Goal: Transaction & Acquisition: Purchase product/service

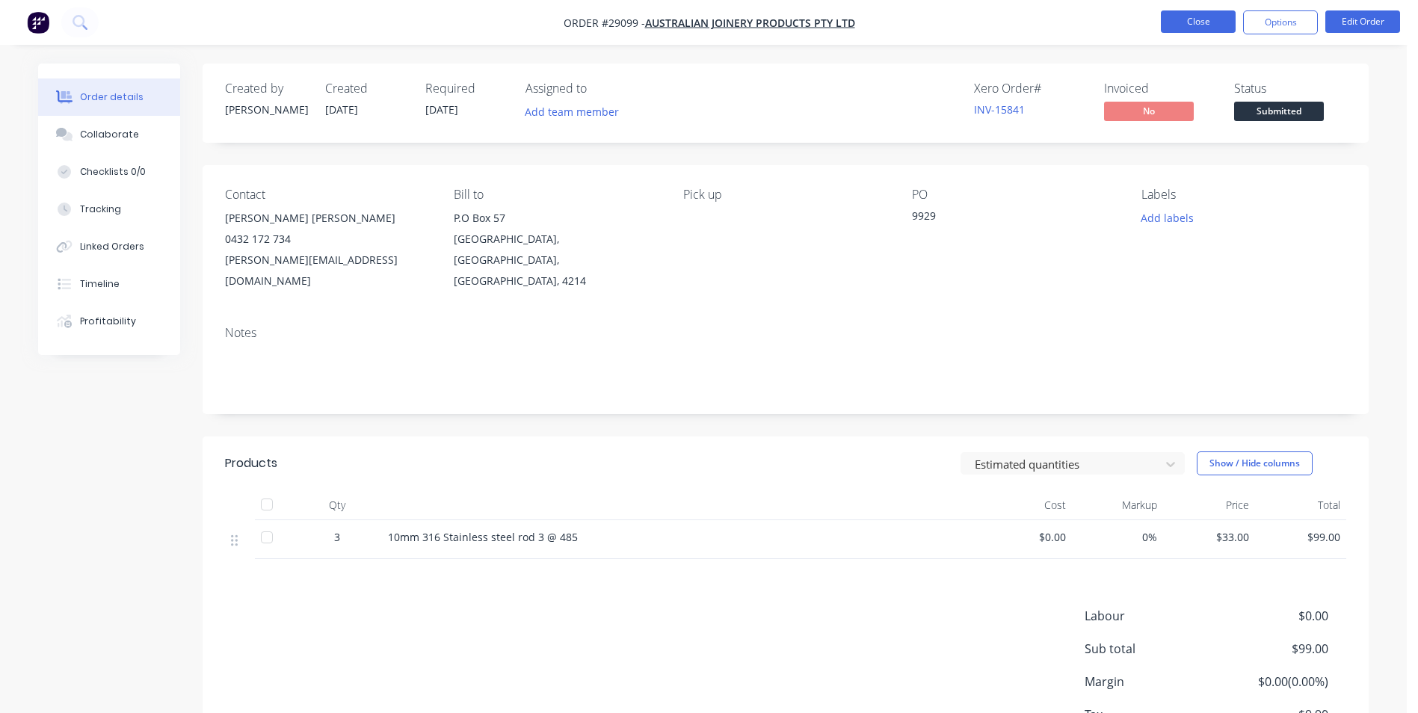
click at [1192, 23] on button "Close" at bounding box center [1198, 21] width 75 height 22
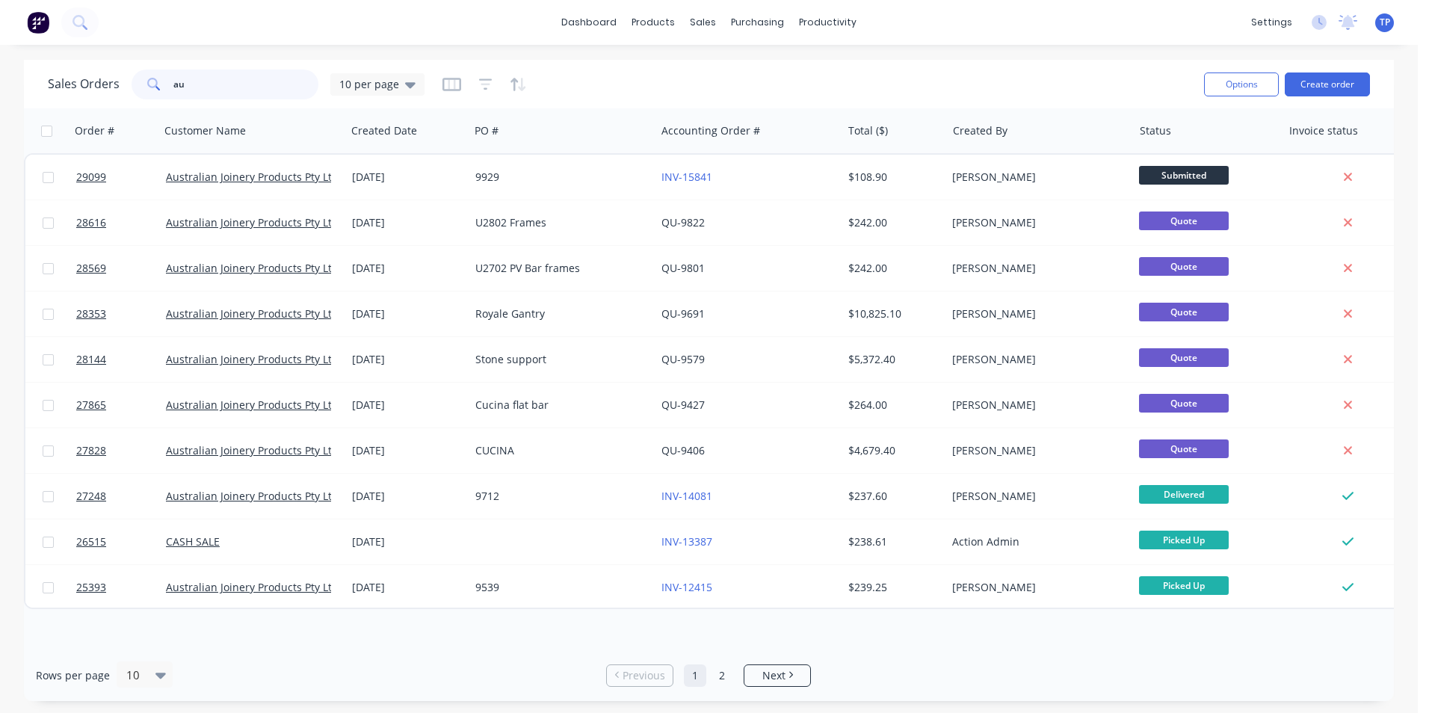
type input "a"
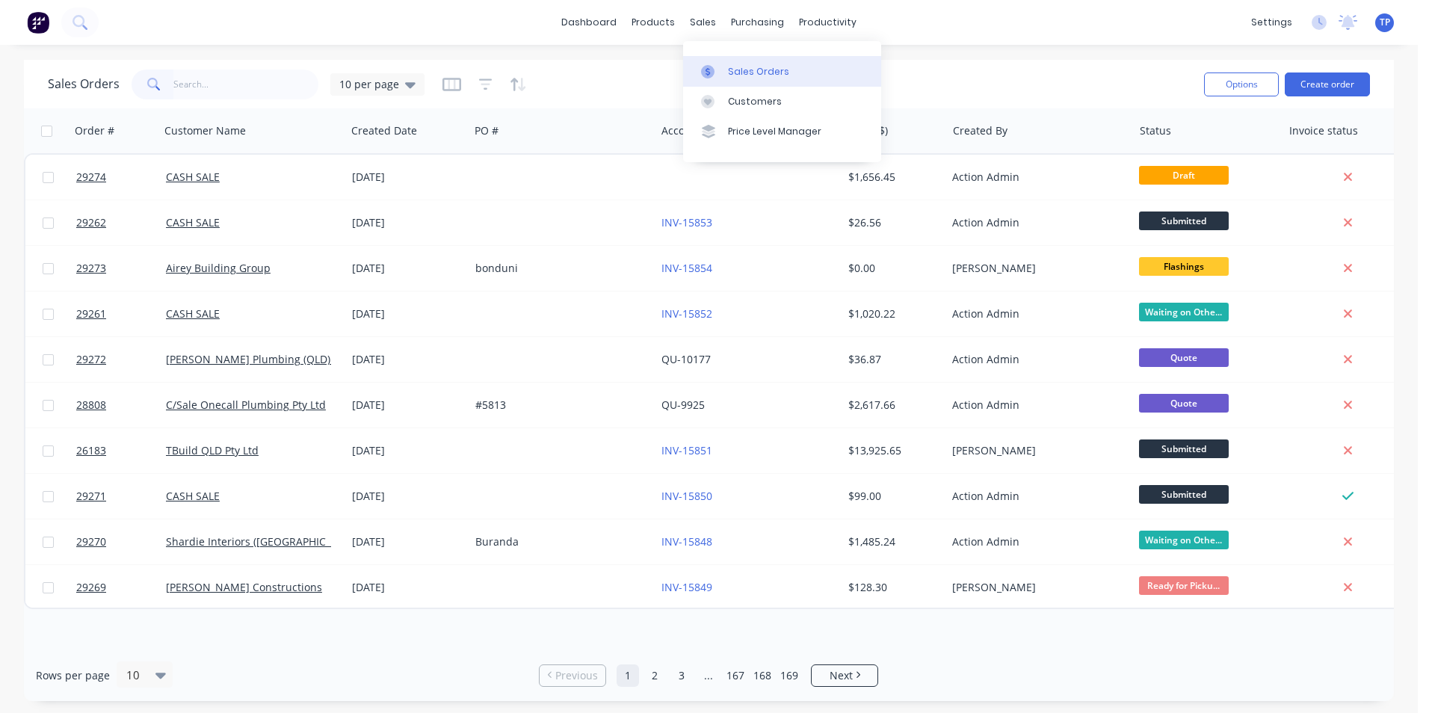
click at [766, 70] on div "Sales Orders" at bounding box center [758, 71] width 61 height 13
click at [1318, 83] on button "Create order" at bounding box center [1327, 85] width 85 height 24
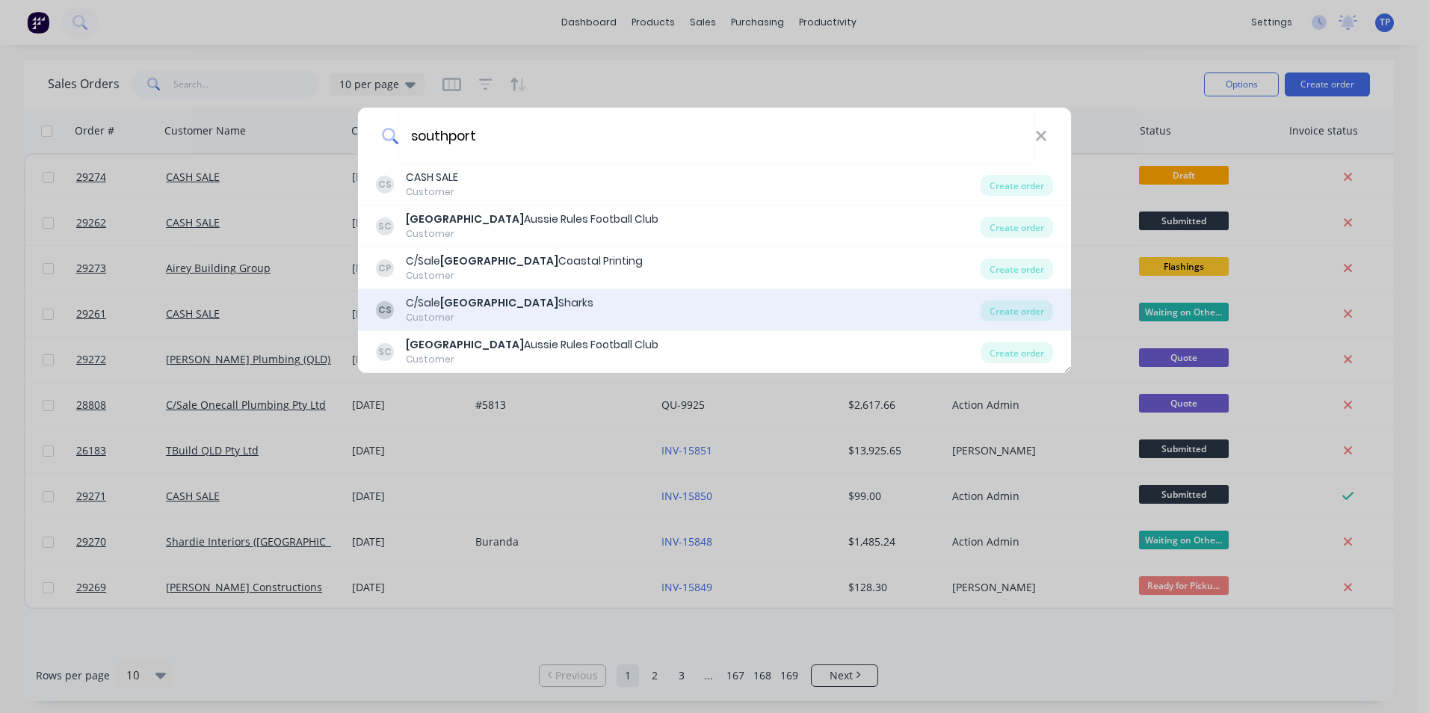
type input "southport"
click at [505, 304] on div "C/Sale Southport Sharks" at bounding box center [500, 303] width 188 height 16
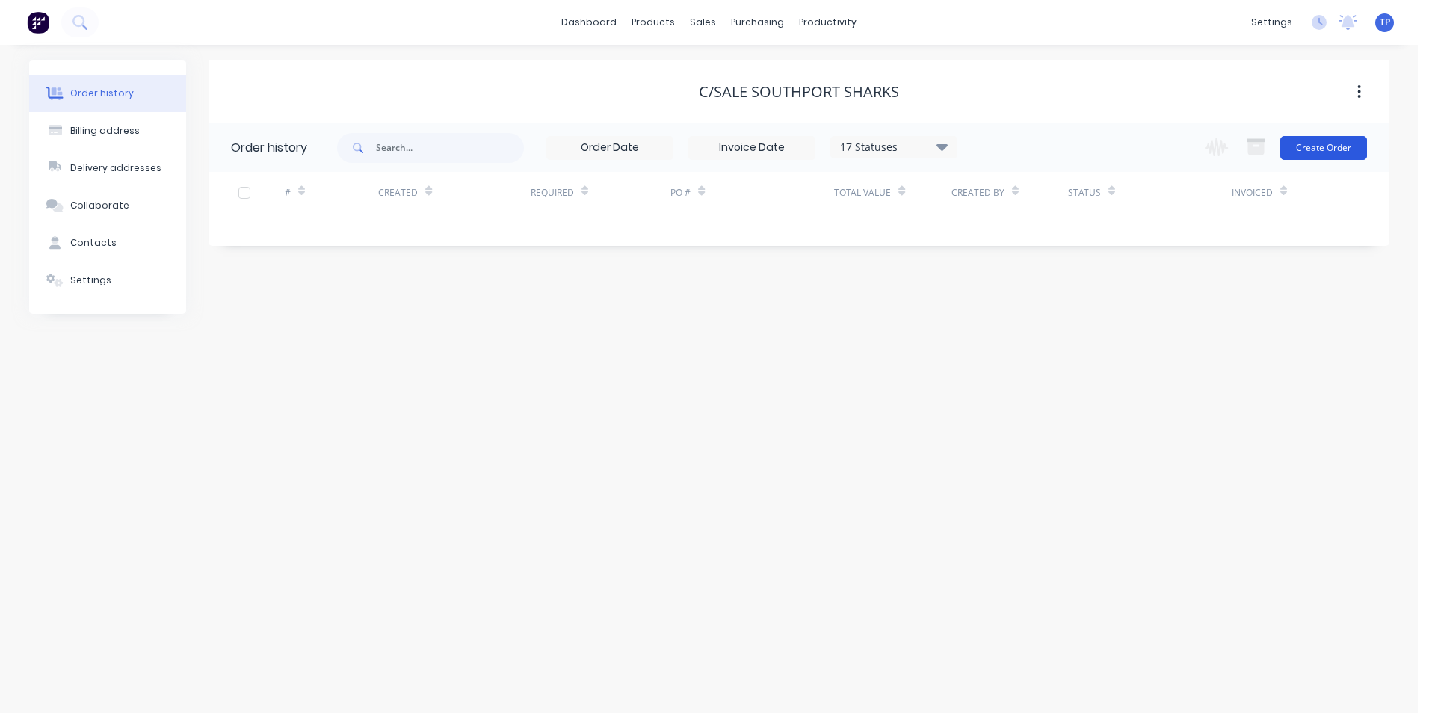
click at [1303, 141] on button "Create Order" at bounding box center [1324, 148] width 87 height 24
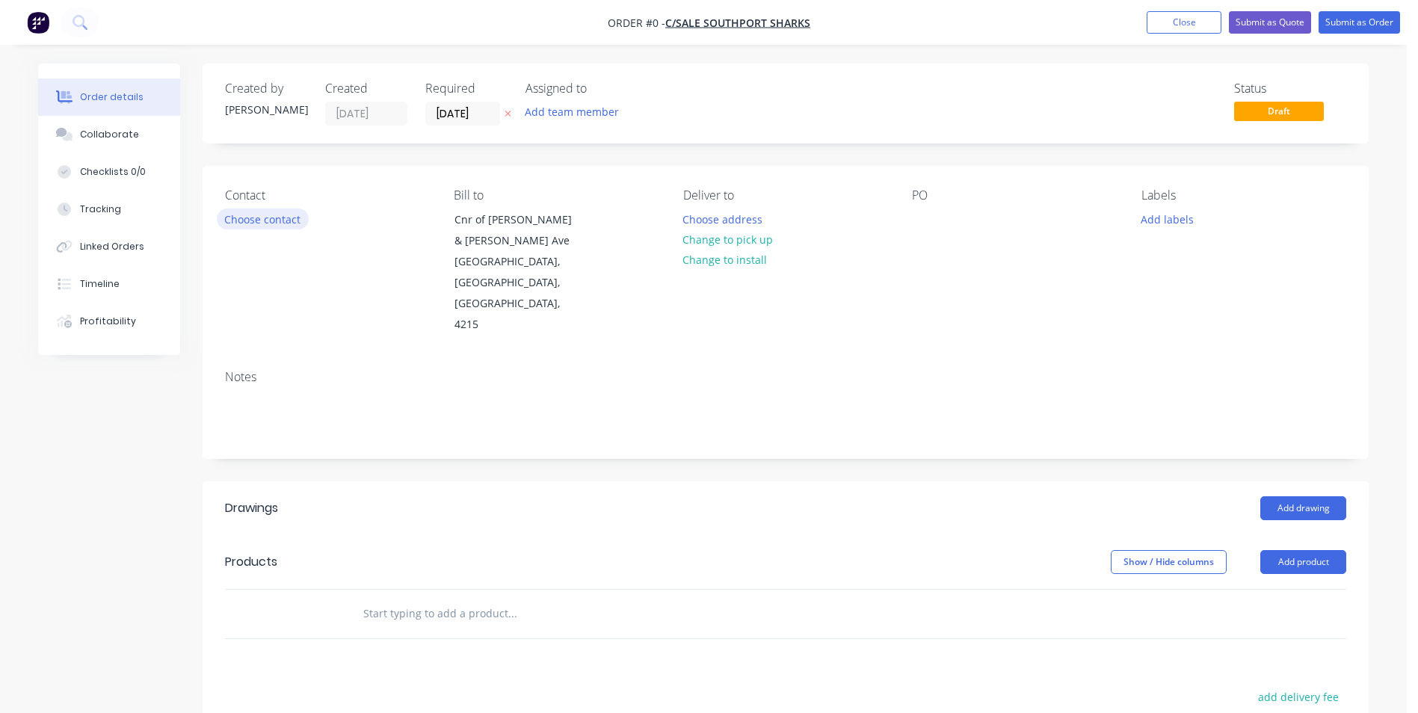
click at [283, 220] on button "Choose contact" at bounding box center [263, 219] width 92 height 20
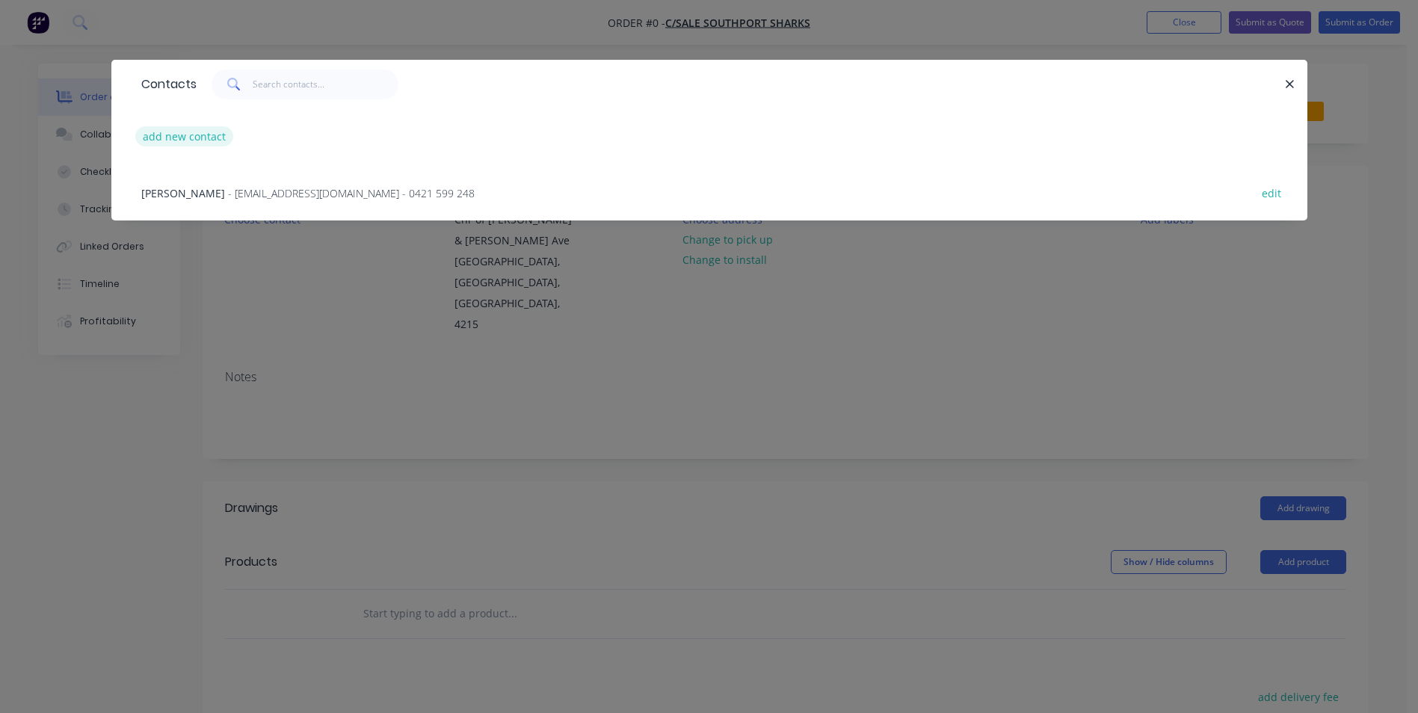
click at [180, 132] on button "add new contact" at bounding box center [184, 136] width 99 height 20
select select "AU"
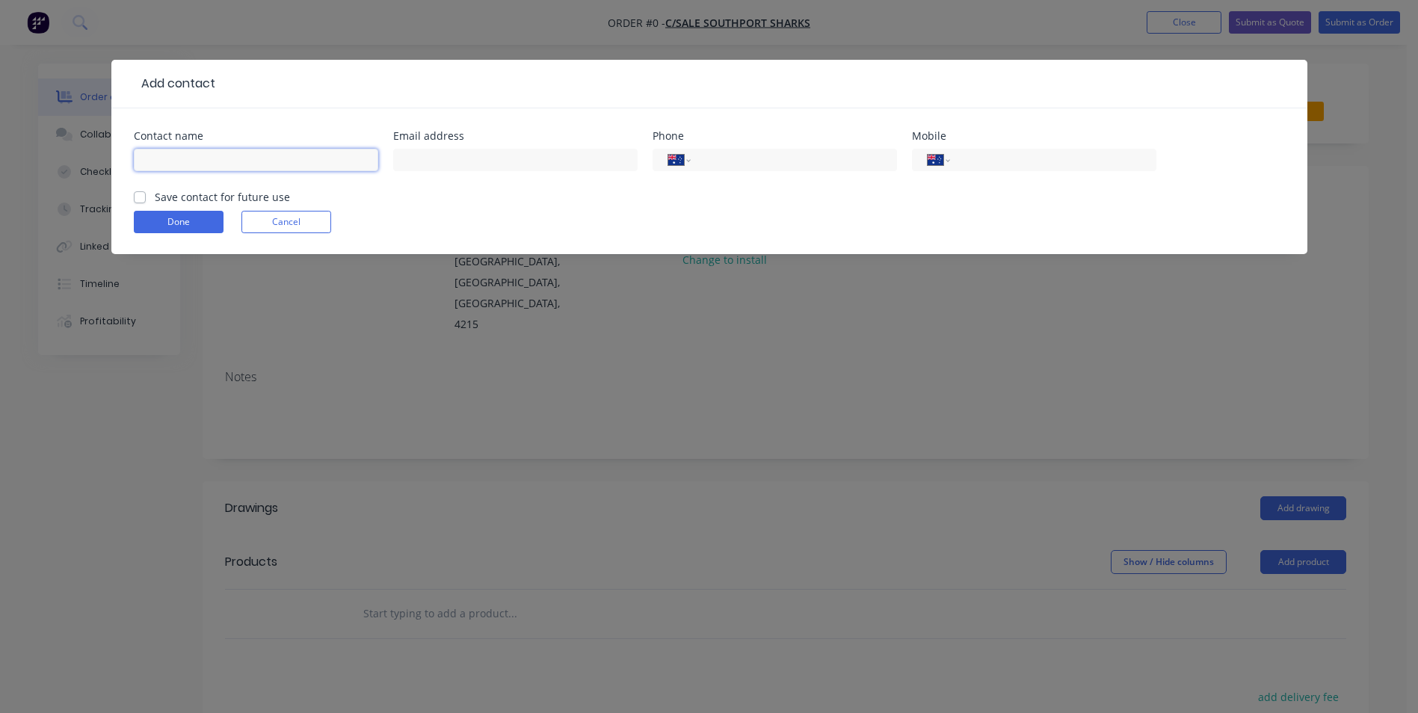
click at [194, 158] on input "text" at bounding box center [256, 160] width 244 height 22
type input "[PERSON_NAME]"
click at [487, 160] on input "text" at bounding box center [515, 160] width 244 height 22
type input "[PERSON_NAME][EMAIL_ADDRESS][DOMAIN_NAME]"
click at [1051, 156] on input "tel" at bounding box center [1050, 160] width 179 height 17
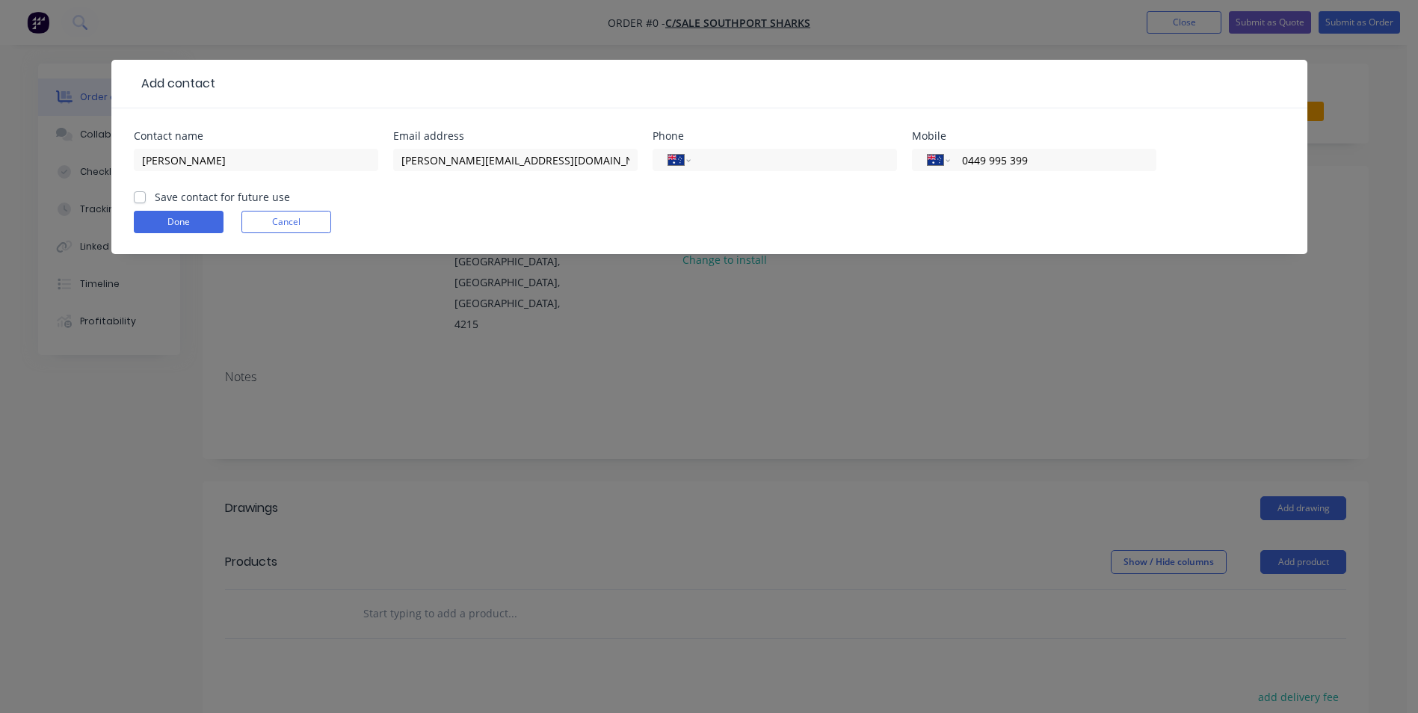
type input "0449 995 399"
drag, startPoint x: 143, startPoint y: 194, endPoint x: 135, endPoint y: 199, distance: 9.1
click at [155, 194] on label "Save contact for future use" at bounding box center [222, 197] width 135 height 16
click at [144, 194] on input "Save contact for future use" at bounding box center [140, 196] width 12 height 14
checkbox input "true"
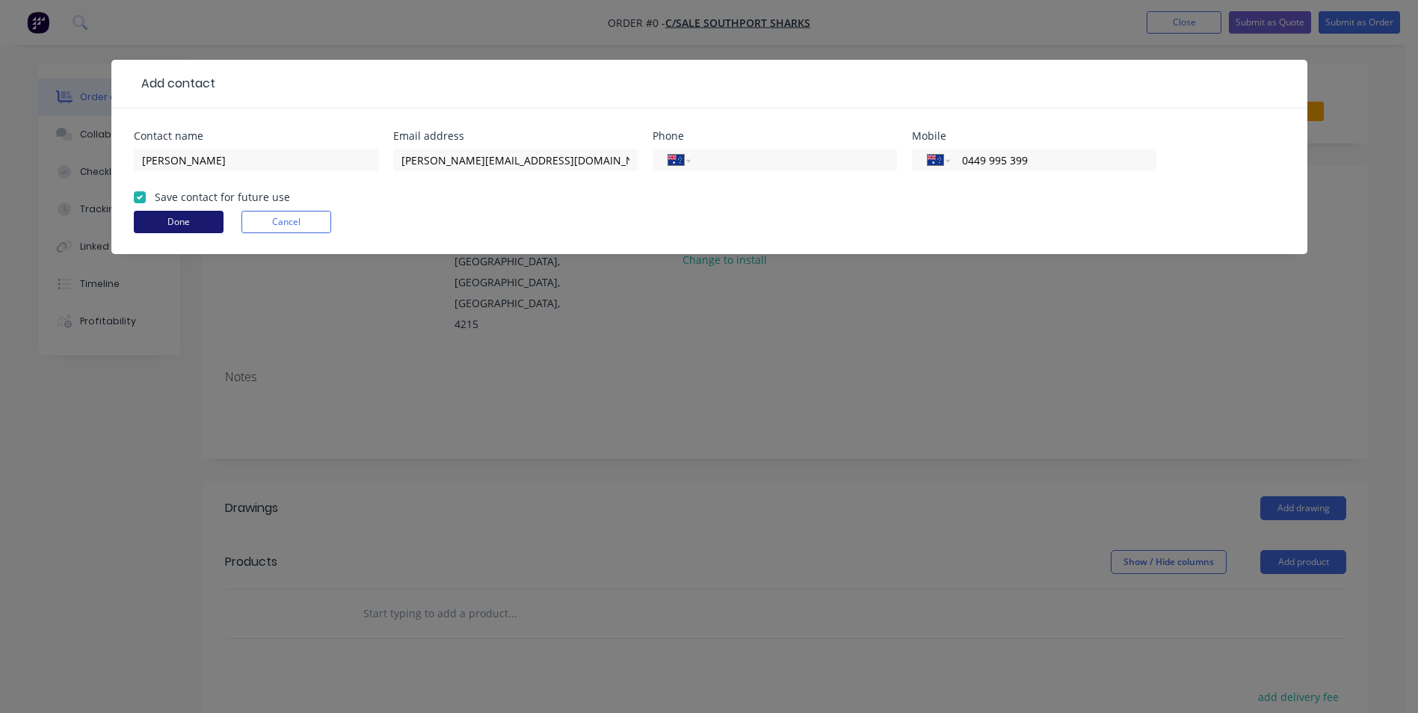
click at [203, 220] on button "Done" at bounding box center [179, 222] width 90 height 22
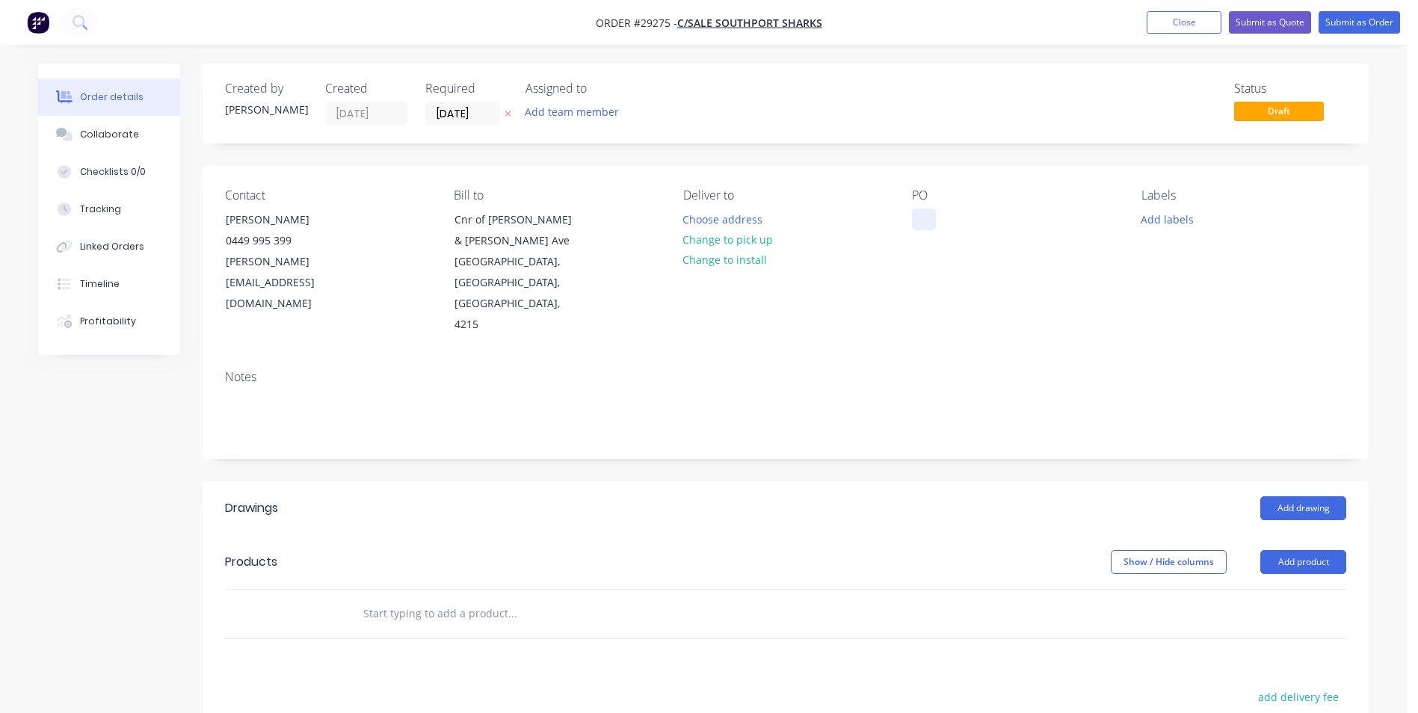
click at [920, 218] on div at bounding box center [924, 220] width 24 height 22
click at [1290, 550] on button "Add product" at bounding box center [1303, 562] width 86 height 24
click at [1253, 589] on div "Product catalogue" at bounding box center [1275, 600] width 115 height 22
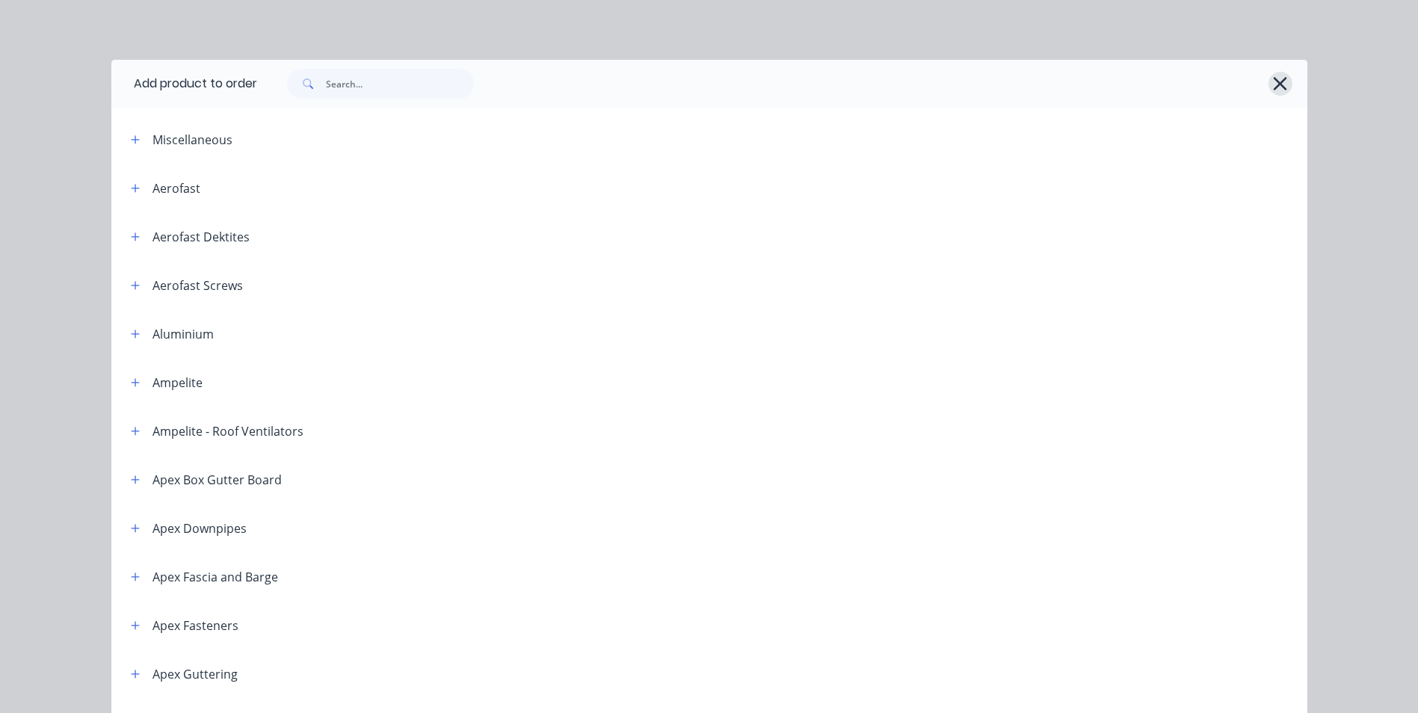
click at [1272, 86] on icon "button" at bounding box center [1280, 83] width 16 height 21
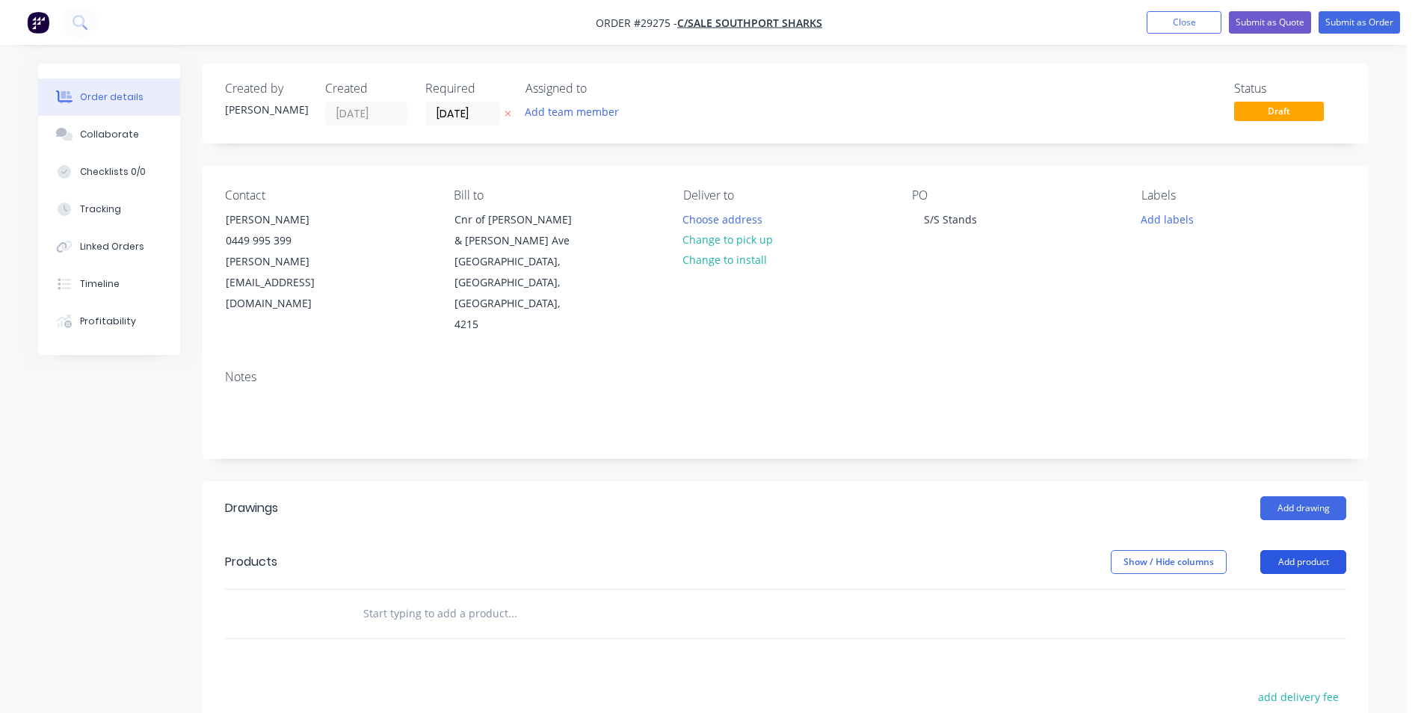
click at [1285, 550] on button "Add product" at bounding box center [1303, 562] width 86 height 24
click at [1236, 619] on div "Basic product" at bounding box center [1275, 630] width 115 height 22
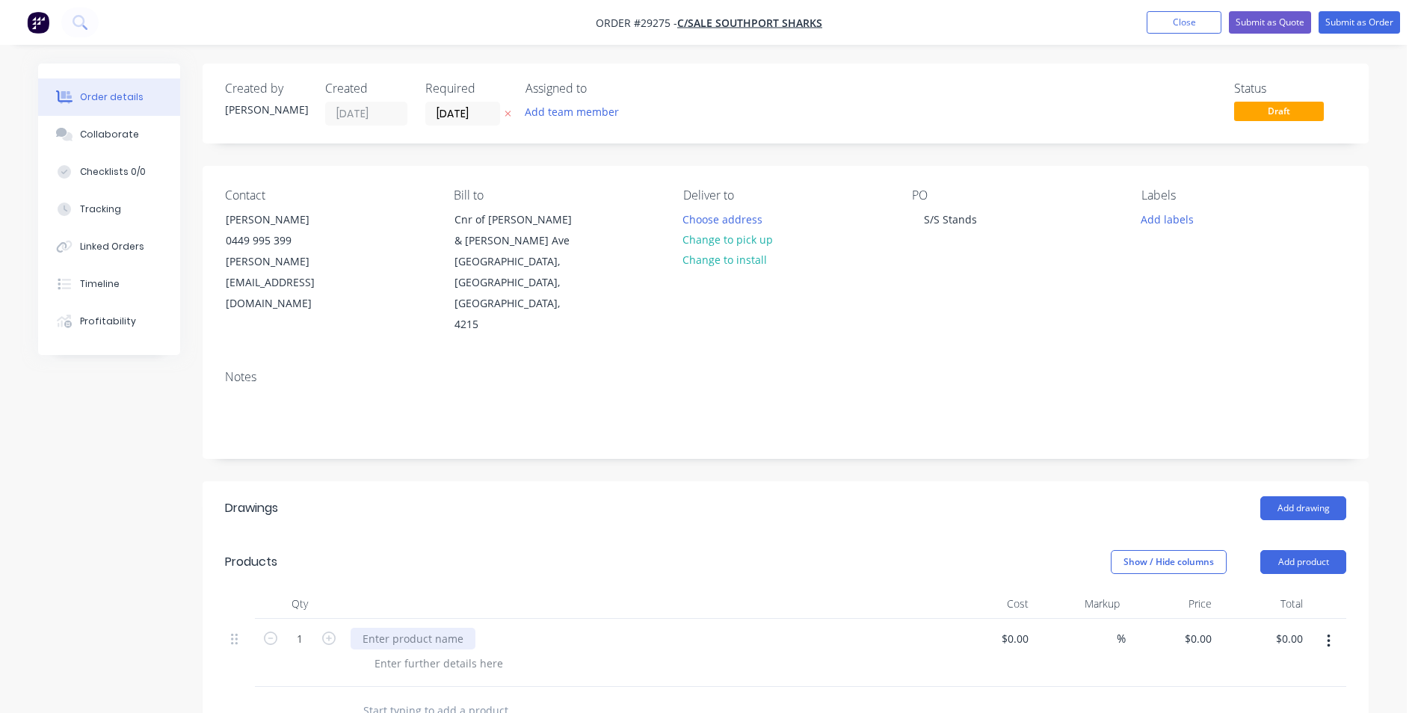
click at [384, 628] on div at bounding box center [413, 639] width 125 height 22
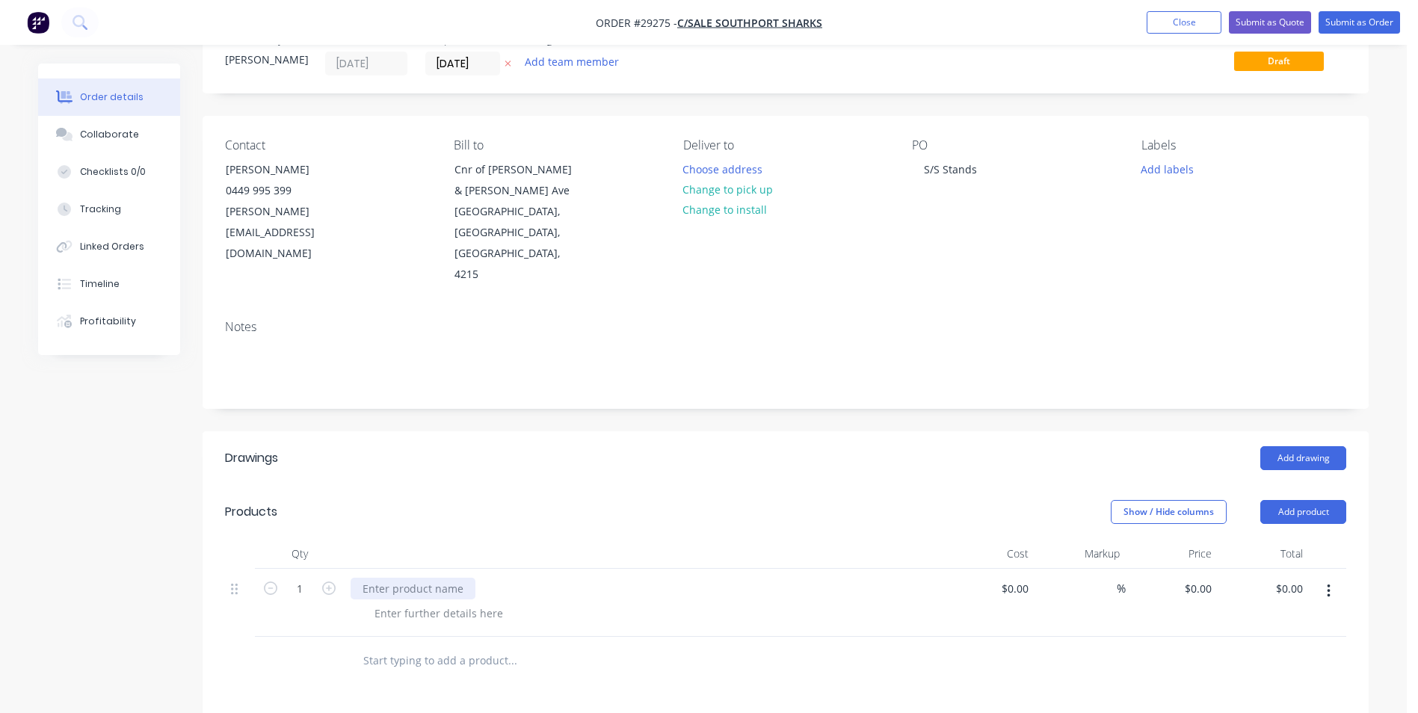
scroll to position [75, 0]
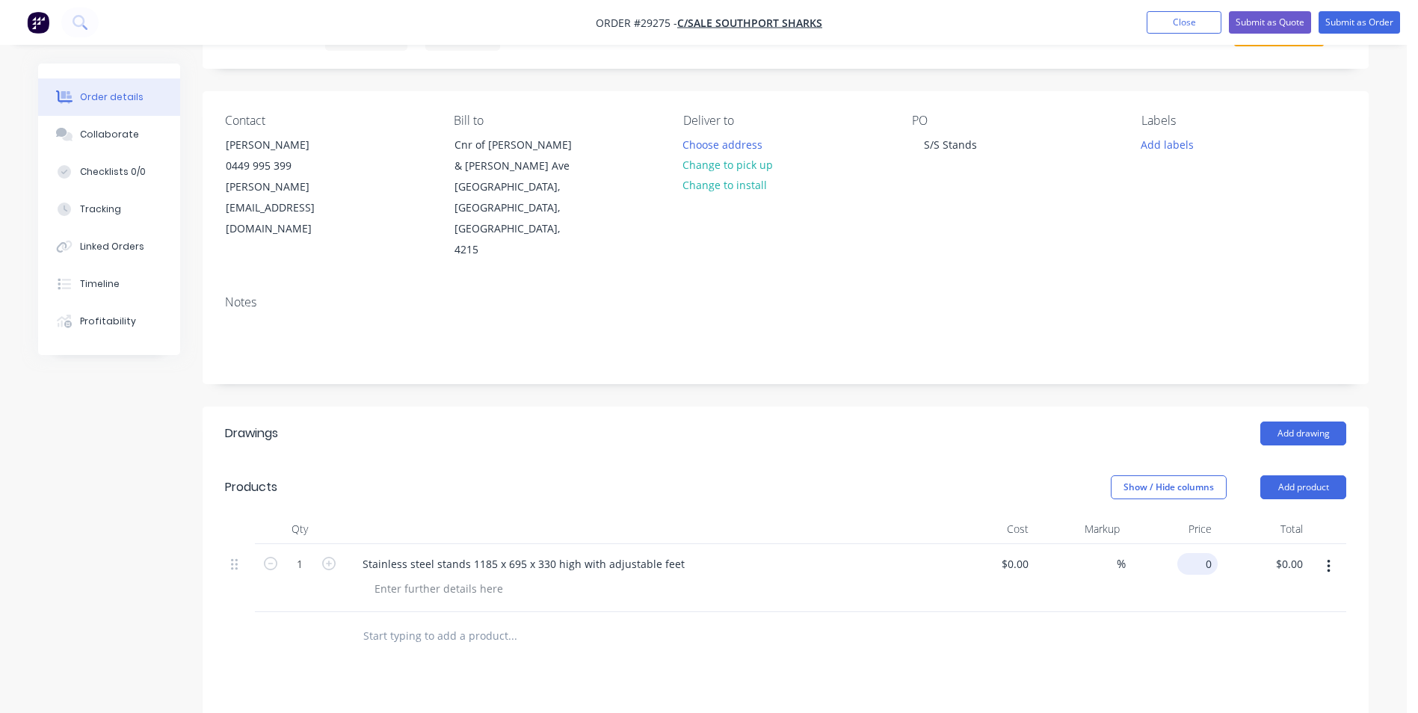
click at [1197, 553] on div "0 $0.00" at bounding box center [1197, 564] width 40 height 22
type input "$394.00"
drag, startPoint x: 948, startPoint y: 641, endPoint x: 953, endPoint y: 635, distance: 8.5
click at [950, 640] on div "Drawings Add drawing Products Show / Hide columns Add product Qty Cost Markup P…" at bounding box center [786, 713] width 1166 height 613
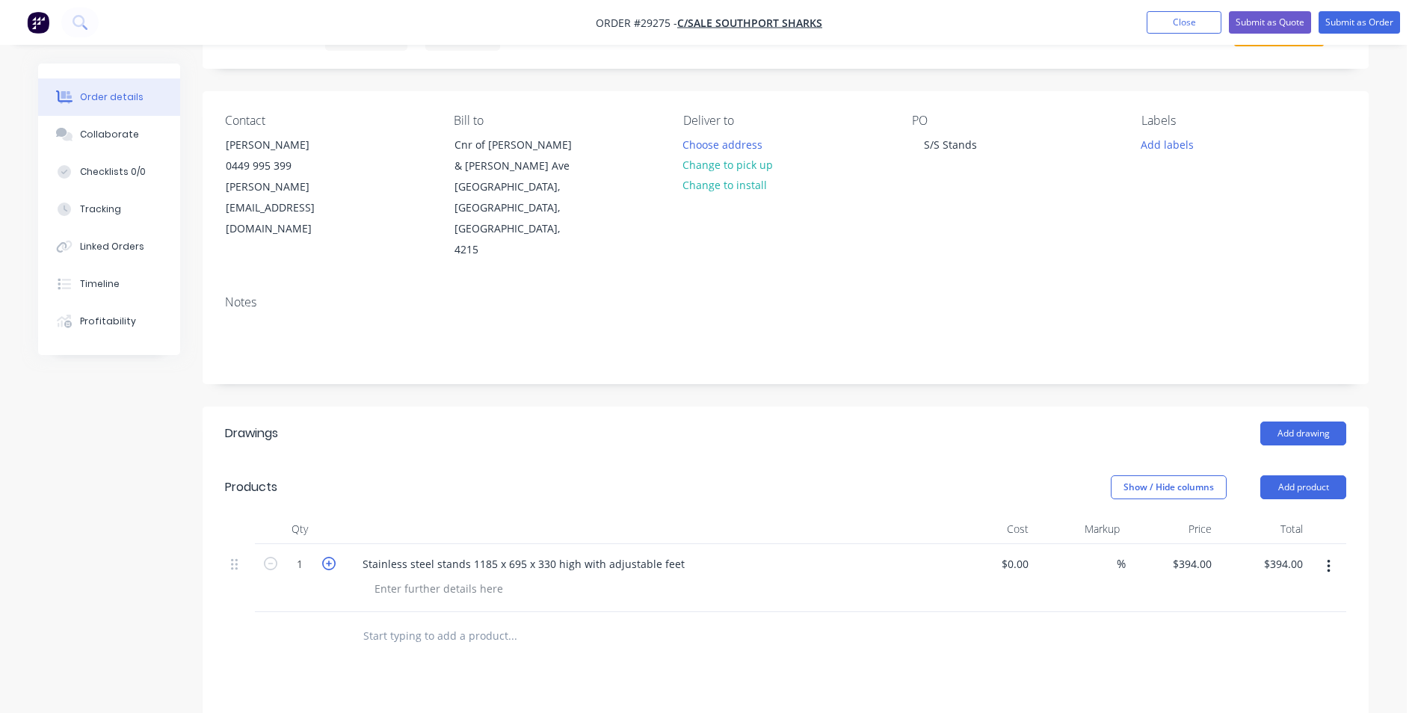
click at [327, 557] on icon "button" at bounding box center [328, 563] width 13 height 13
type input "2"
type input "$788.00"
click at [652, 631] on div "Drawings Add drawing Products Show / Hide columns Add product Qty Cost Markup P…" at bounding box center [786, 713] width 1166 height 613
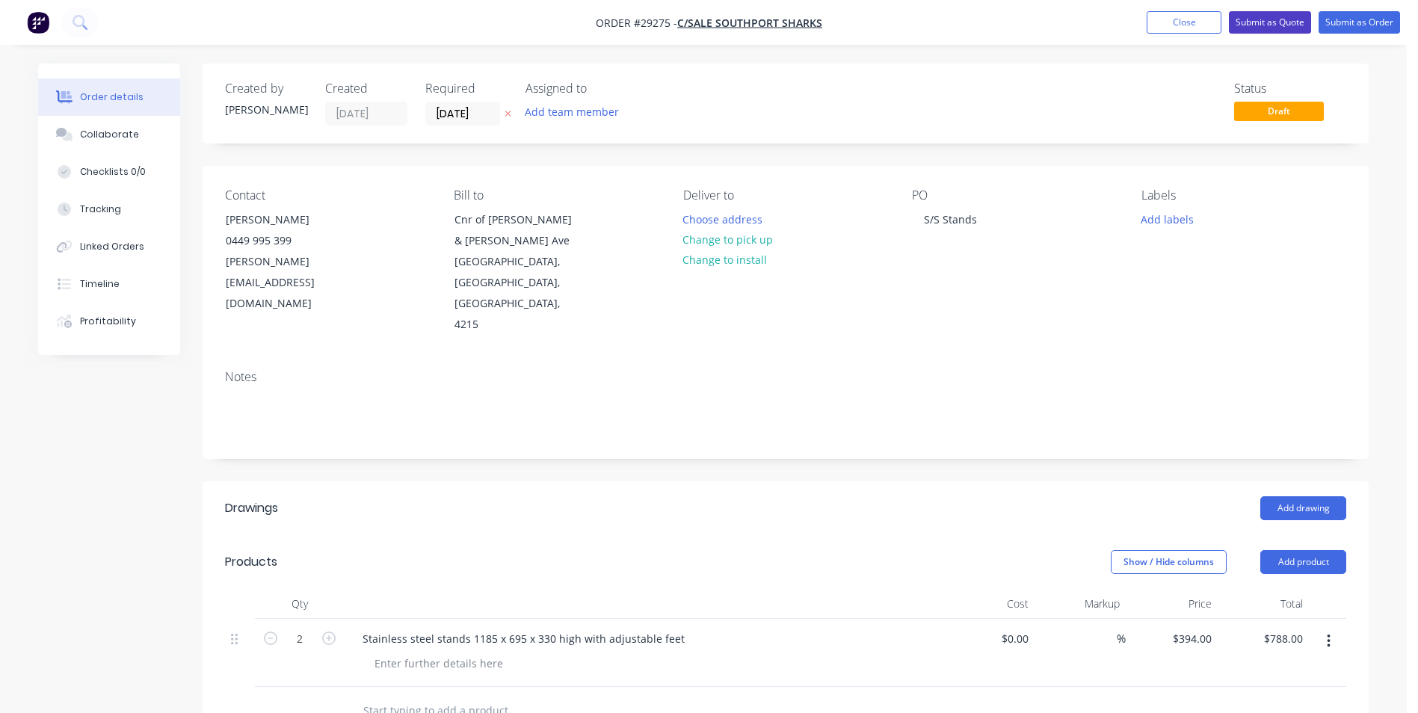
click at [1273, 19] on button "Submit as Quote" at bounding box center [1270, 22] width 82 height 22
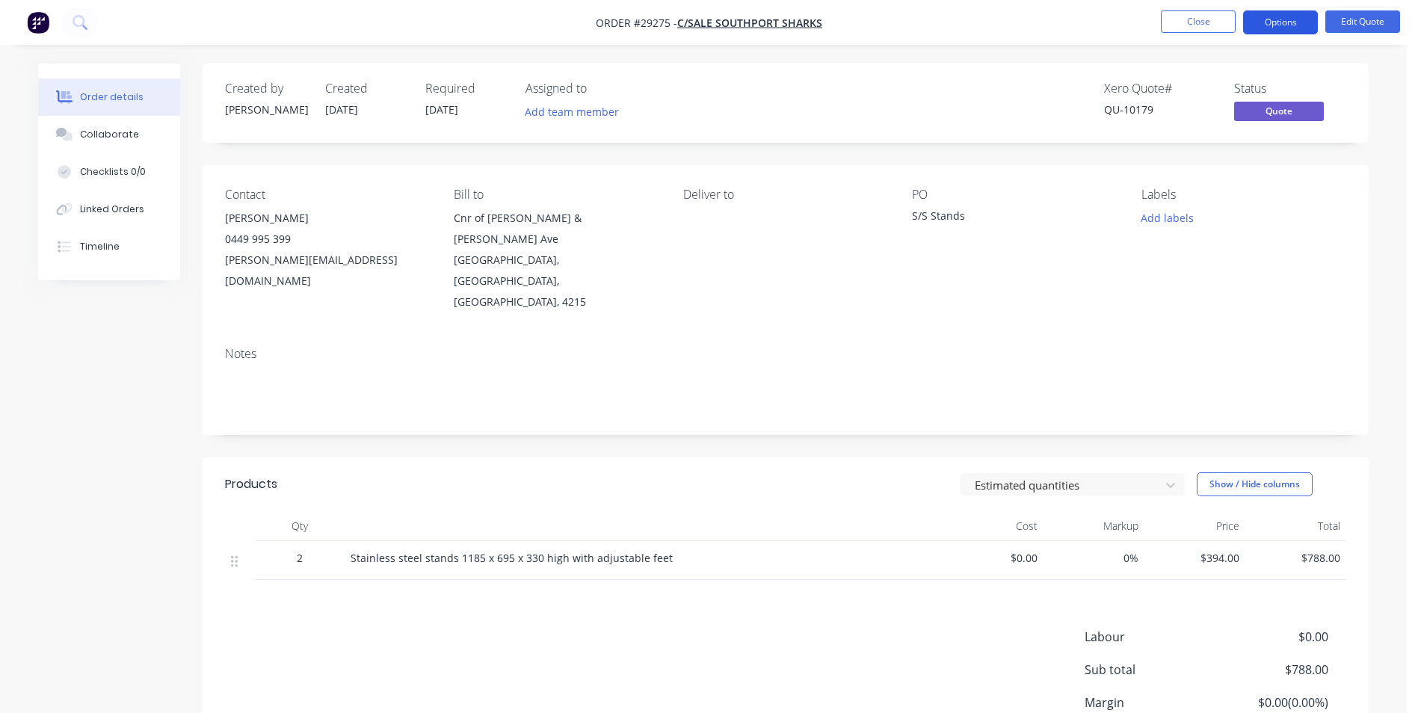
click at [1278, 19] on button "Options" at bounding box center [1280, 22] width 75 height 24
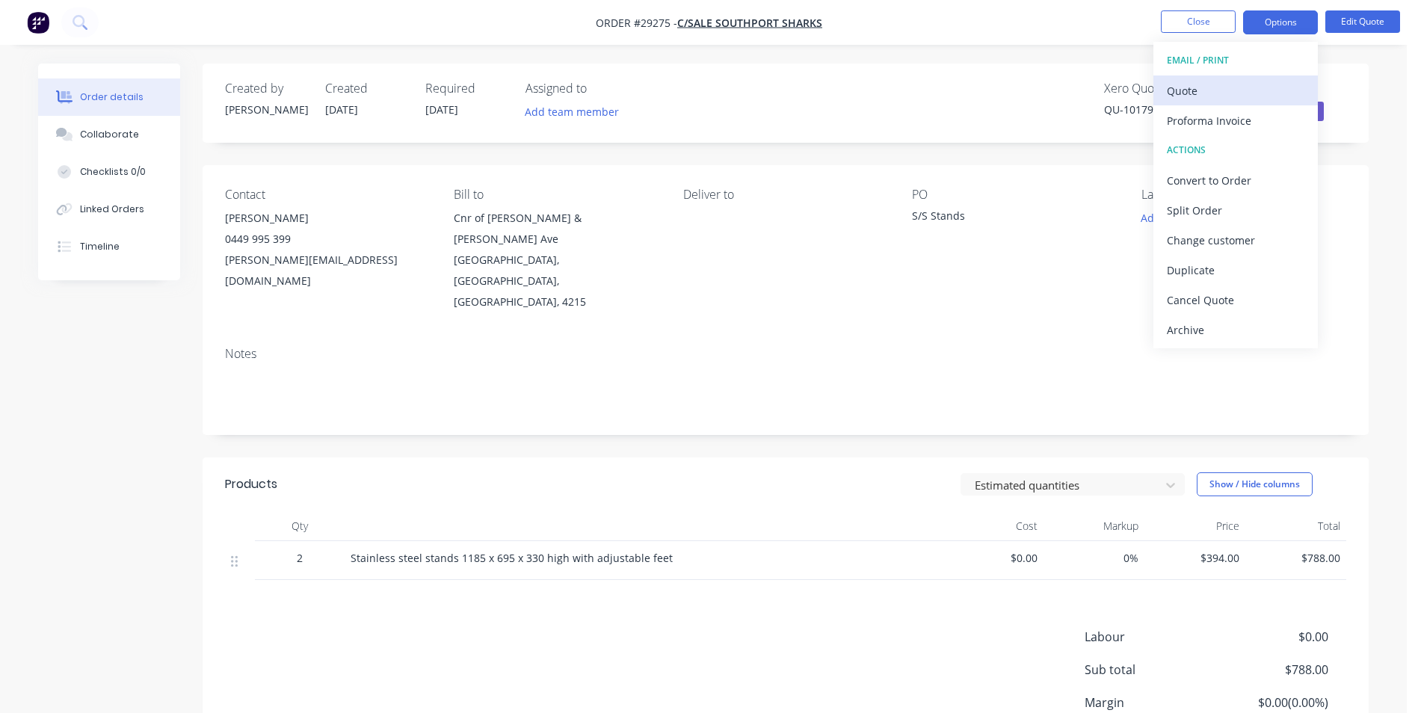
click at [1230, 89] on div "Quote" at bounding box center [1236, 91] width 138 height 22
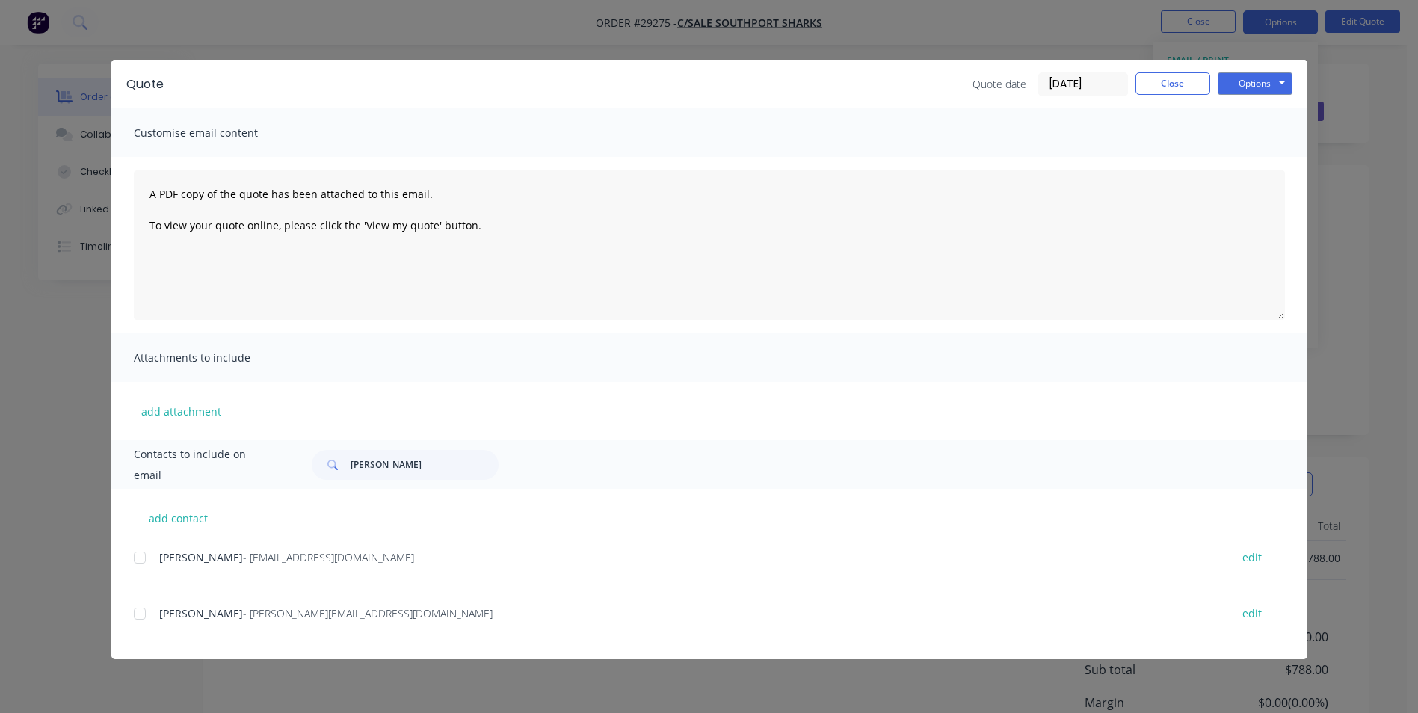
click at [137, 610] on div at bounding box center [140, 614] width 30 height 30
click at [1242, 79] on button "Options" at bounding box center [1255, 84] width 75 height 22
click at [1255, 158] on button "Email" at bounding box center [1266, 159] width 96 height 25
click at [1192, 85] on button "Close" at bounding box center [1173, 84] width 75 height 22
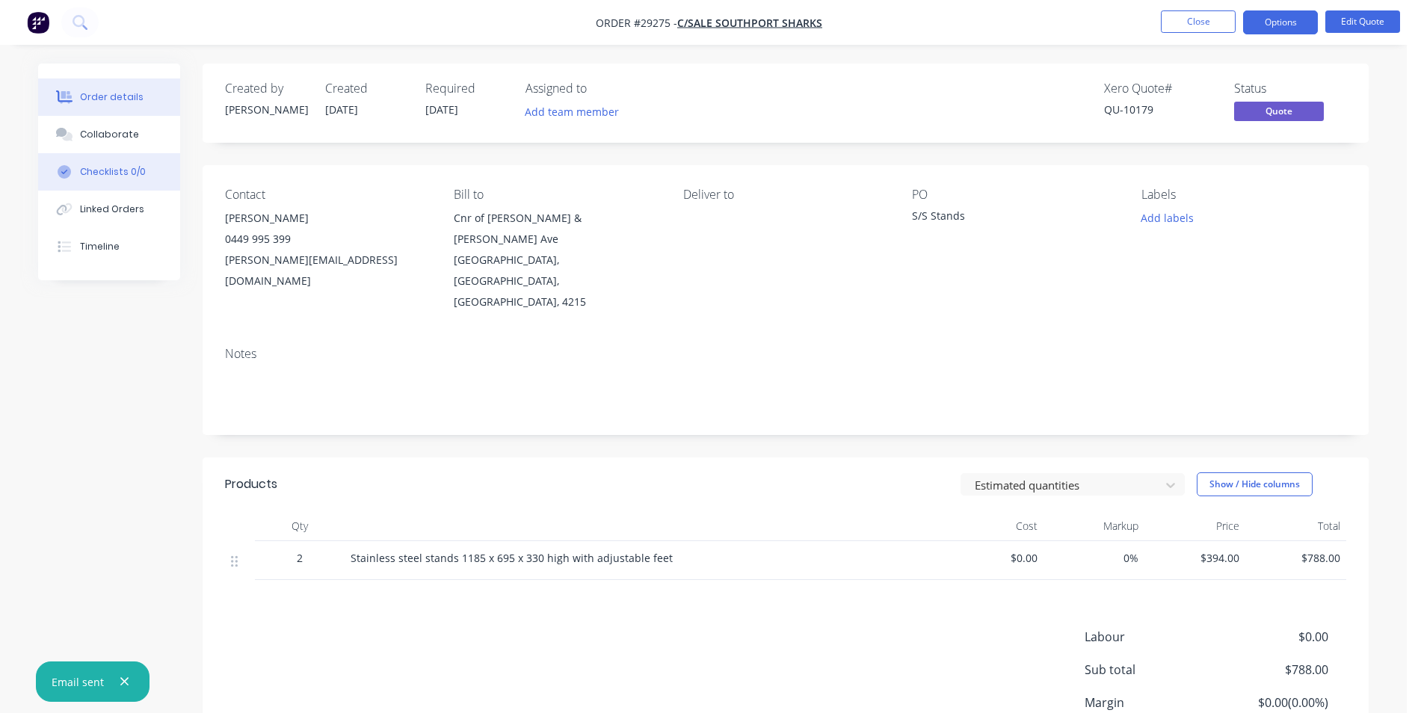
click at [99, 173] on div "Checklists 0/0" at bounding box center [113, 171] width 66 height 13
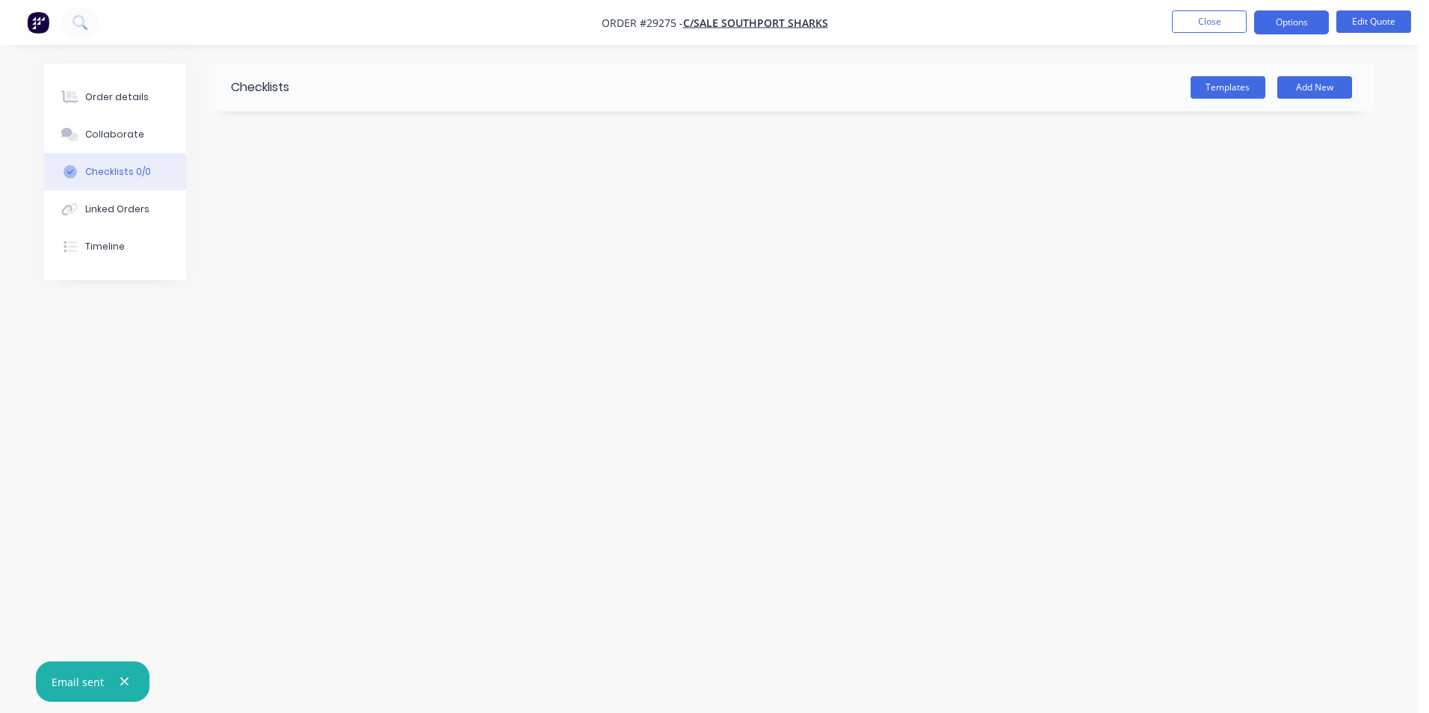
click at [105, 167] on div "Checklists 0/0" at bounding box center [118, 171] width 66 height 13
click at [105, 209] on div "Linked Orders" at bounding box center [117, 209] width 64 height 13
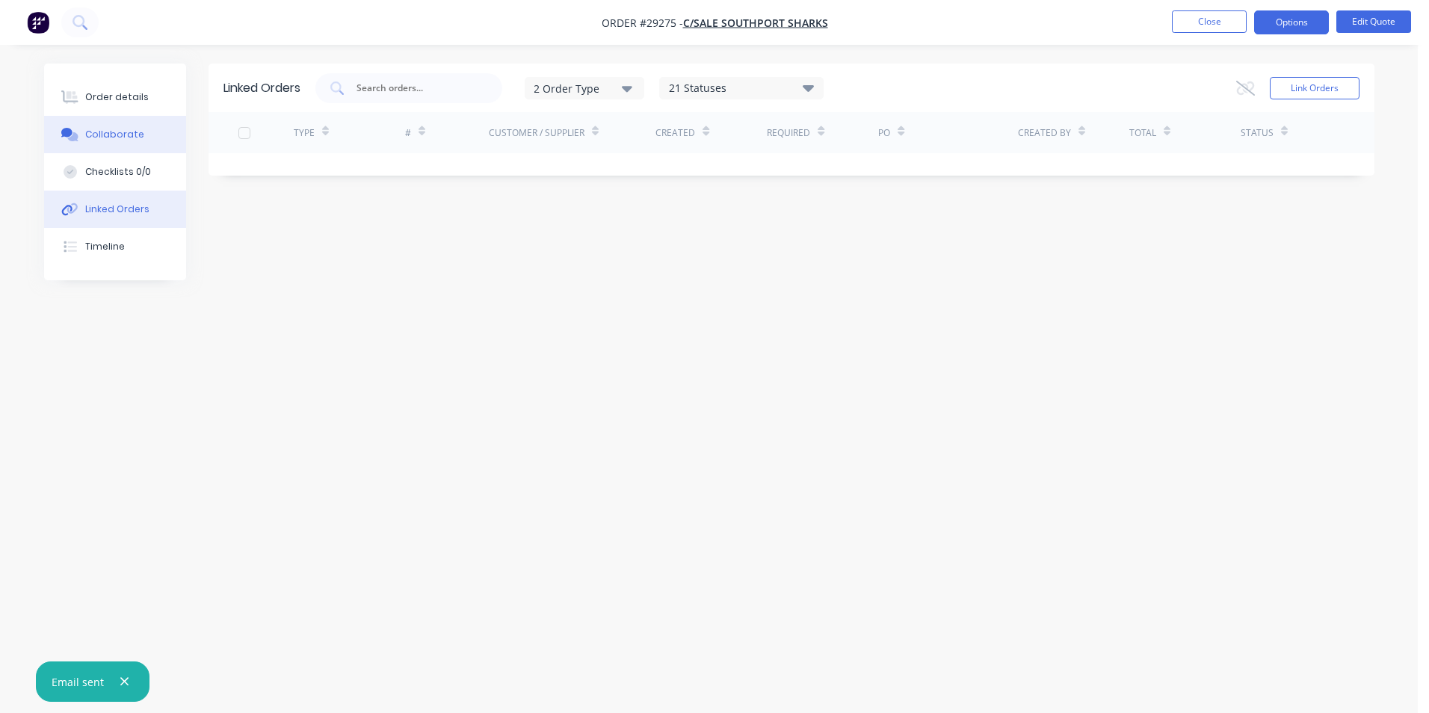
click at [118, 126] on button "Collaborate" at bounding box center [115, 134] width 142 height 37
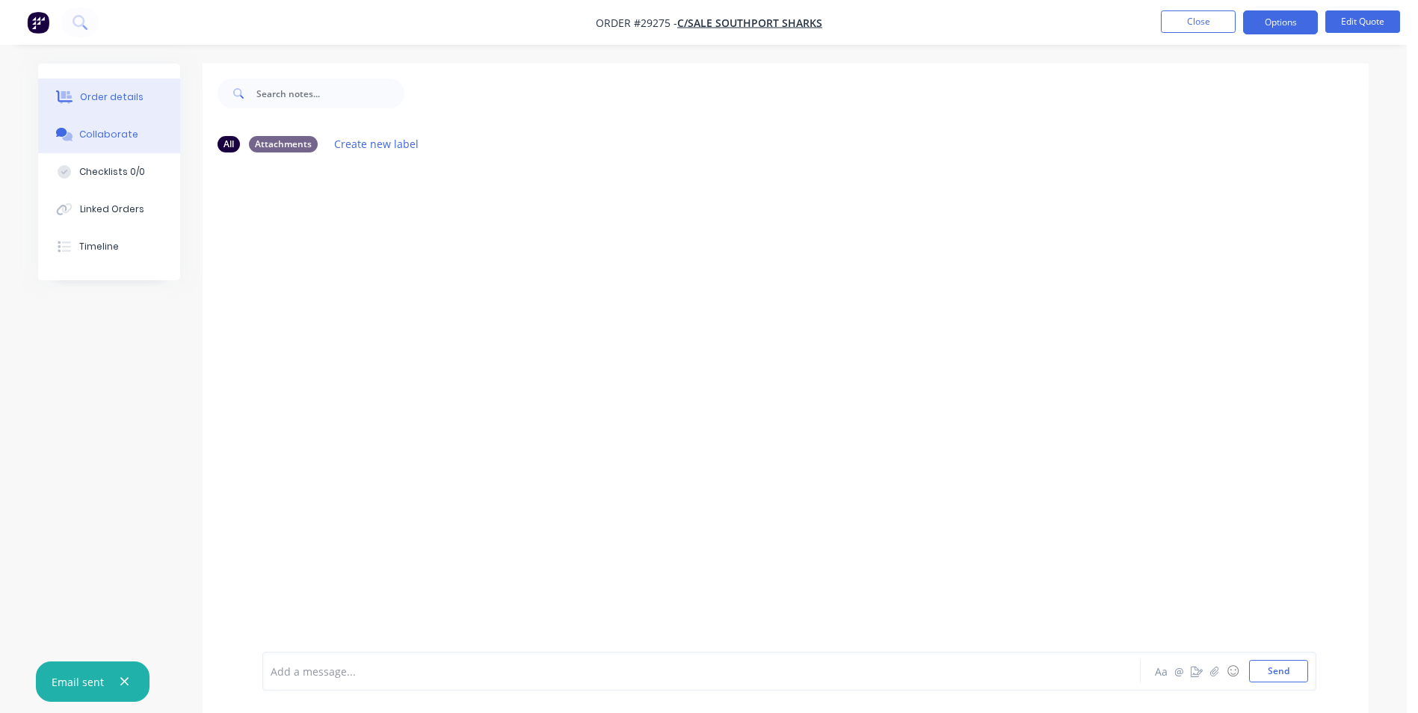
click at [115, 92] on div "Order details" at bounding box center [112, 96] width 64 height 13
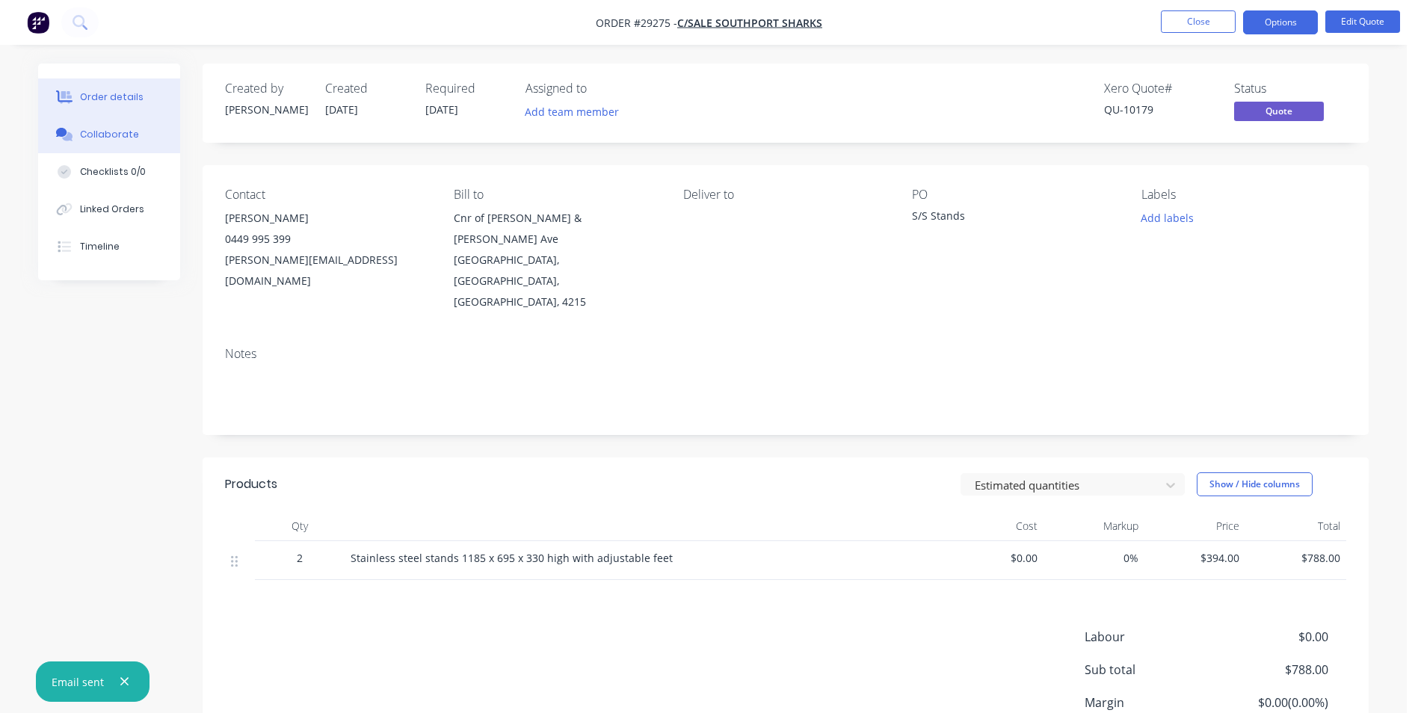
click at [101, 133] on div "Collaborate" at bounding box center [109, 134] width 59 height 13
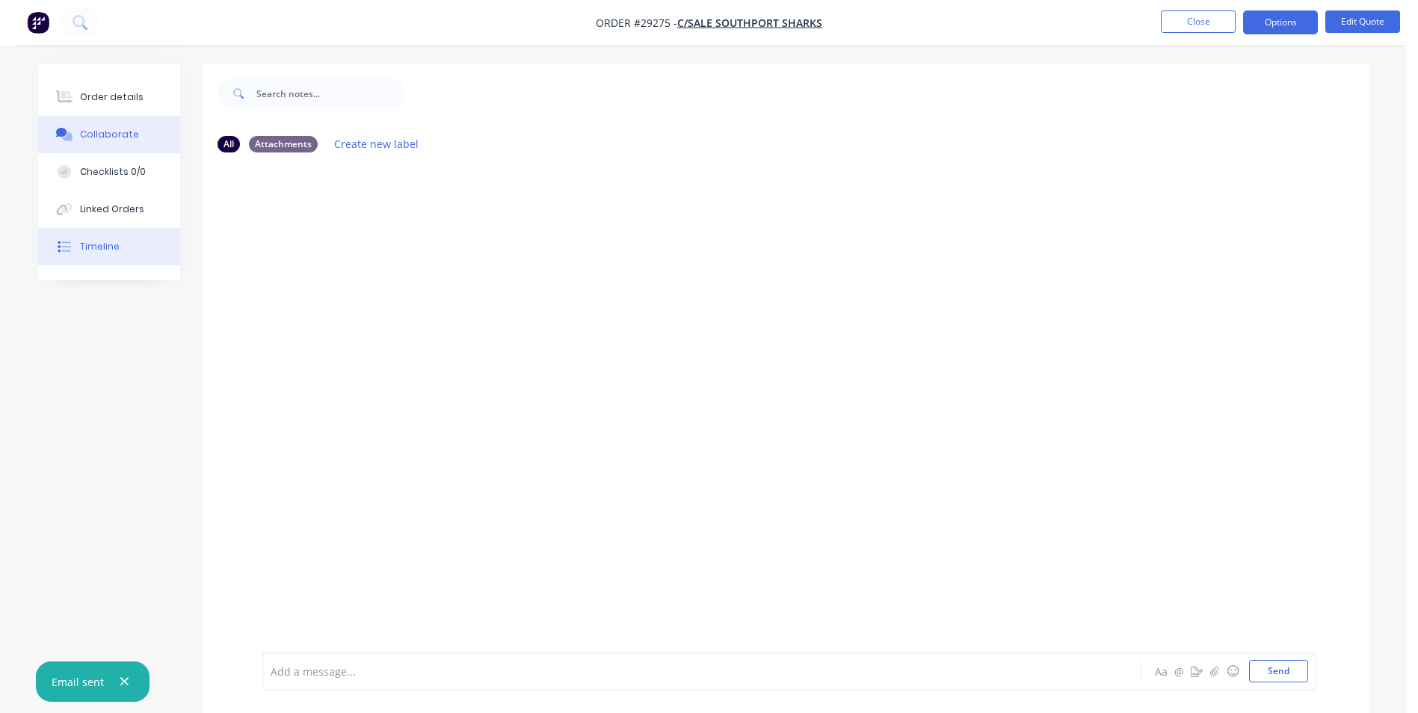
click at [99, 241] on div "Timeline" at bounding box center [100, 246] width 40 height 13
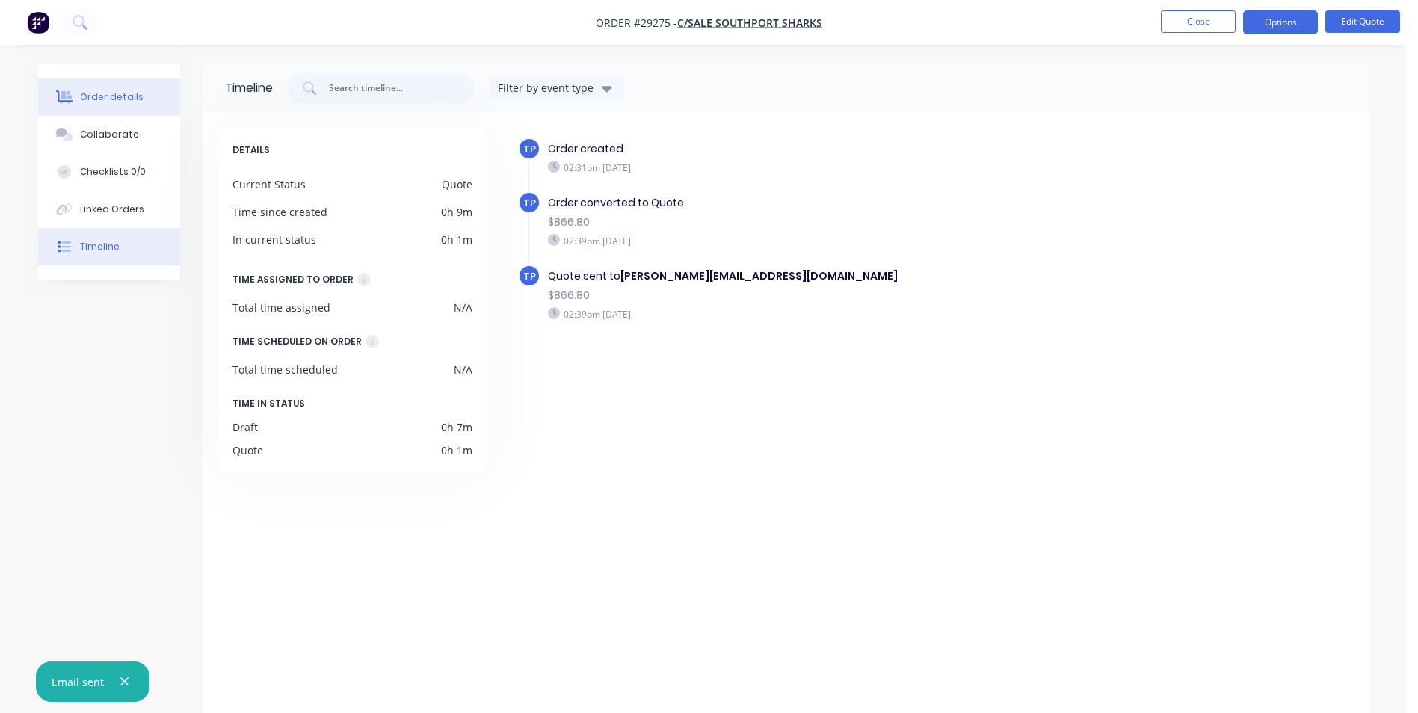
click at [118, 94] on div "Order details" at bounding box center [112, 96] width 64 height 13
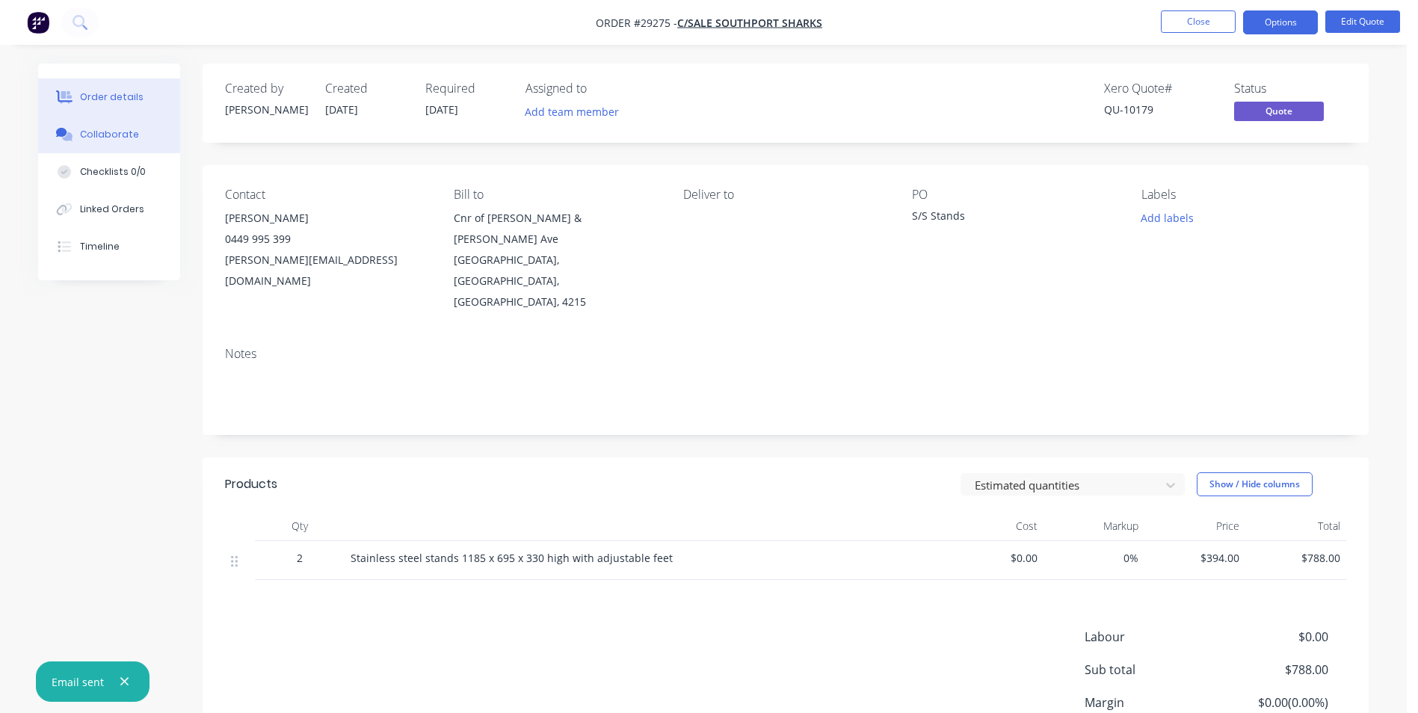
click at [129, 129] on div "Collaborate" at bounding box center [109, 134] width 59 height 13
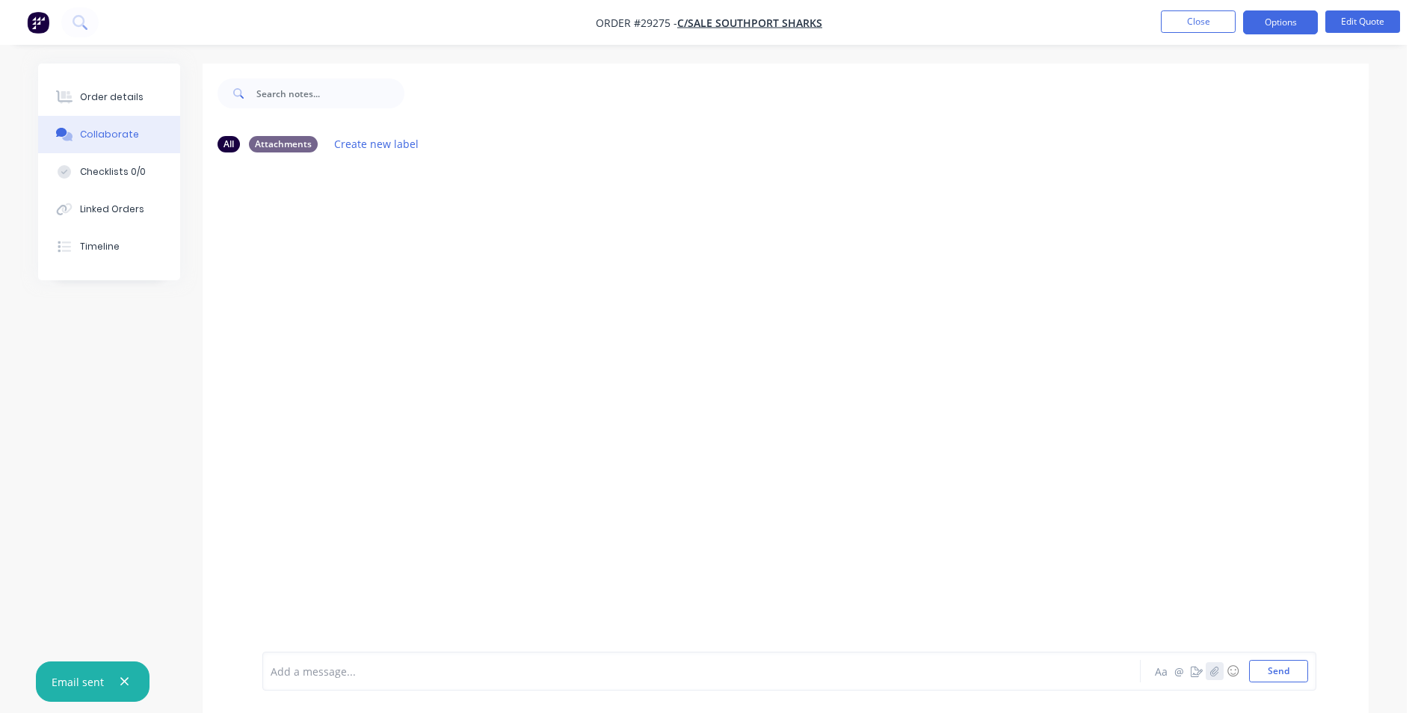
click at [1217, 672] on icon "button" at bounding box center [1214, 671] width 9 height 10
click at [1277, 674] on button "Send" at bounding box center [1278, 671] width 59 height 22
click at [1183, 21] on button "Close" at bounding box center [1198, 21] width 75 height 22
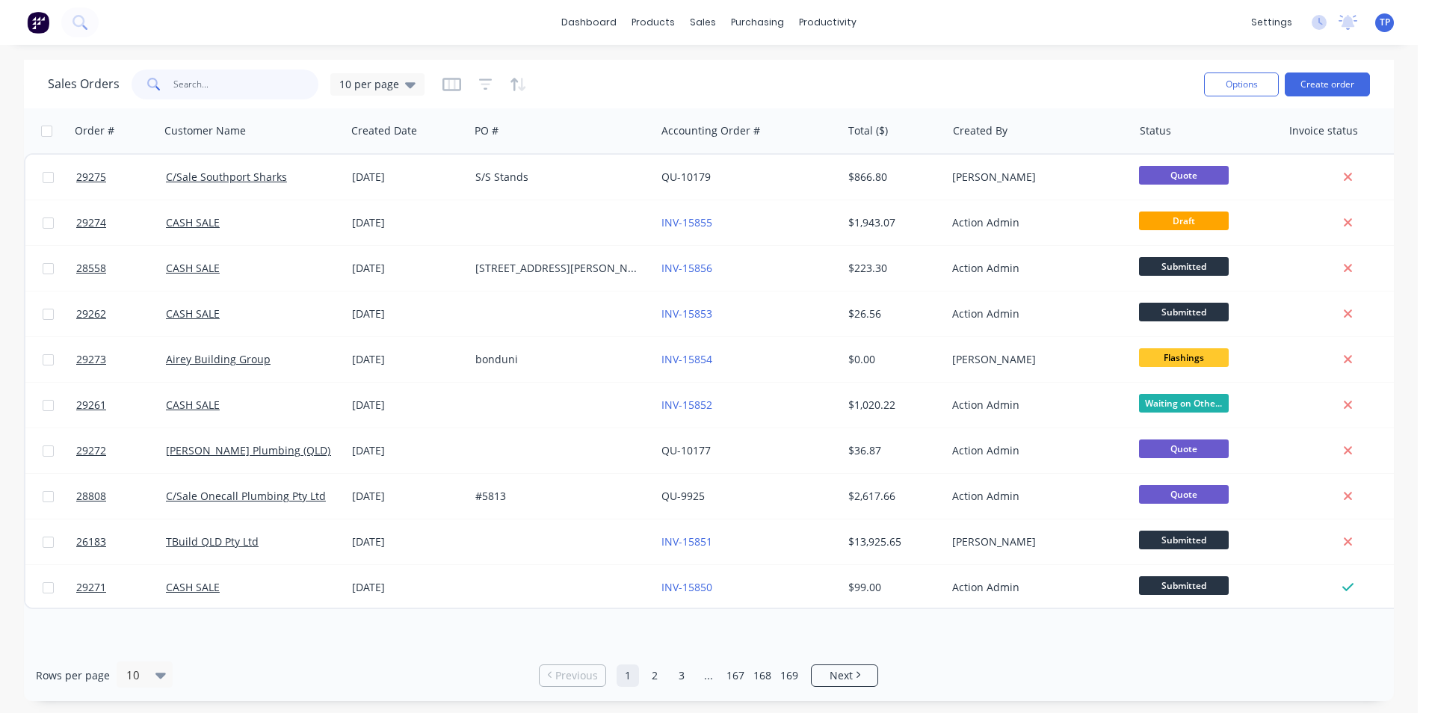
click at [259, 83] on input "text" at bounding box center [246, 85] width 146 height 30
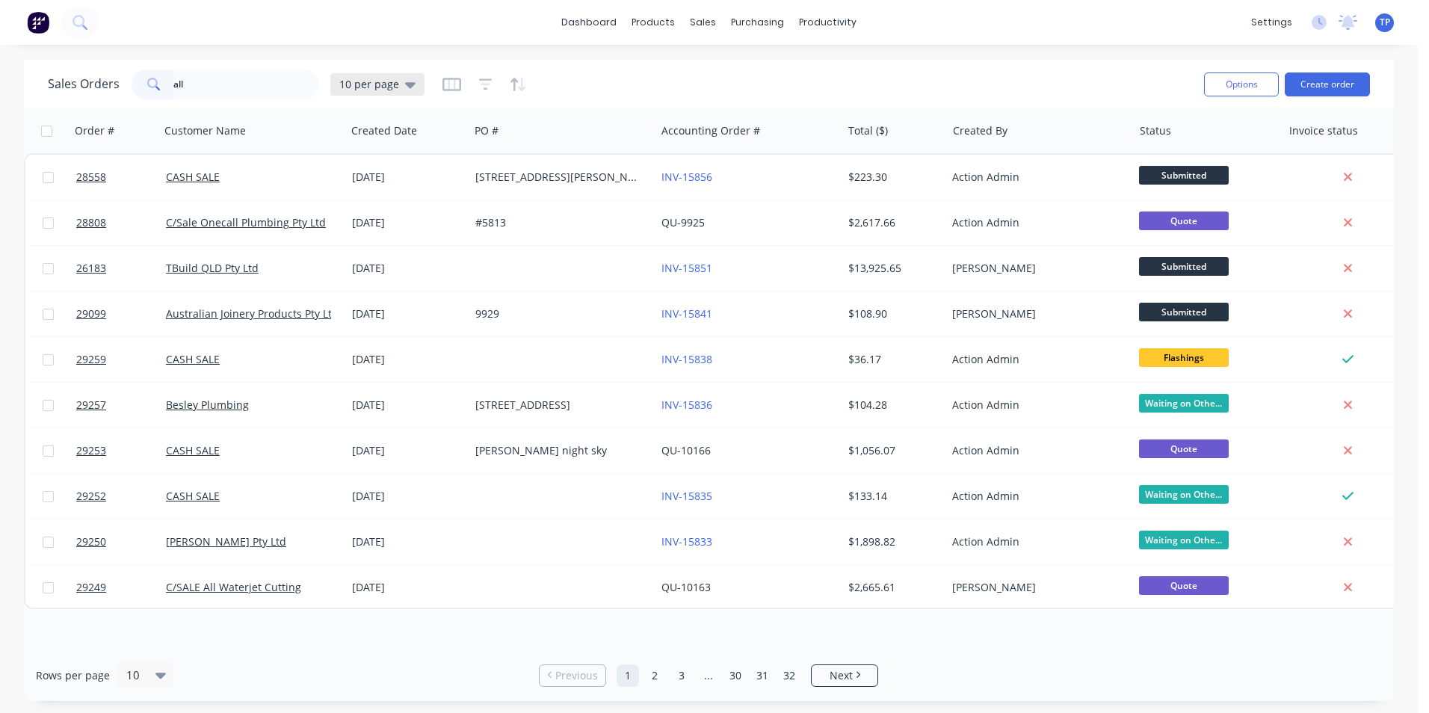
click at [415, 84] on div "10 per page" at bounding box center [377, 84] width 94 height 22
click at [390, 269] on button "Archived" at bounding box center [420, 271] width 170 height 17
click at [218, 81] on input "all" at bounding box center [246, 85] width 146 height 30
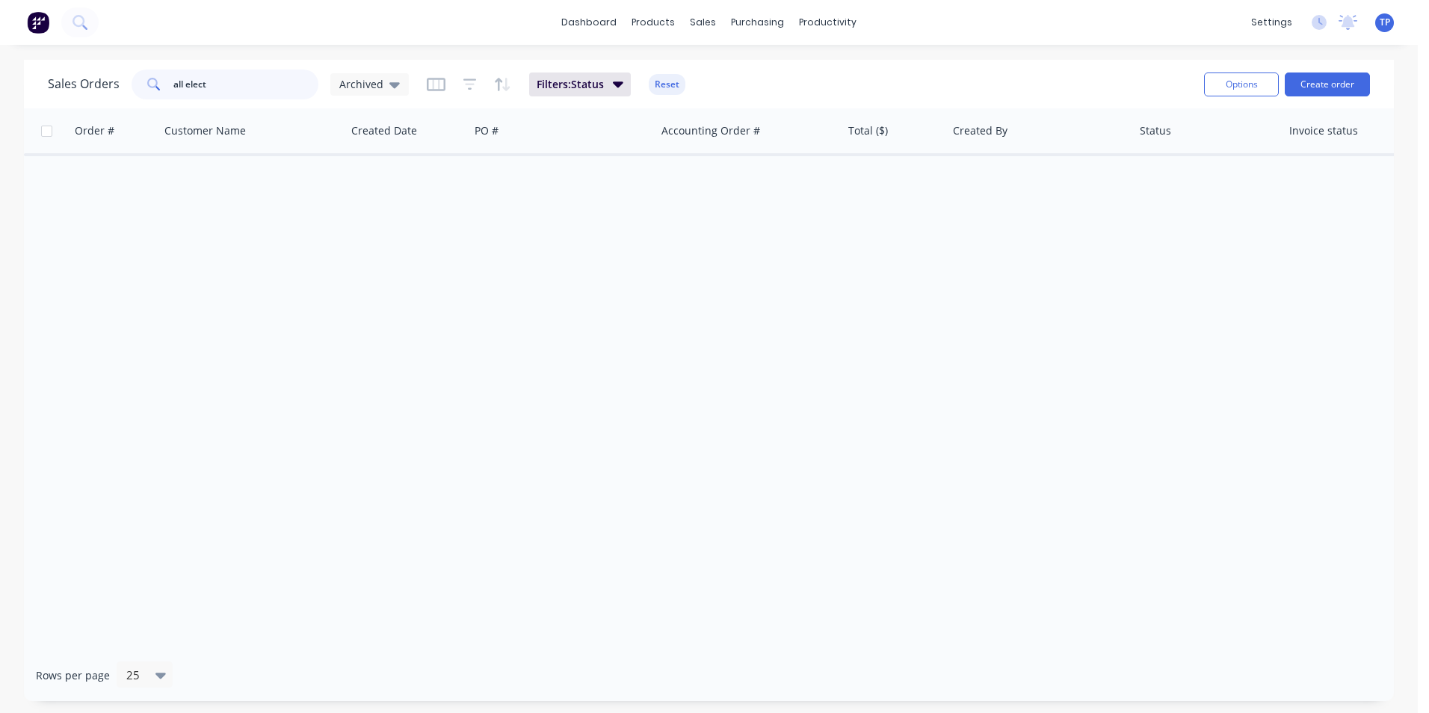
click at [181, 82] on input "all elect" at bounding box center [246, 85] width 146 height 30
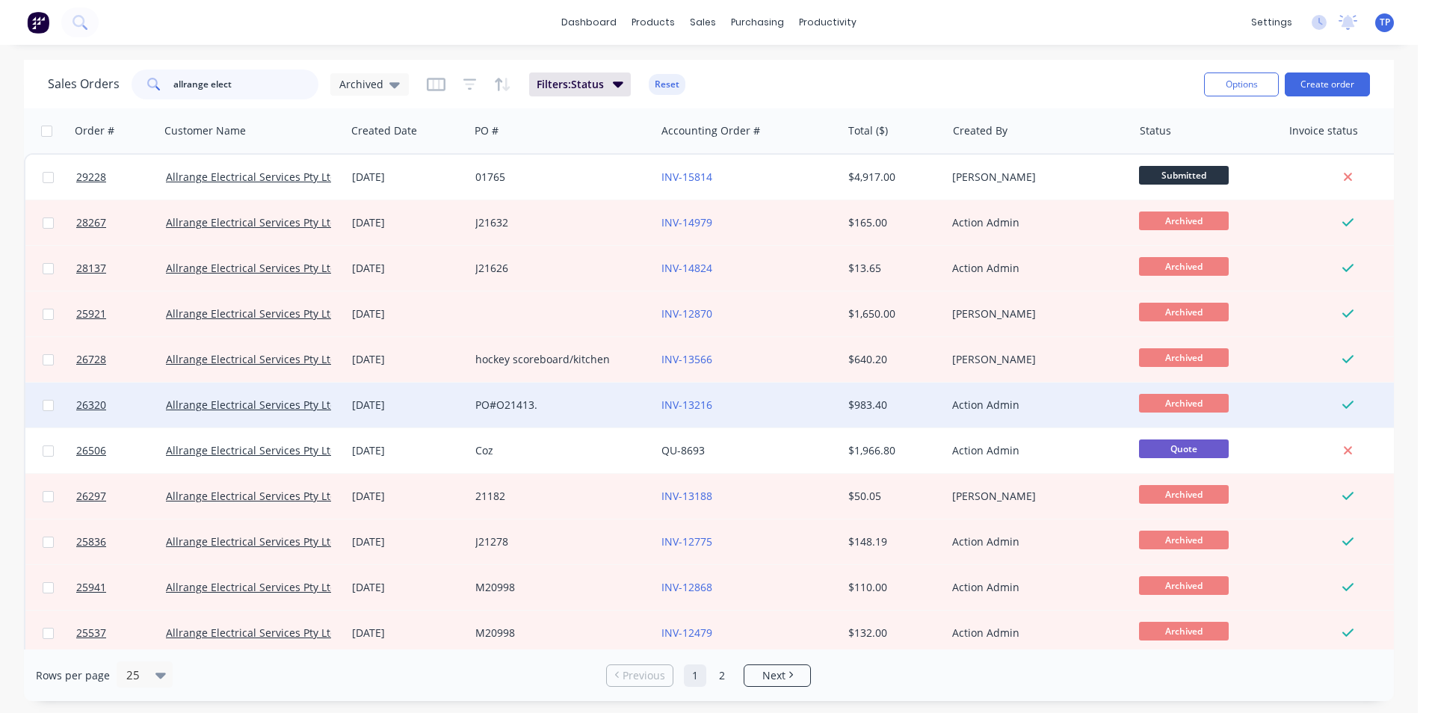
type input "allrange elect"
click at [446, 400] on div "[DATE]" at bounding box center [407, 405] width 111 height 15
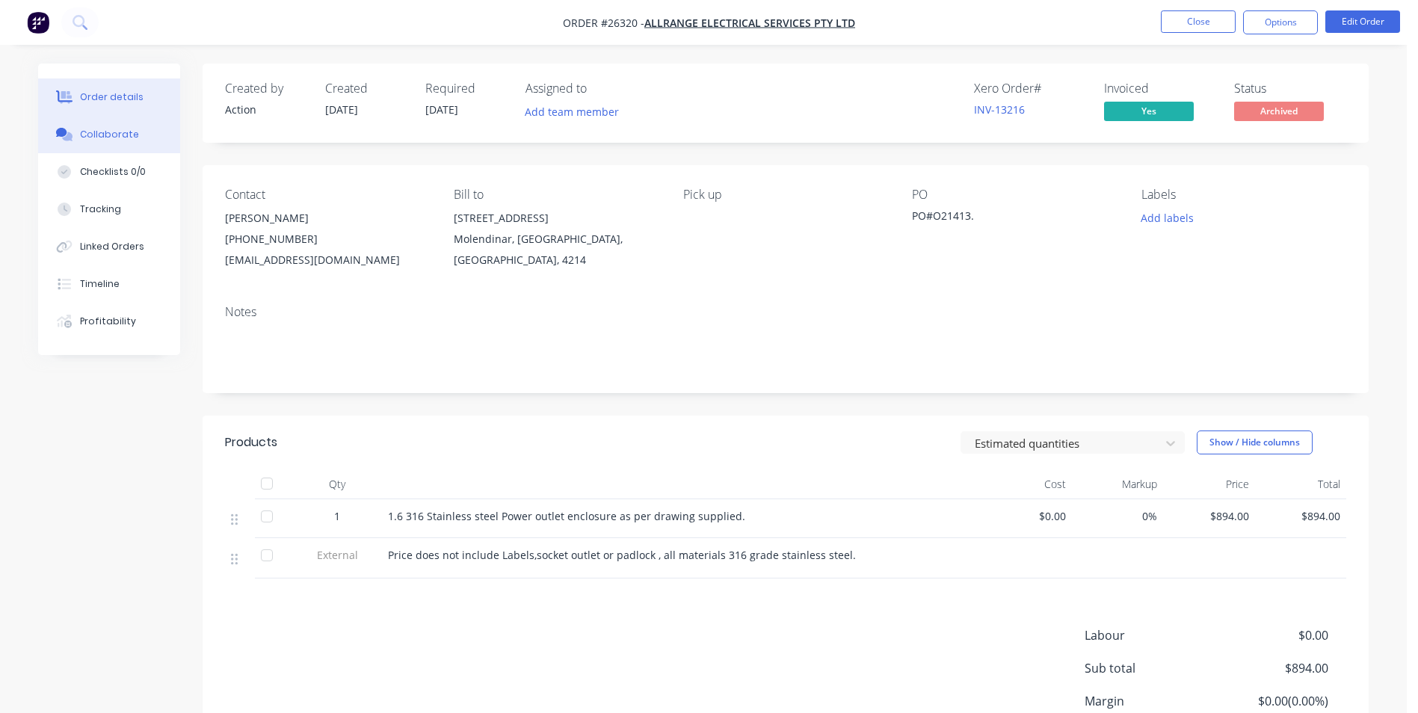
click at [124, 135] on div "Collaborate" at bounding box center [109, 134] width 59 height 13
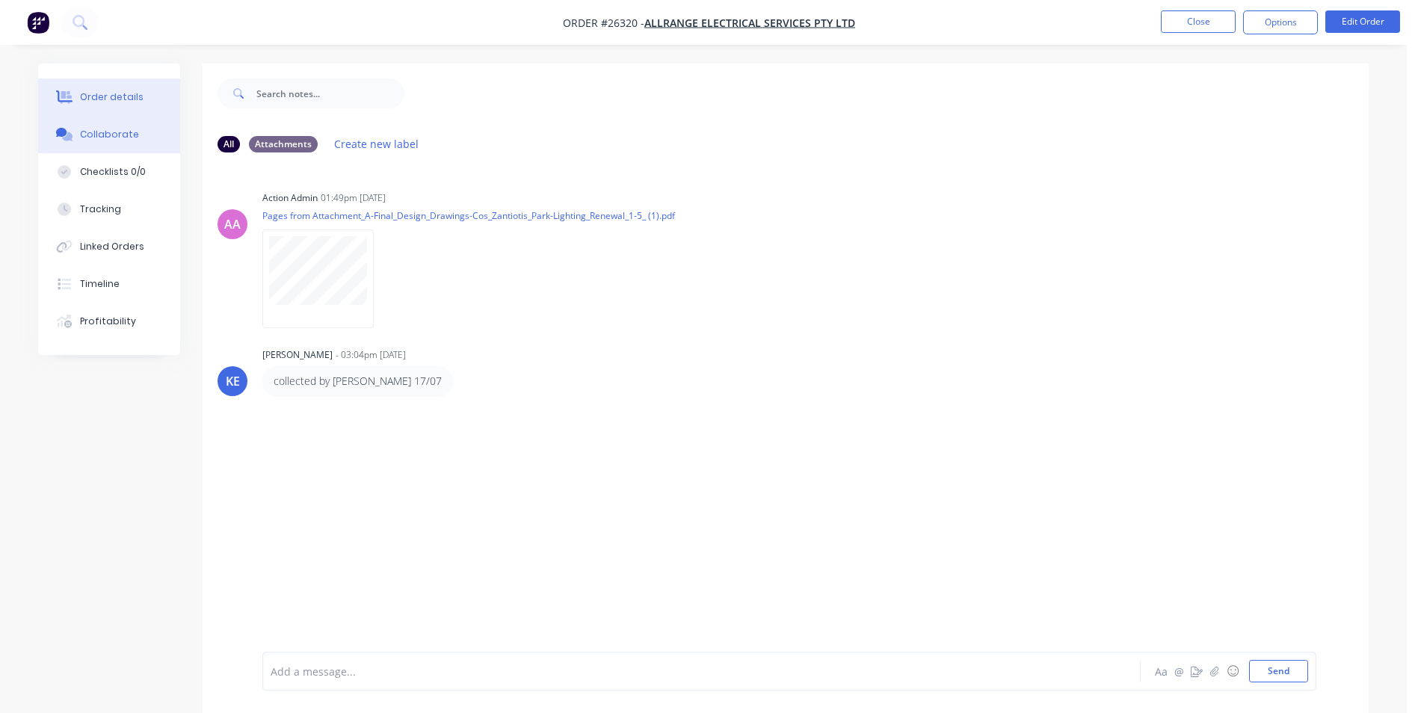
click at [120, 93] on div "Order details" at bounding box center [112, 96] width 64 height 13
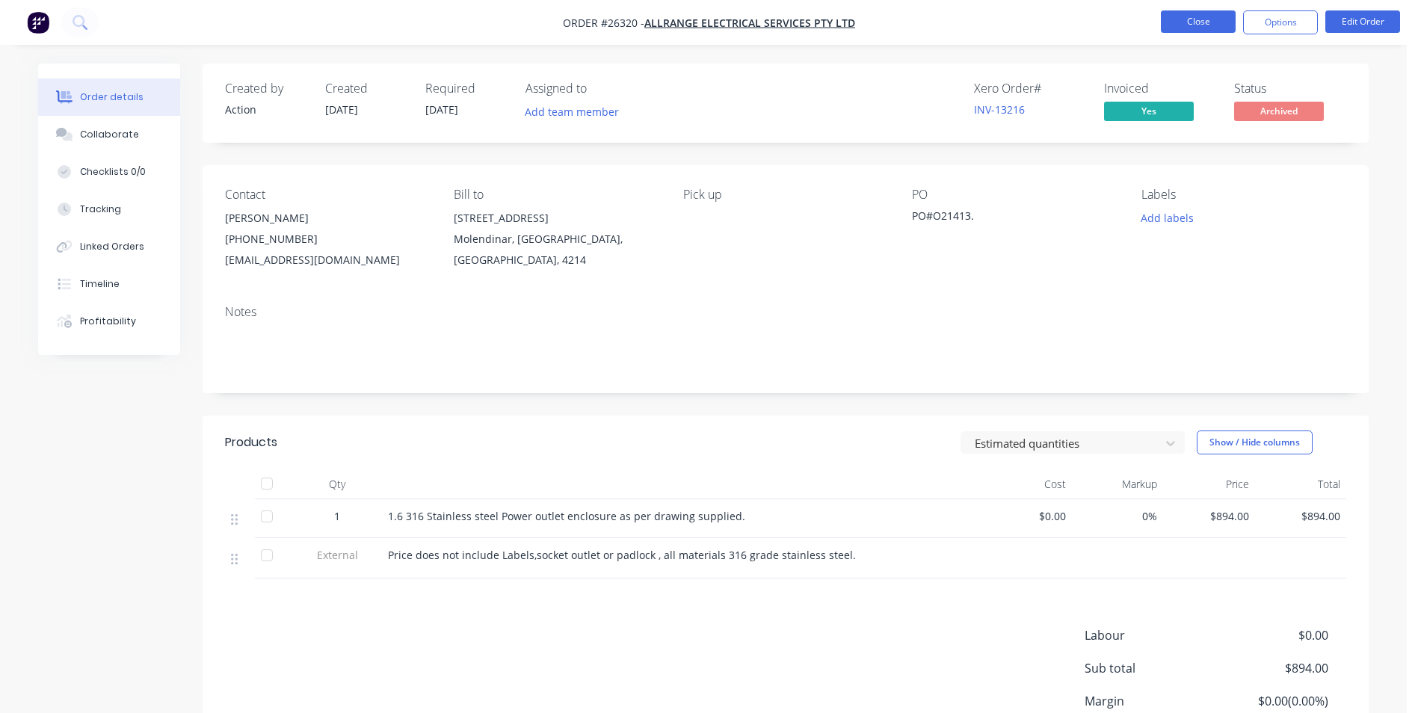
click at [1168, 19] on button "Close" at bounding box center [1198, 21] width 75 height 22
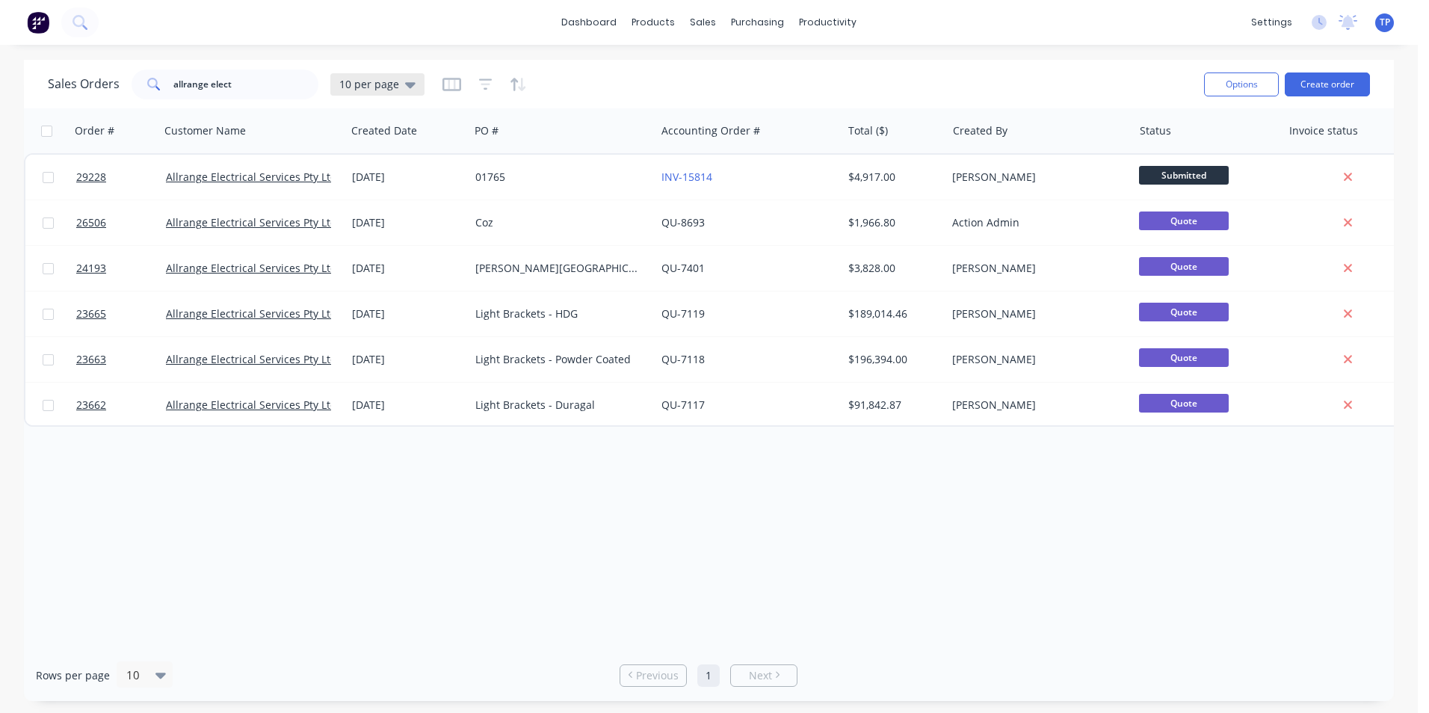
click at [408, 84] on icon at bounding box center [410, 85] width 10 height 6
click at [404, 275] on button "Archived" at bounding box center [420, 271] width 170 height 17
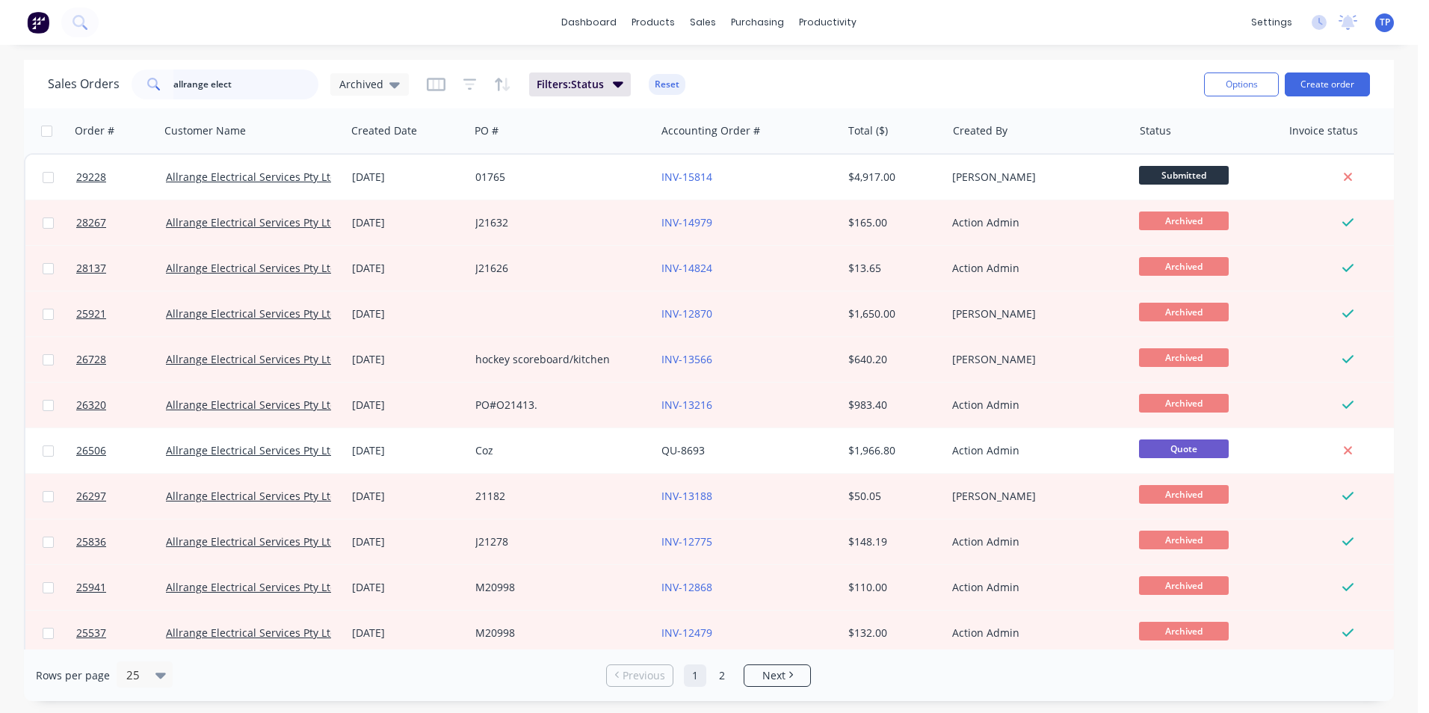
click at [246, 78] on input "allrange elect" at bounding box center [246, 85] width 146 height 30
type input "a"
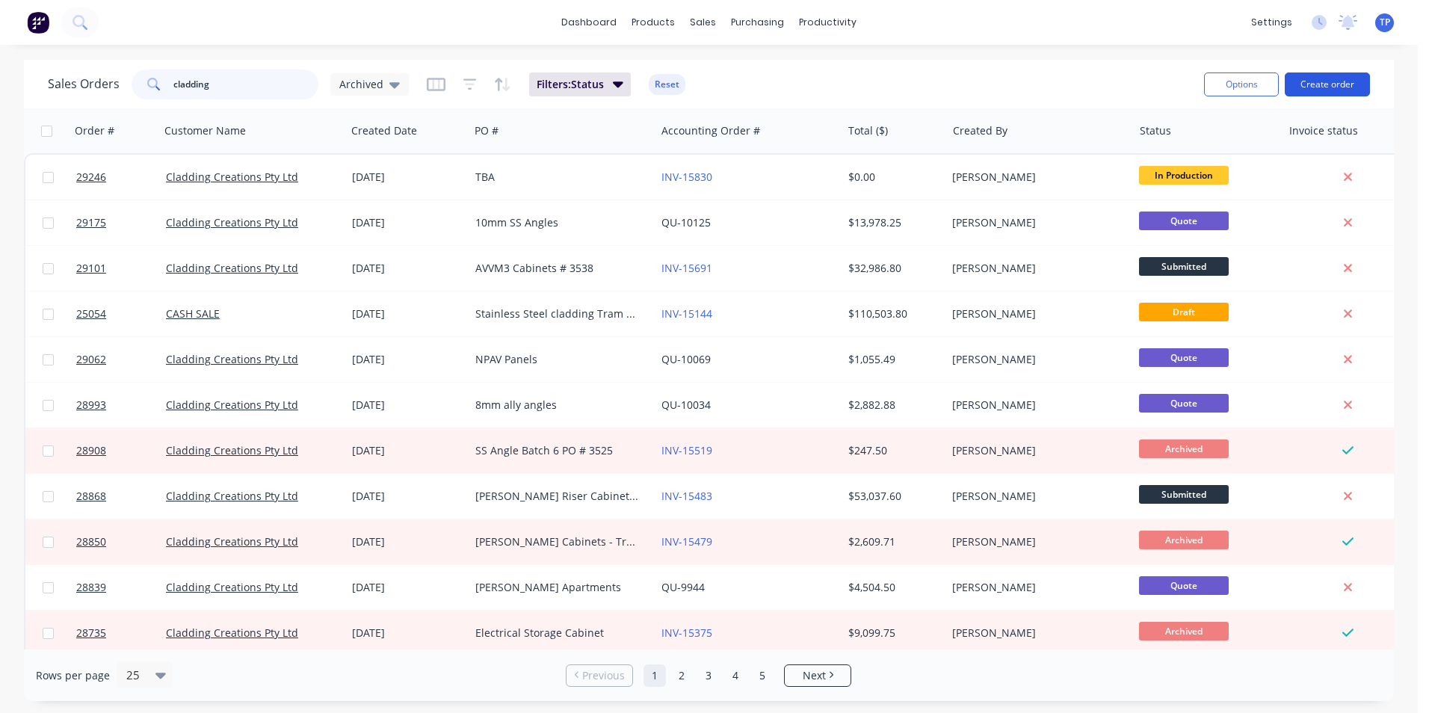
type input "cladding"
click at [1319, 85] on button "Create order" at bounding box center [1327, 85] width 85 height 24
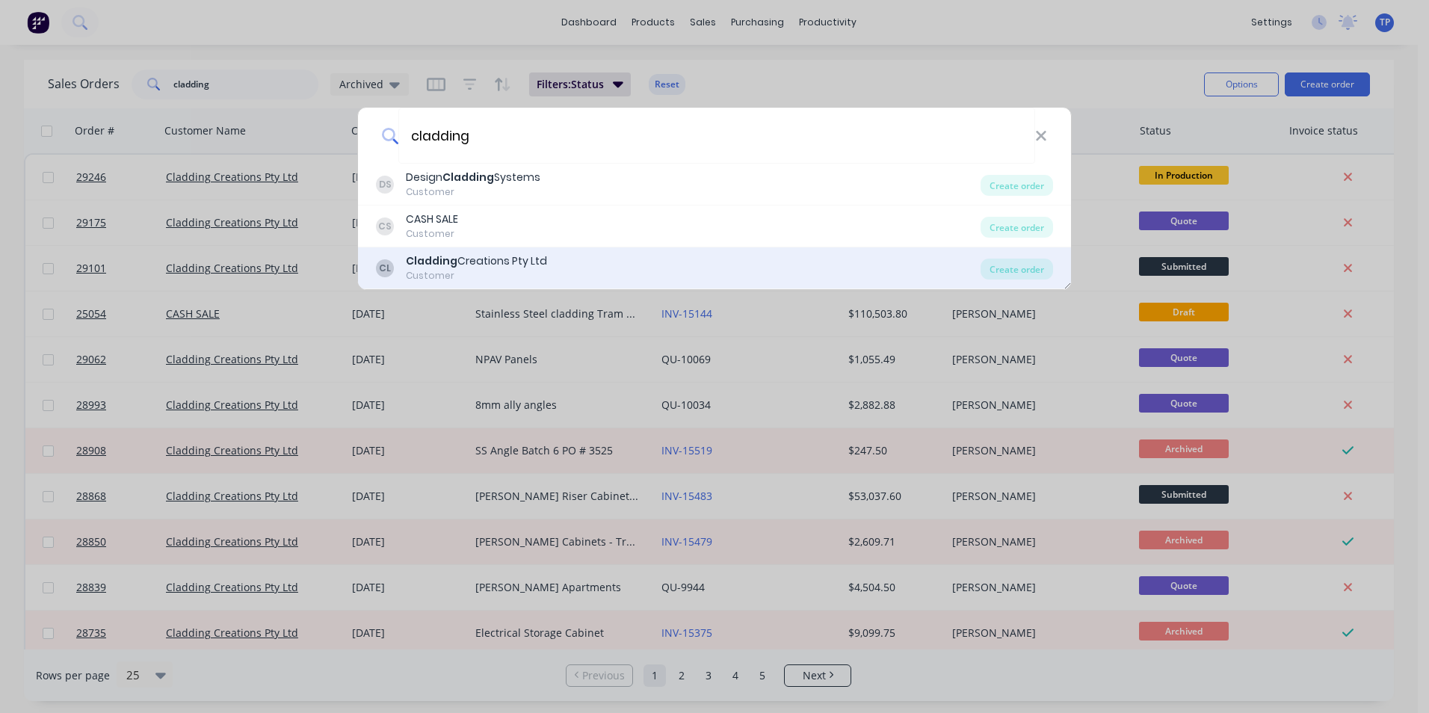
type input "cladding"
click at [437, 258] on b "Cladding" at bounding box center [432, 260] width 52 height 15
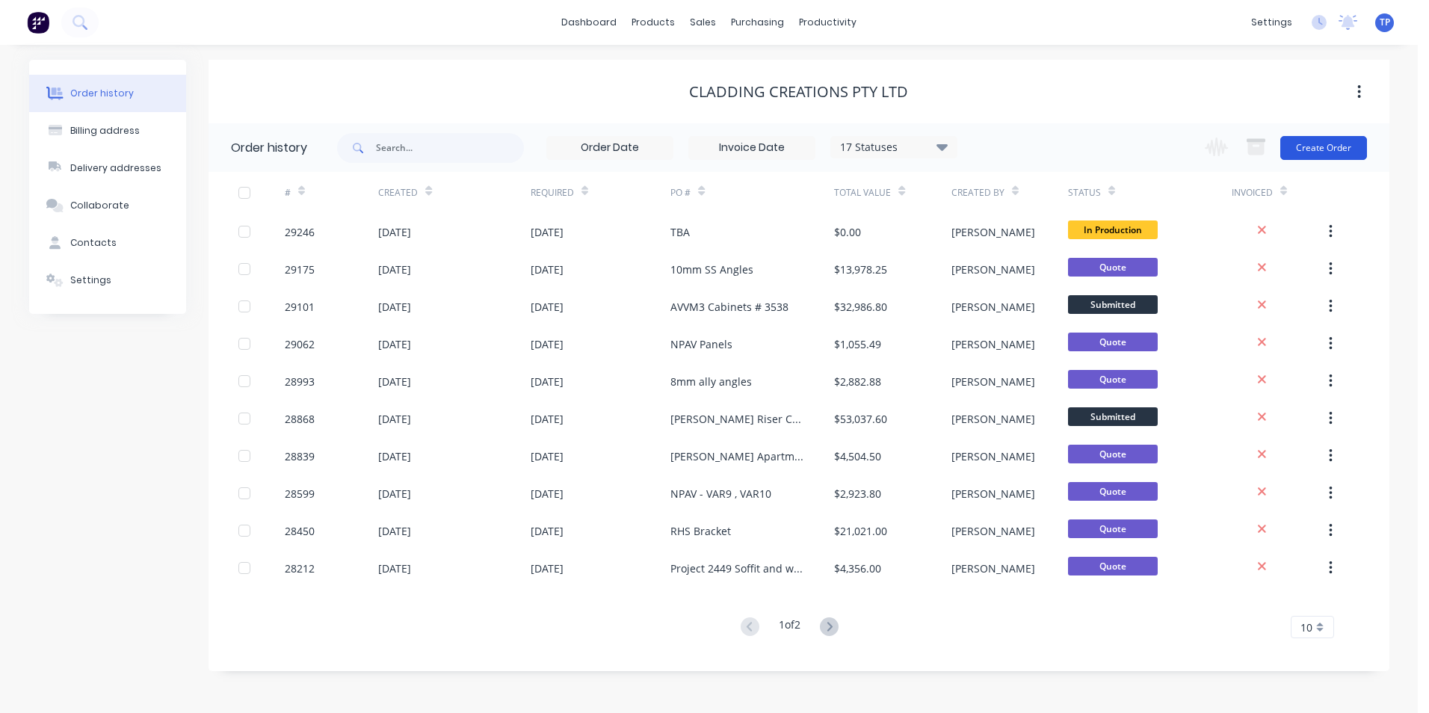
click at [1310, 146] on button "Create Order" at bounding box center [1324, 148] width 87 height 24
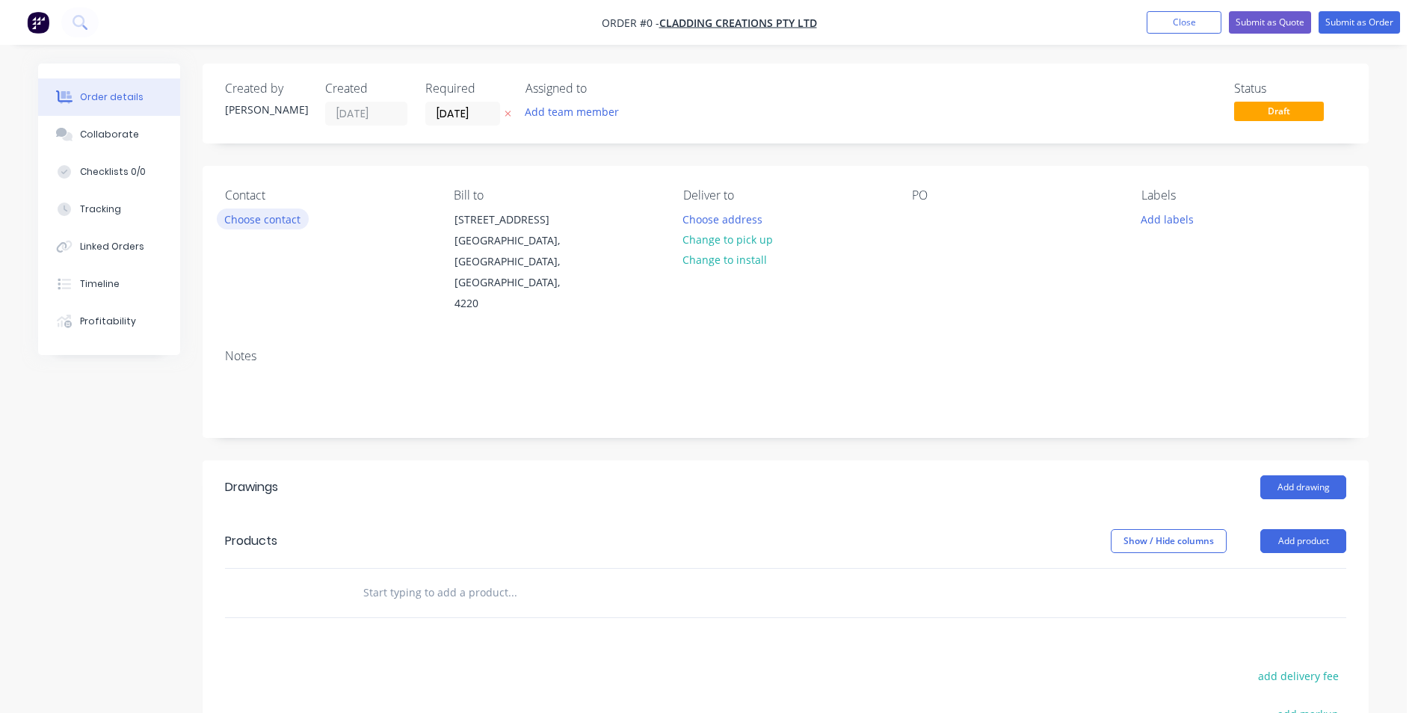
click at [269, 214] on button "Choose contact" at bounding box center [263, 219] width 92 height 20
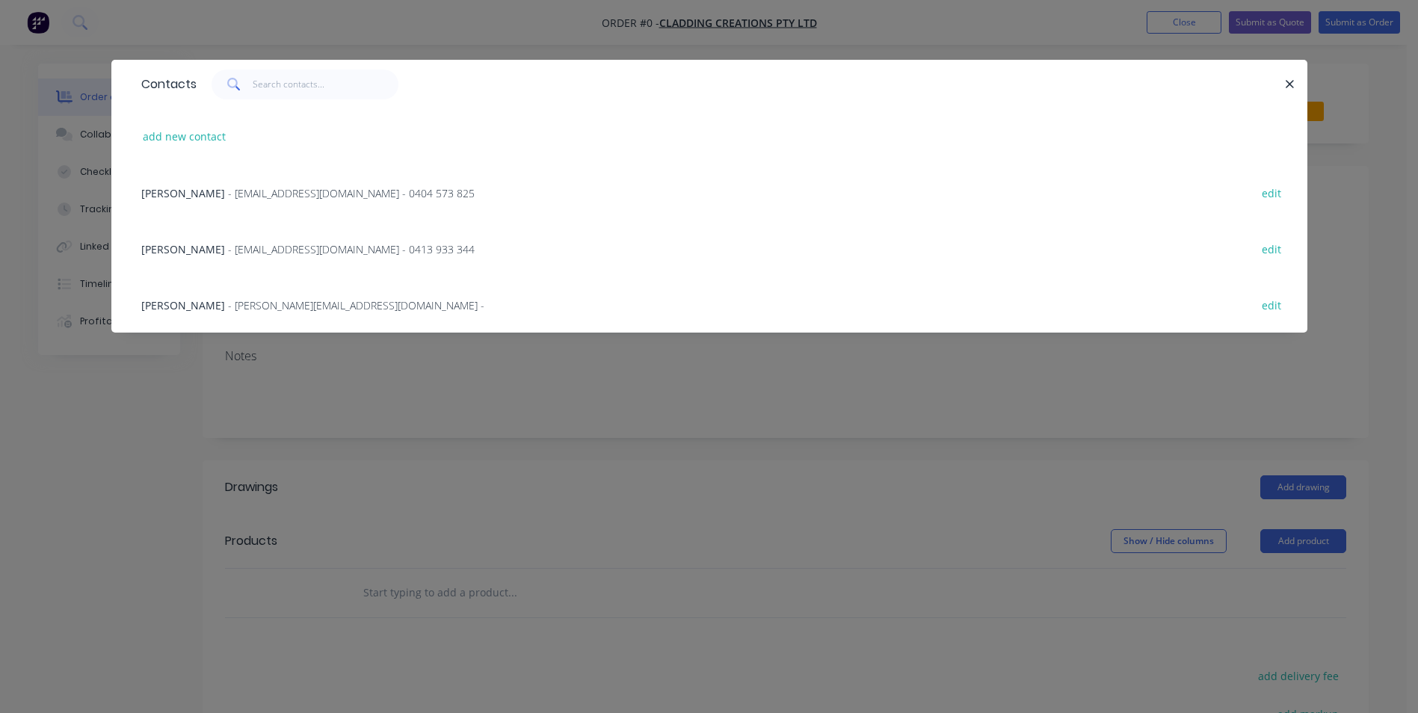
click at [212, 192] on span "[PERSON_NAME]" at bounding box center [183, 193] width 84 height 14
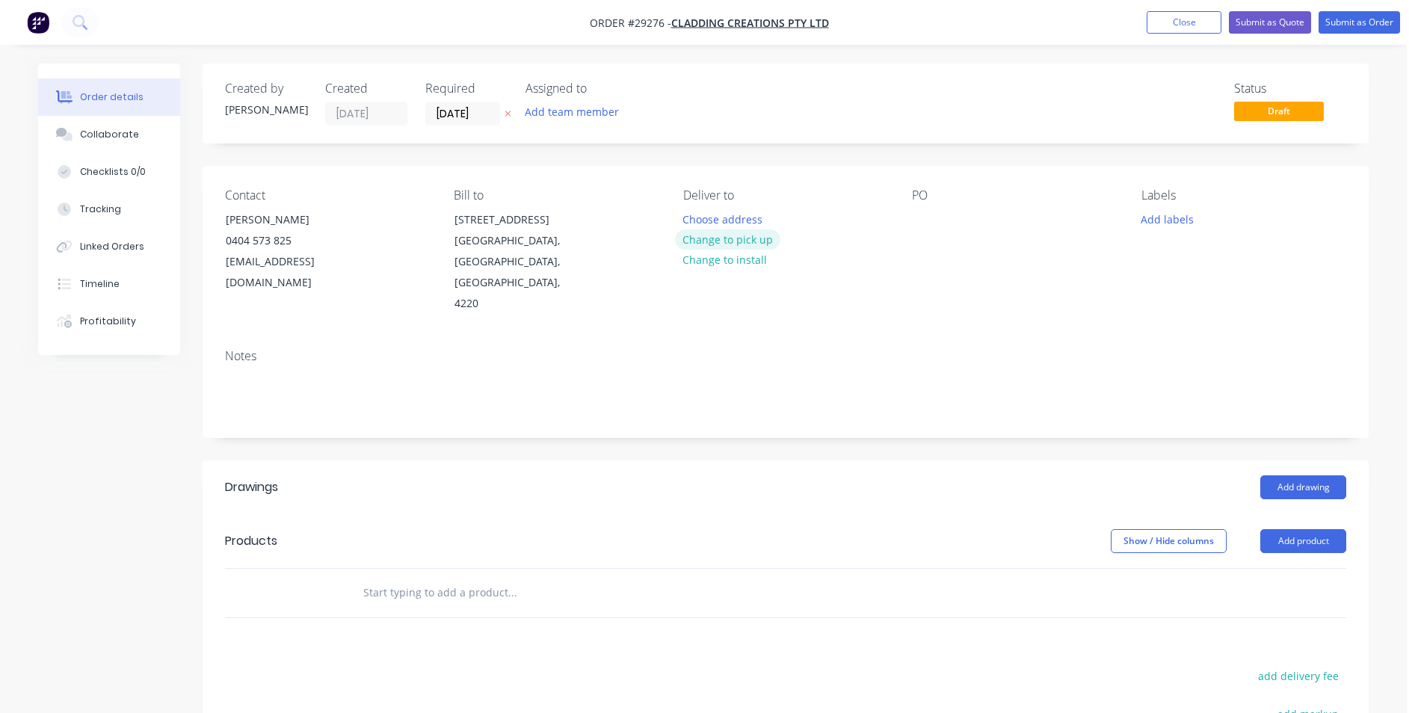
click at [759, 246] on button "Change to pick up" at bounding box center [728, 240] width 106 height 20
click at [913, 213] on div at bounding box center [924, 220] width 24 height 22
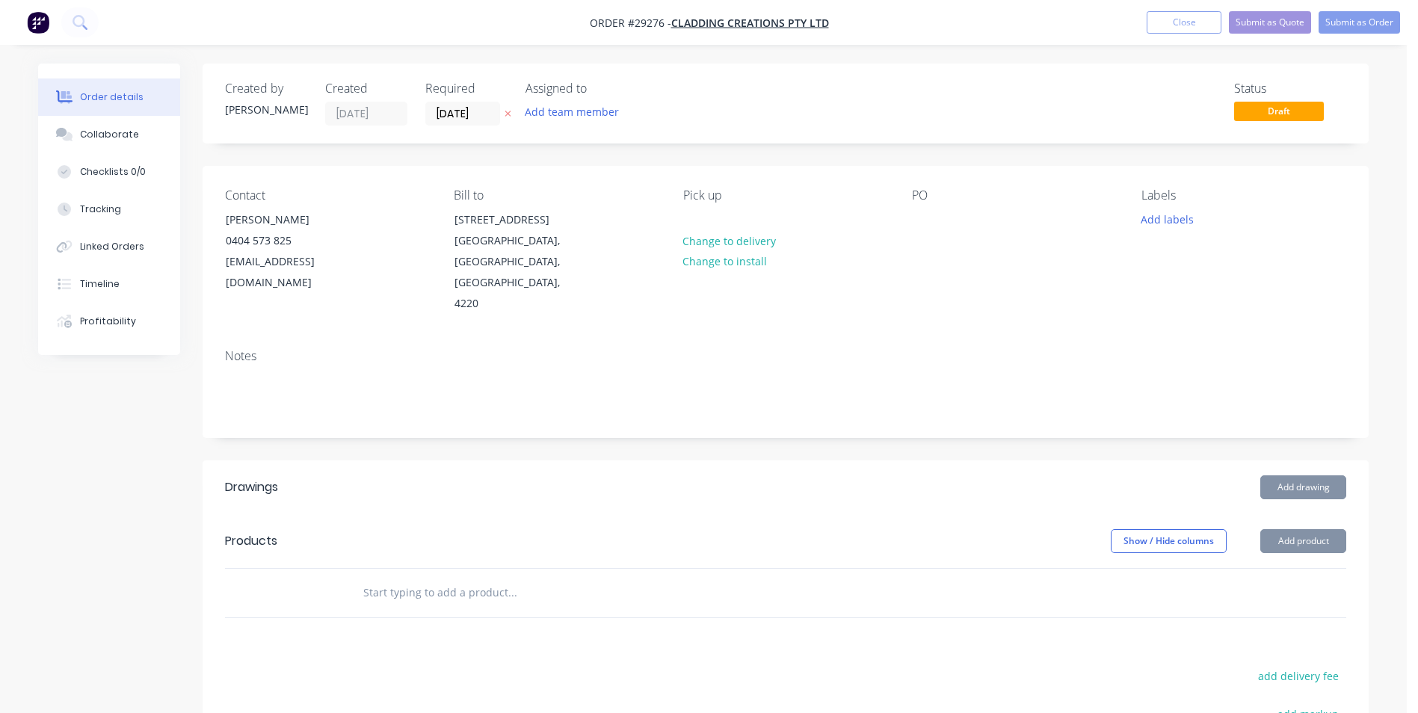
click at [405, 578] on input "text" at bounding box center [512, 593] width 299 height 30
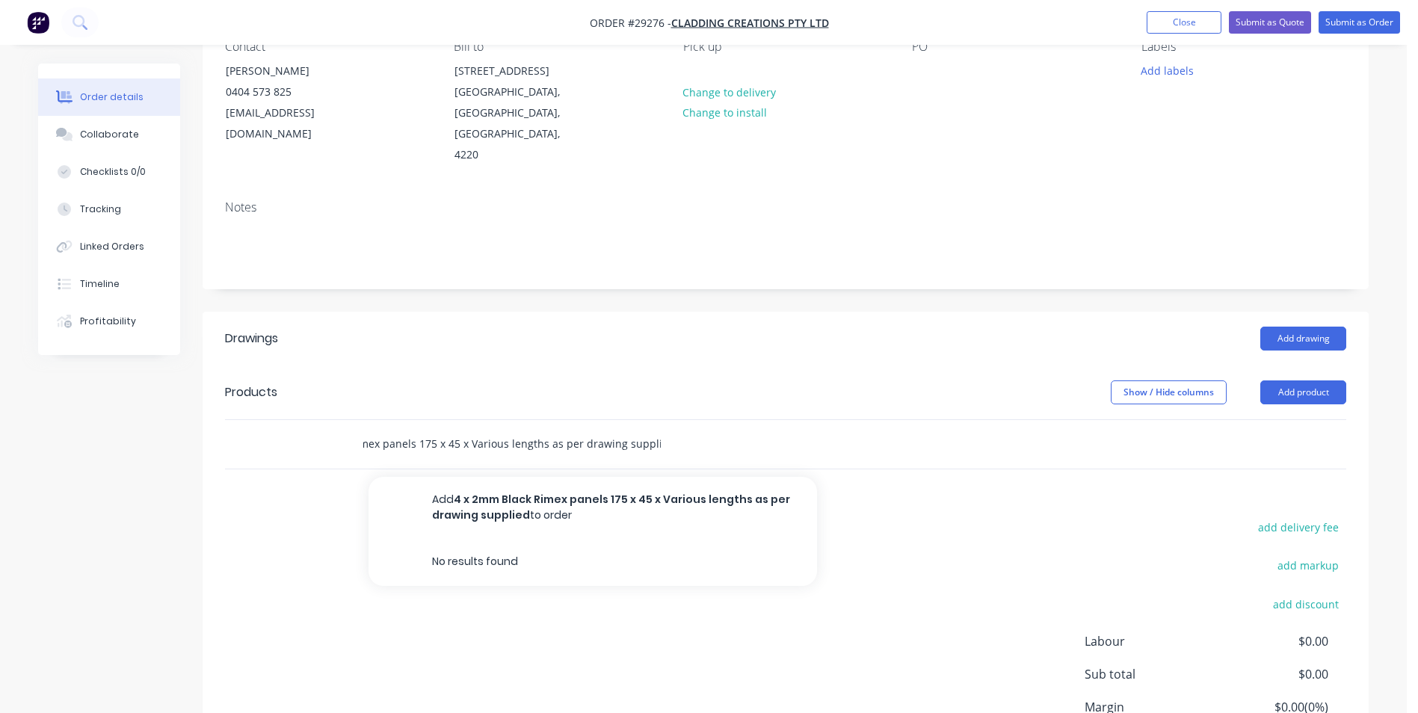
scroll to position [150, 0]
type input "4 x 2mm Black Rimex panels 175 x 45 x Various lengths as per drawing supplied"
click at [1105, 525] on div "add delivery fee add markup add discount Labour $0.00 Sub total $0.00 Margin $0…" at bounding box center [785, 661] width 1121 height 289
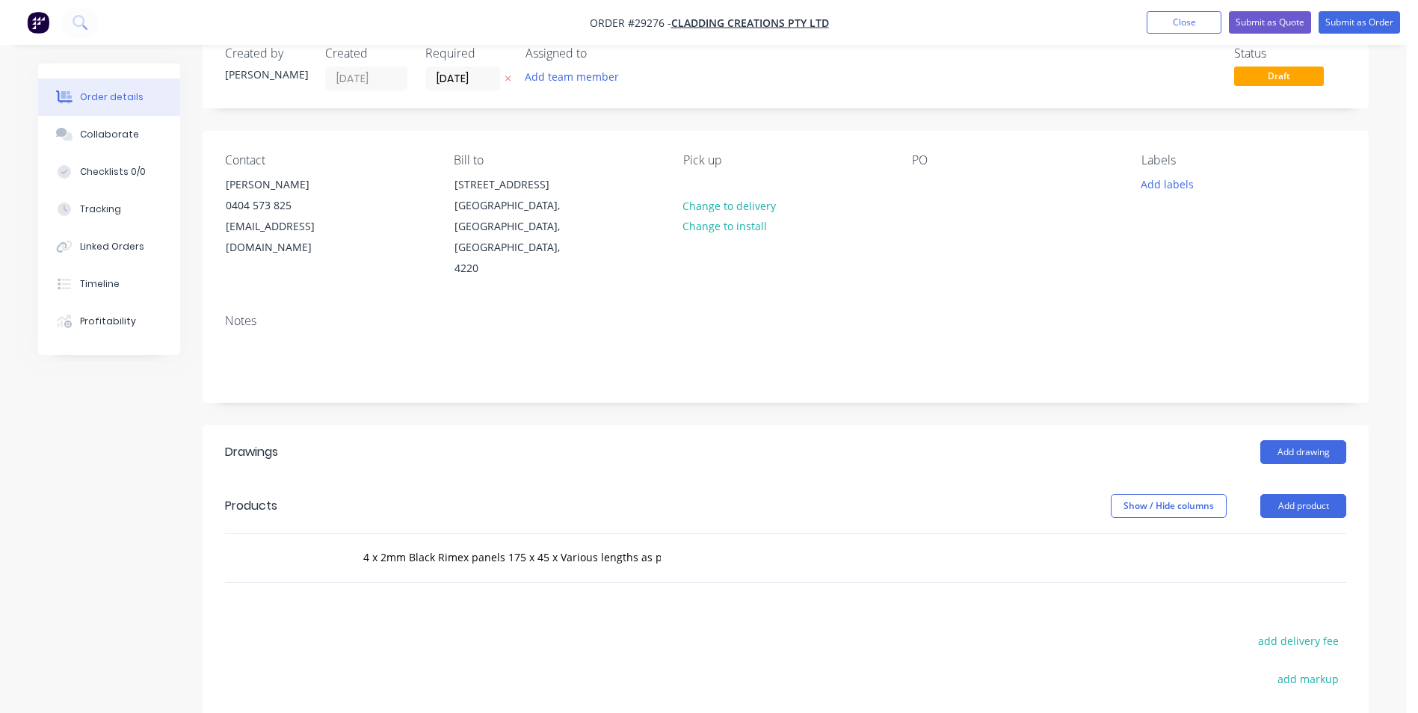
scroll to position [0, 0]
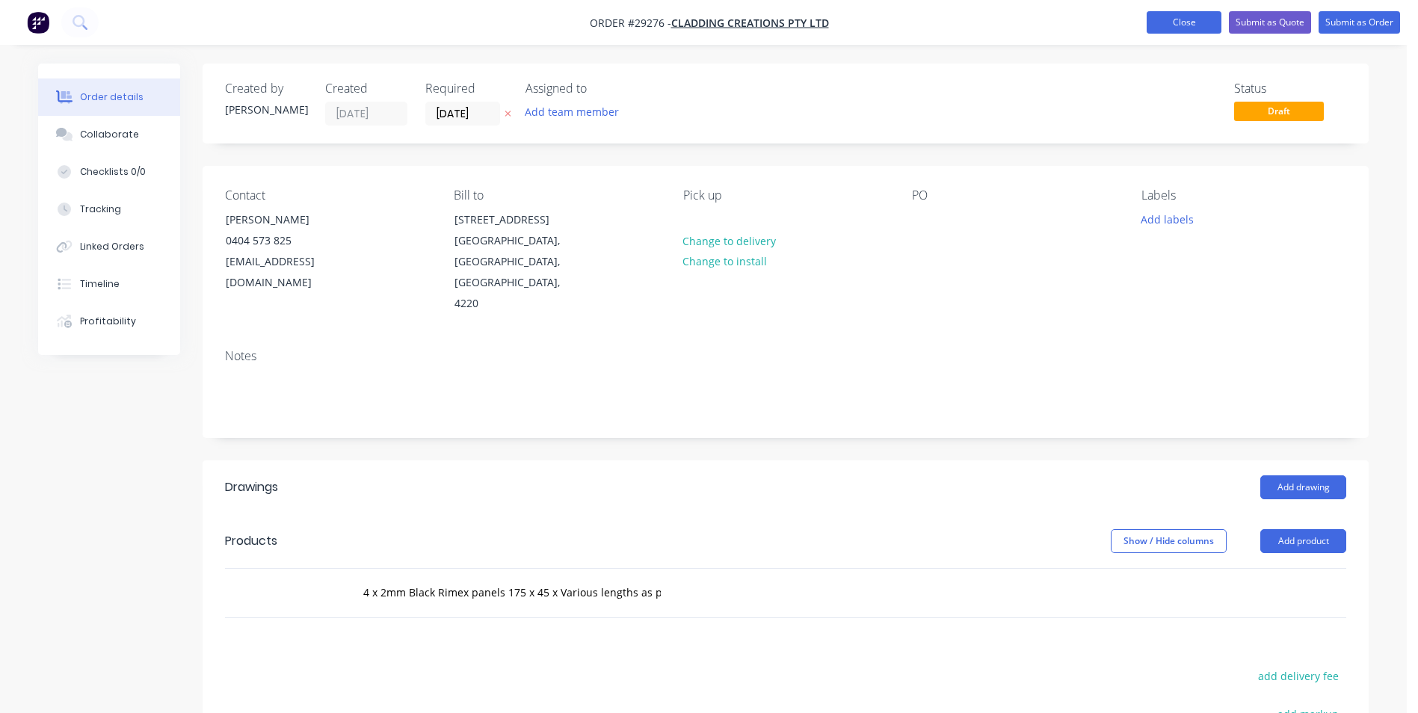
drag, startPoint x: 1184, startPoint y: 26, endPoint x: 1168, endPoint y: 25, distance: 16.5
click at [1183, 26] on button "Close" at bounding box center [1184, 22] width 75 height 22
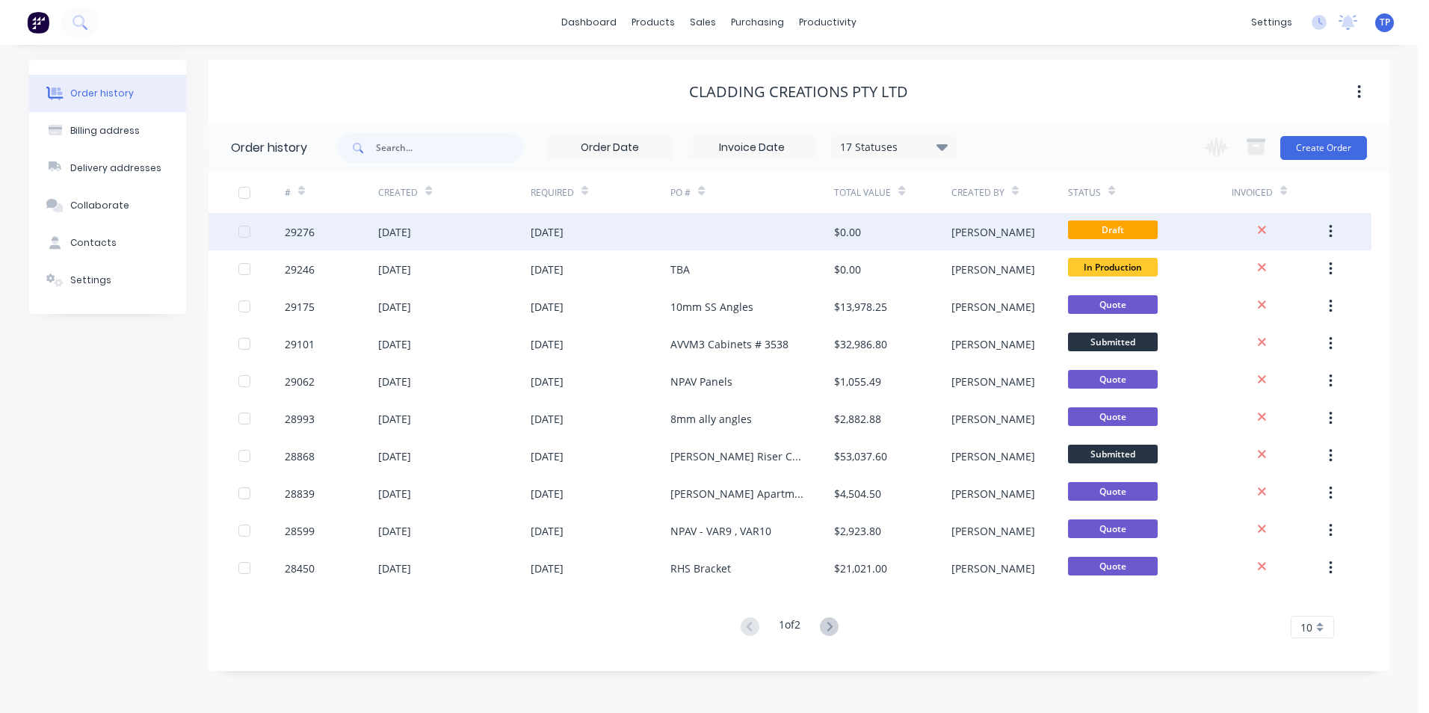
click at [455, 230] on div "[DATE]" at bounding box center [454, 231] width 152 height 37
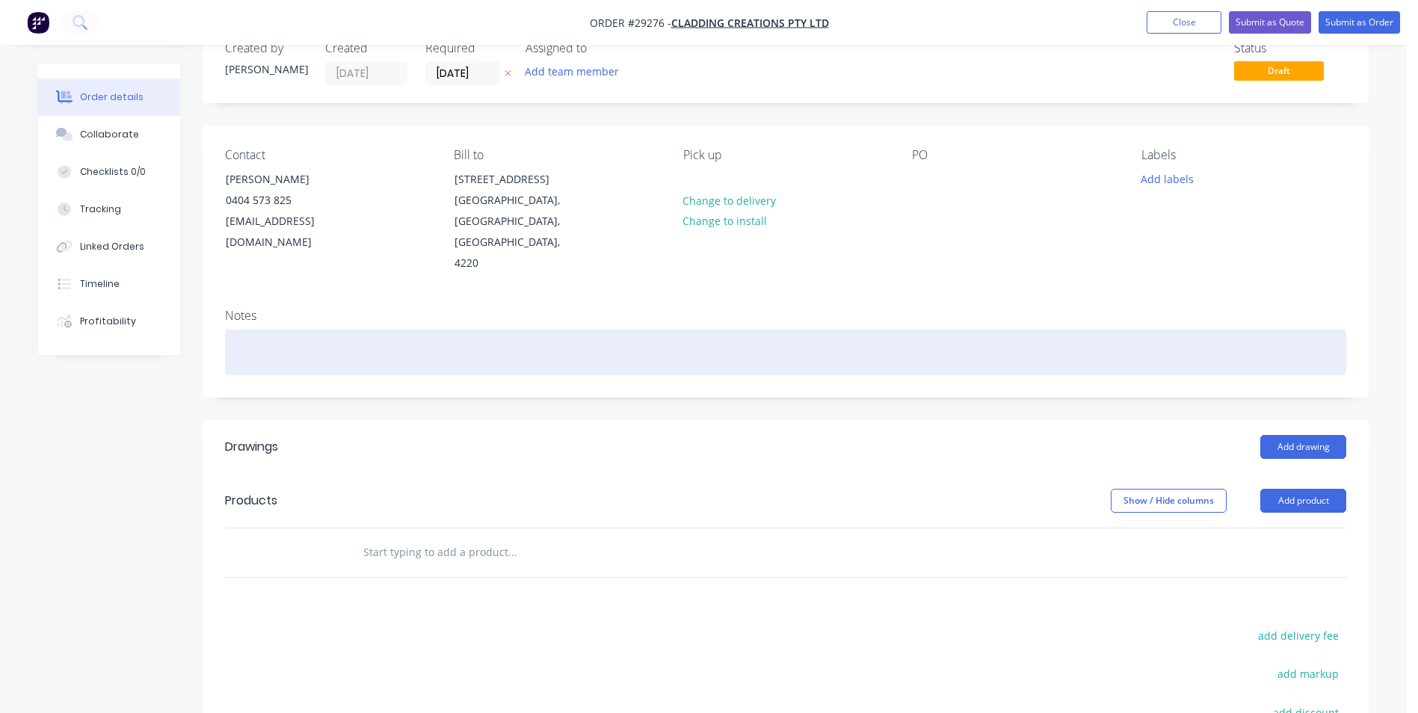
scroll to position [75, 0]
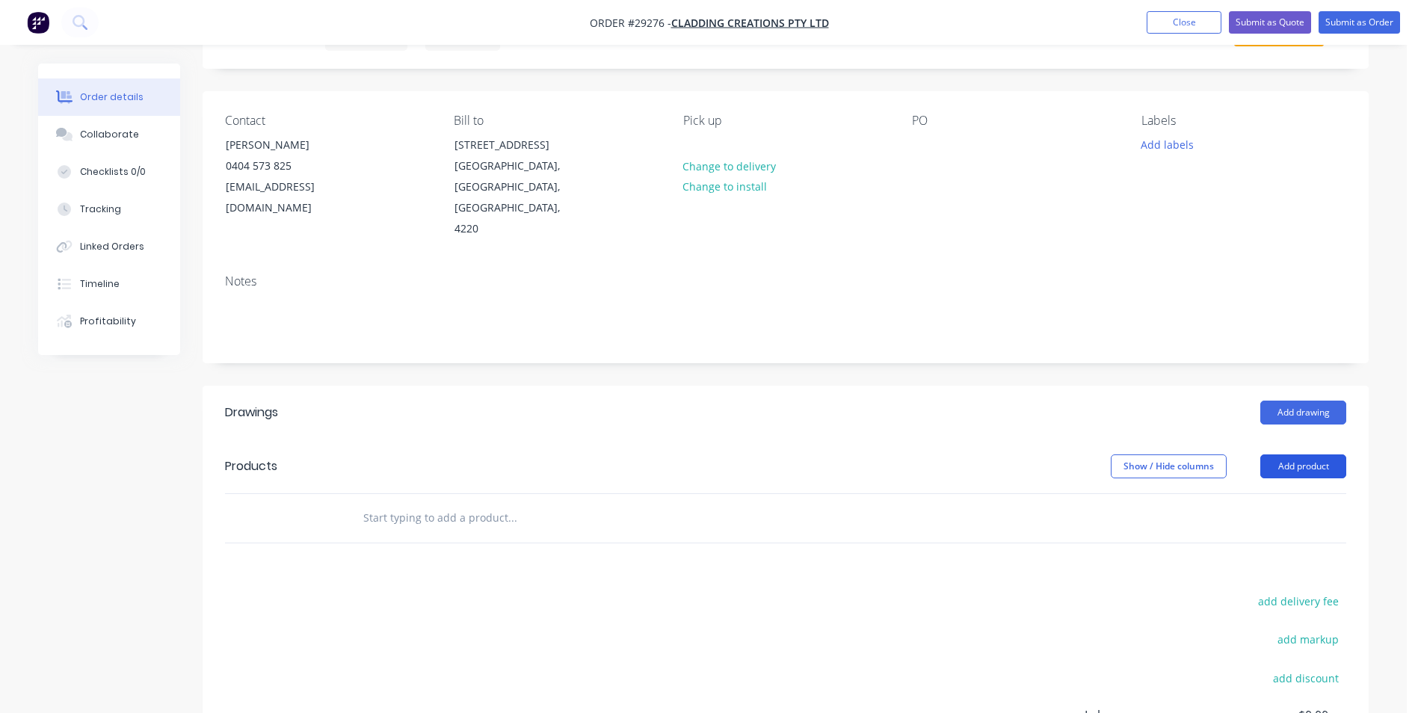
click at [1306, 455] on button "Add product" at bounding box center [1303, 467] width 86 height 24
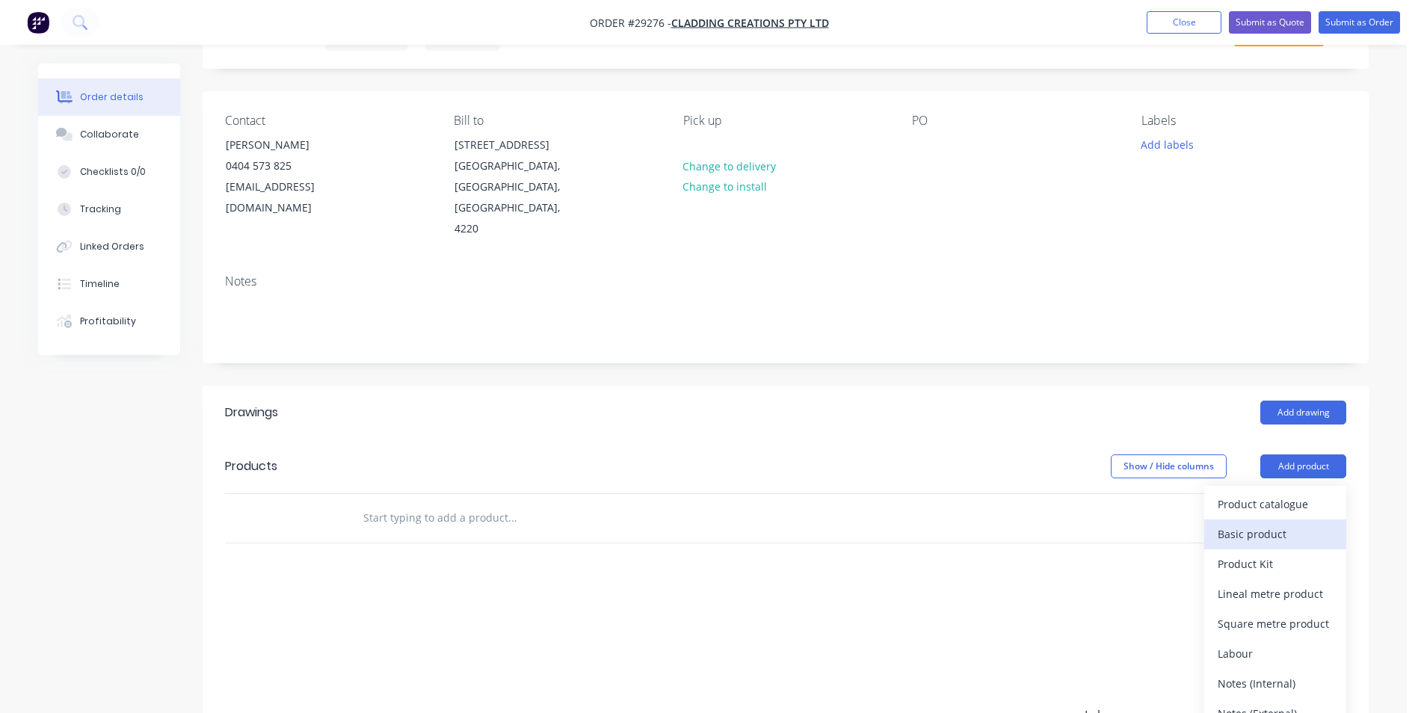
click at [1261, 523] on div "Basic product" at bounding box center [1275, 534] width 115 height 22
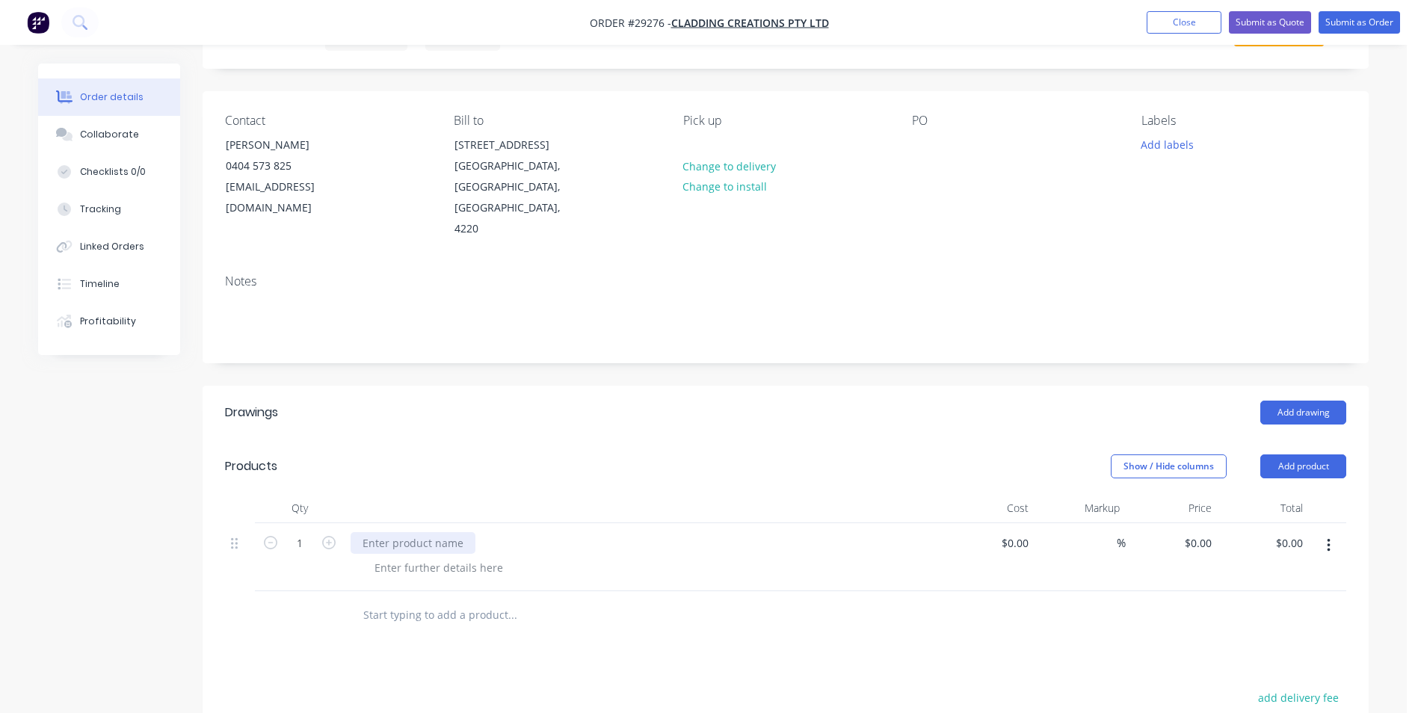
click at [404, 532] on div at bounding box center [413, 543] width 125 height 22
click at [364, 532] on div "2mm Black Rimex panels 175 x 45 x various lengths" at bounding box center [491, 543] width 281 height 22
click at [639, 532] on div "4 x 2mm Black Rimex panels 175 x 45 x various lengths" at bounding box center [500, 543] width 298 height 22
click at [403, 557] on div at bounding box center [439, 568] width 153 height 22
click at [390, 557] on div at bounding box center [439, 568] width 153 height 22
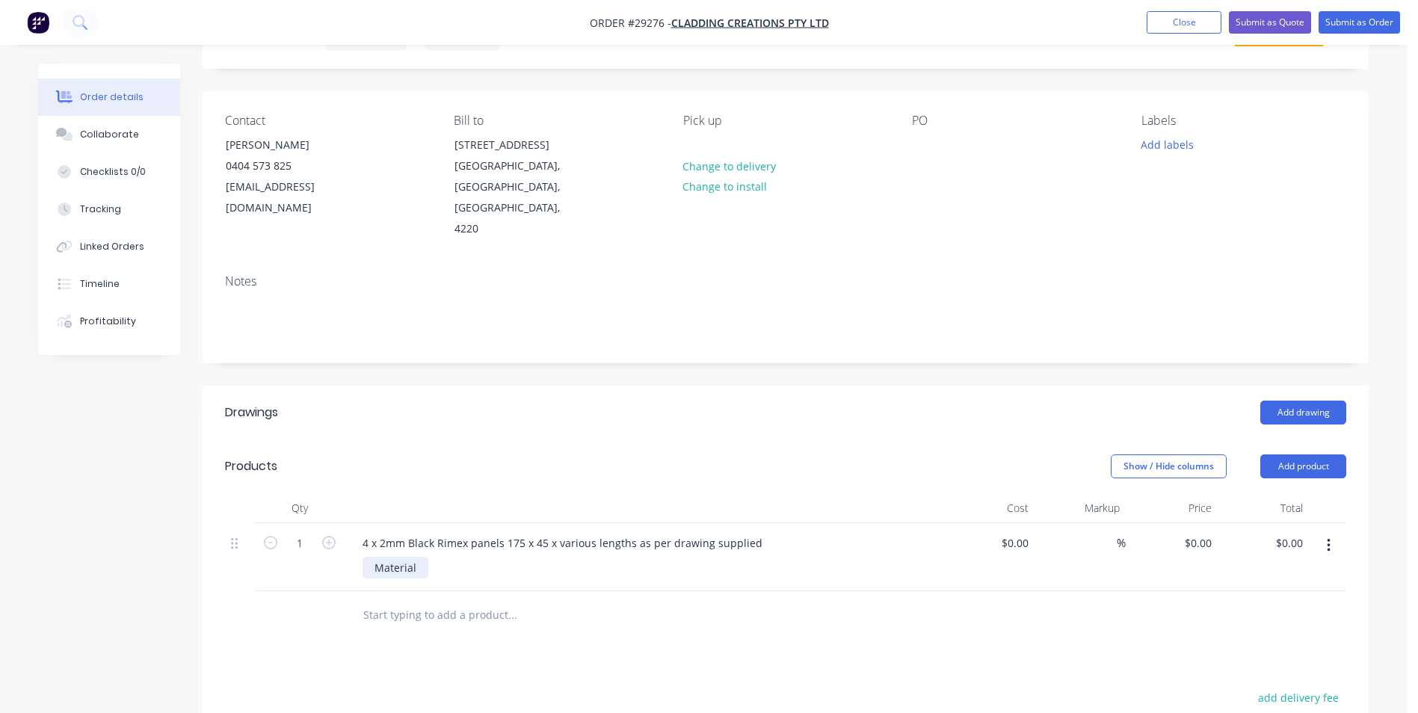
click at [423, 557] on div "Material" at bounding box center [396, 568] width 66 height 22
click at [1193, 523] on div "0 $0.00" at bounding box center [1172, 557] width 92 height 68
type input "$495.00"
click at [1021, 598] on div at bounding box center [785, 615] width 1121 height 49
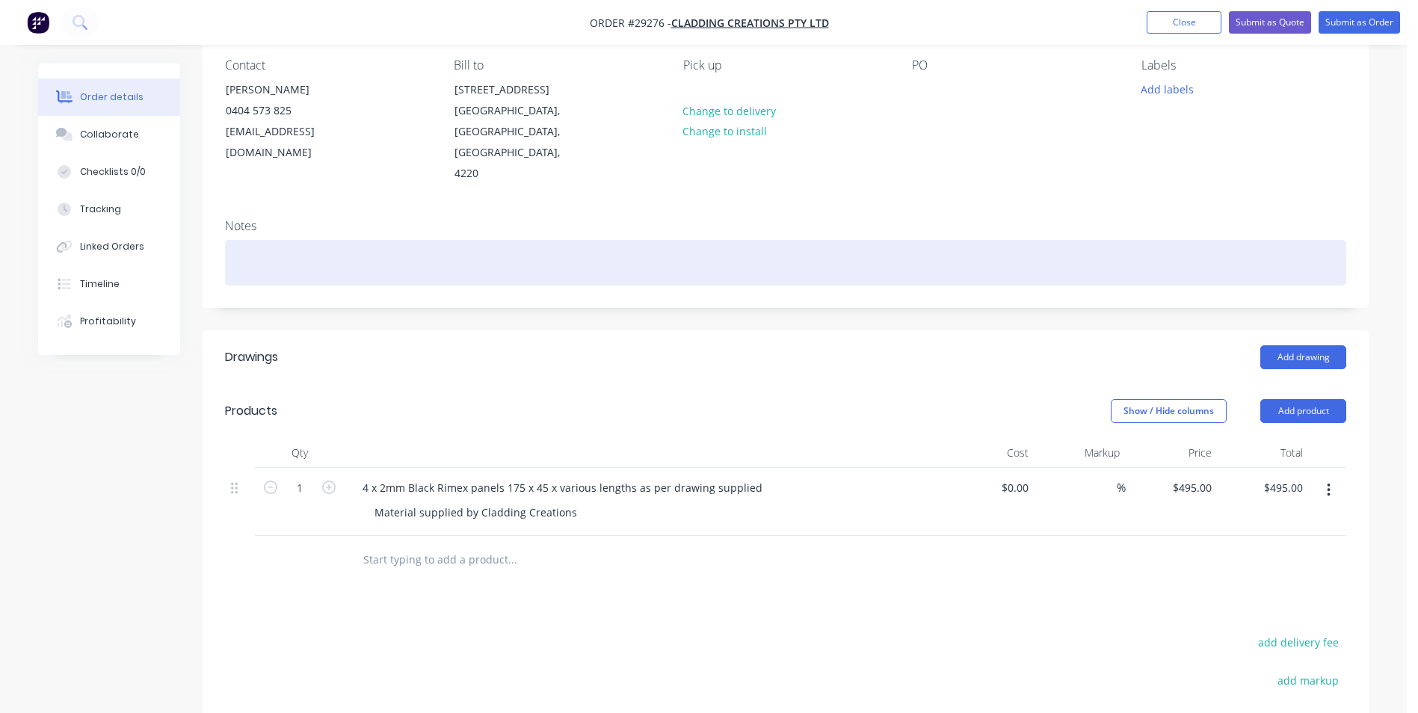
scroll to position [0, 0]
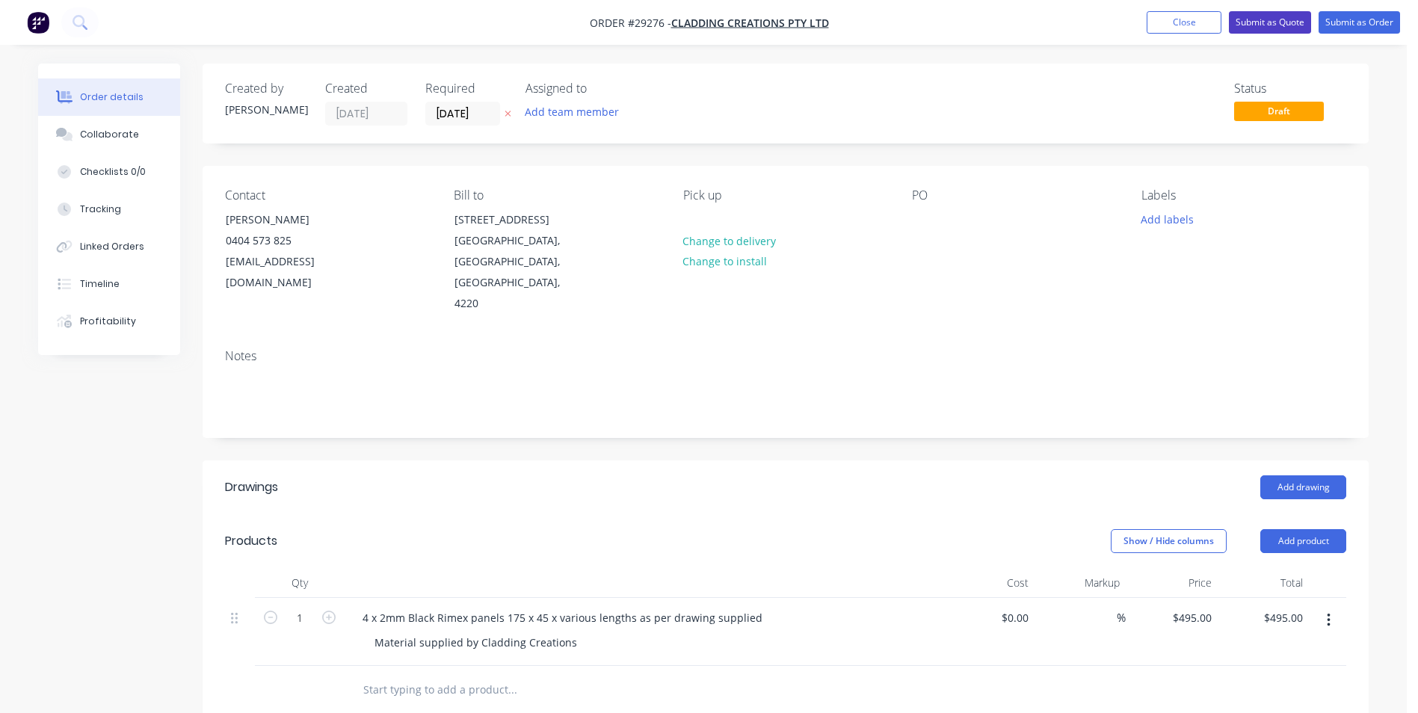
click at [1258, 22] on button "Submit as Quote" at bounding box center [1270, 22] width 82 height 22
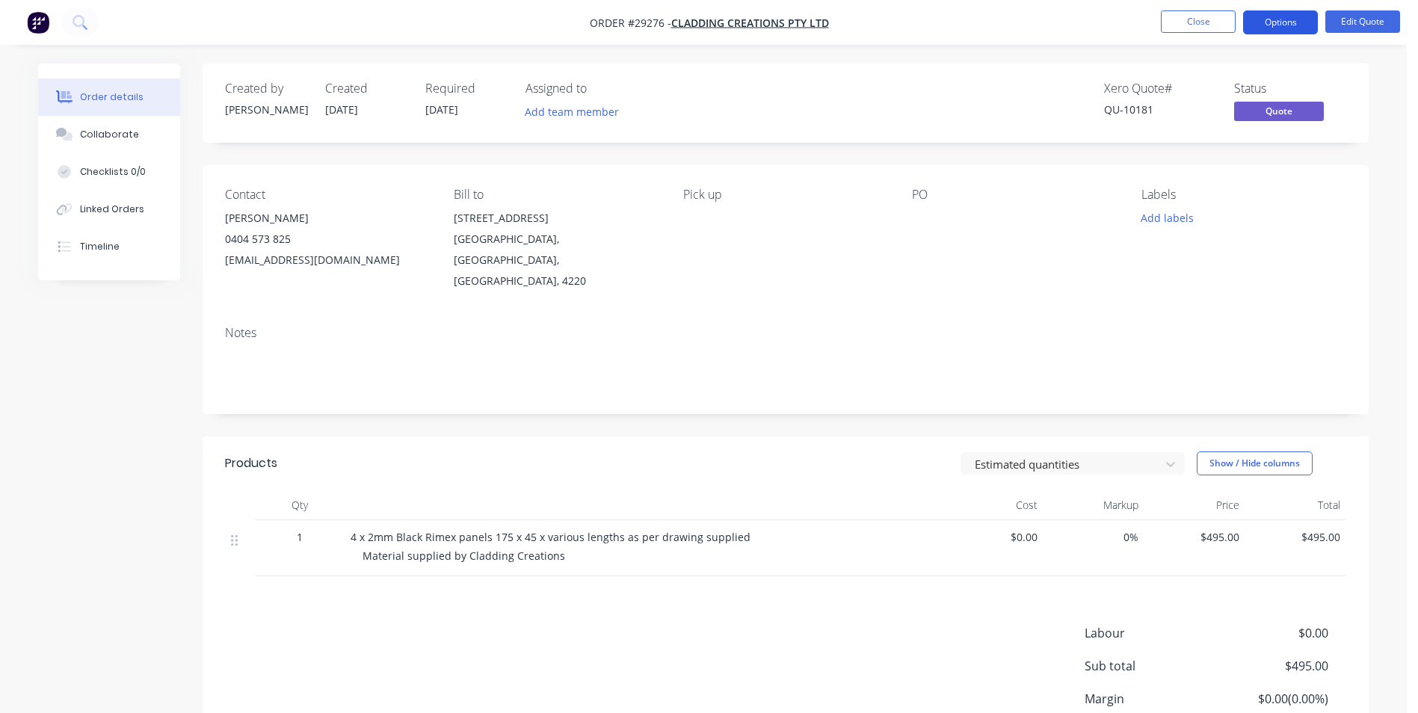
click at [1264, 19] on button "Options" at bounding box center [1280, 22] width 75 height 24
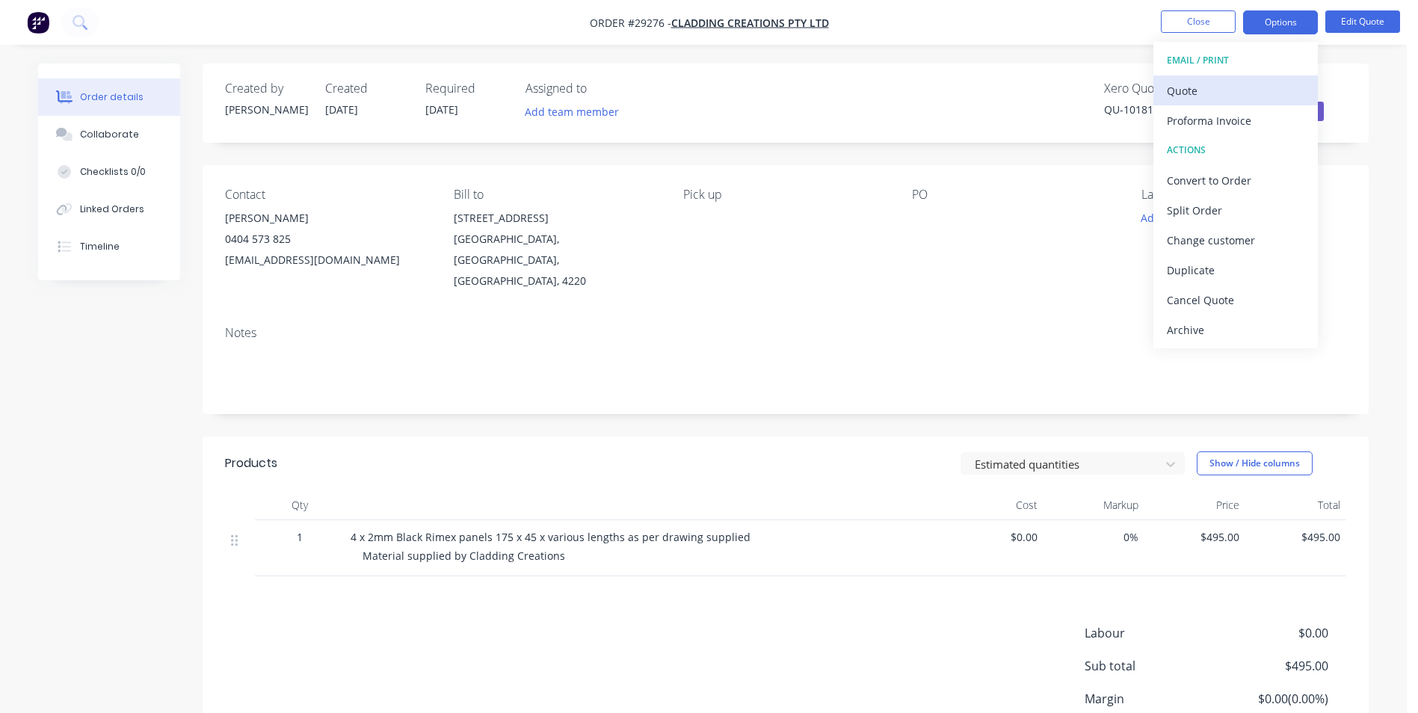
click at [1184, 86] on div "Quote" at bounding box center [1236, 91] width 138 height 22
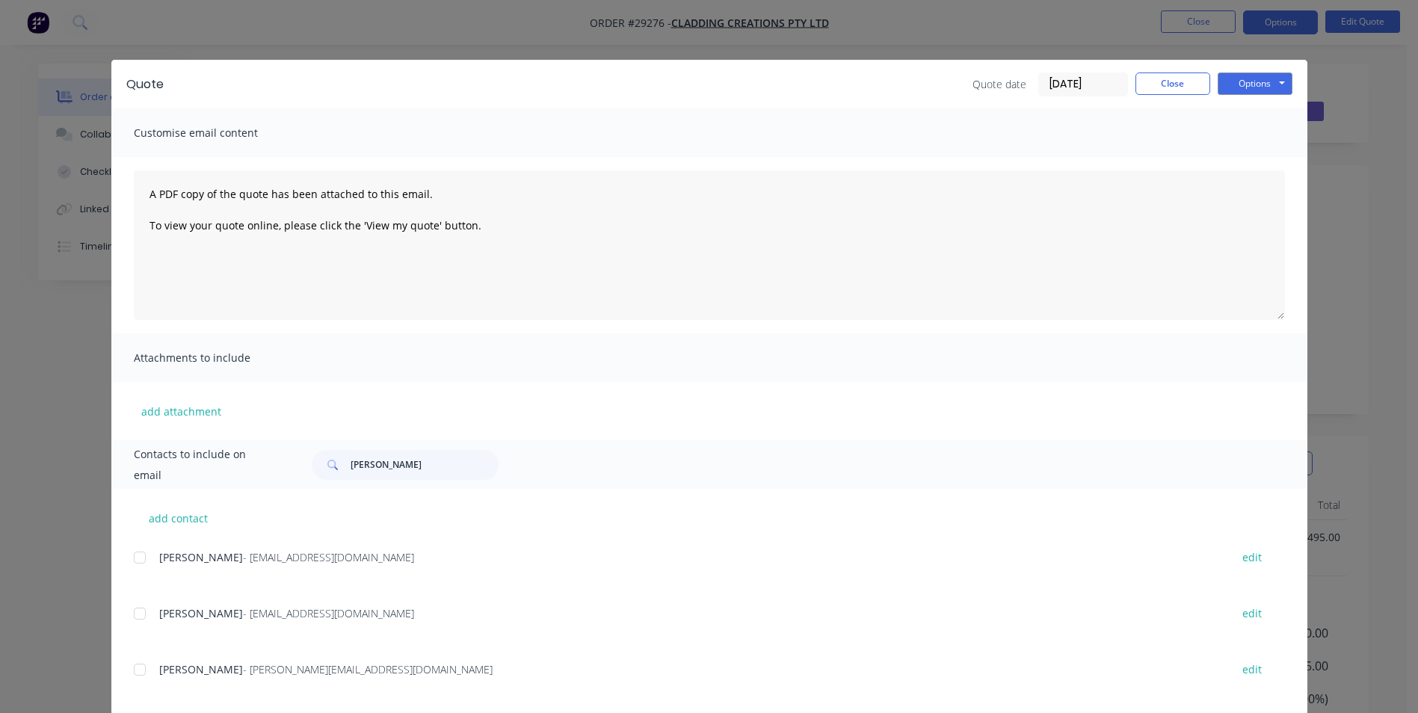
click at [136, 558] on div at bounding box center [140, 558] width 30 height 30
click at [1239, 81] on button "Options" at bounding box center [1255, 84] width 75 height 22
click at [1240, 163] on button "Email" at bounding box center [1266, 159] width 96 height 25
click at [1251, 87] on button "Options" at bounding box center [1255, 84] width 75 height 22
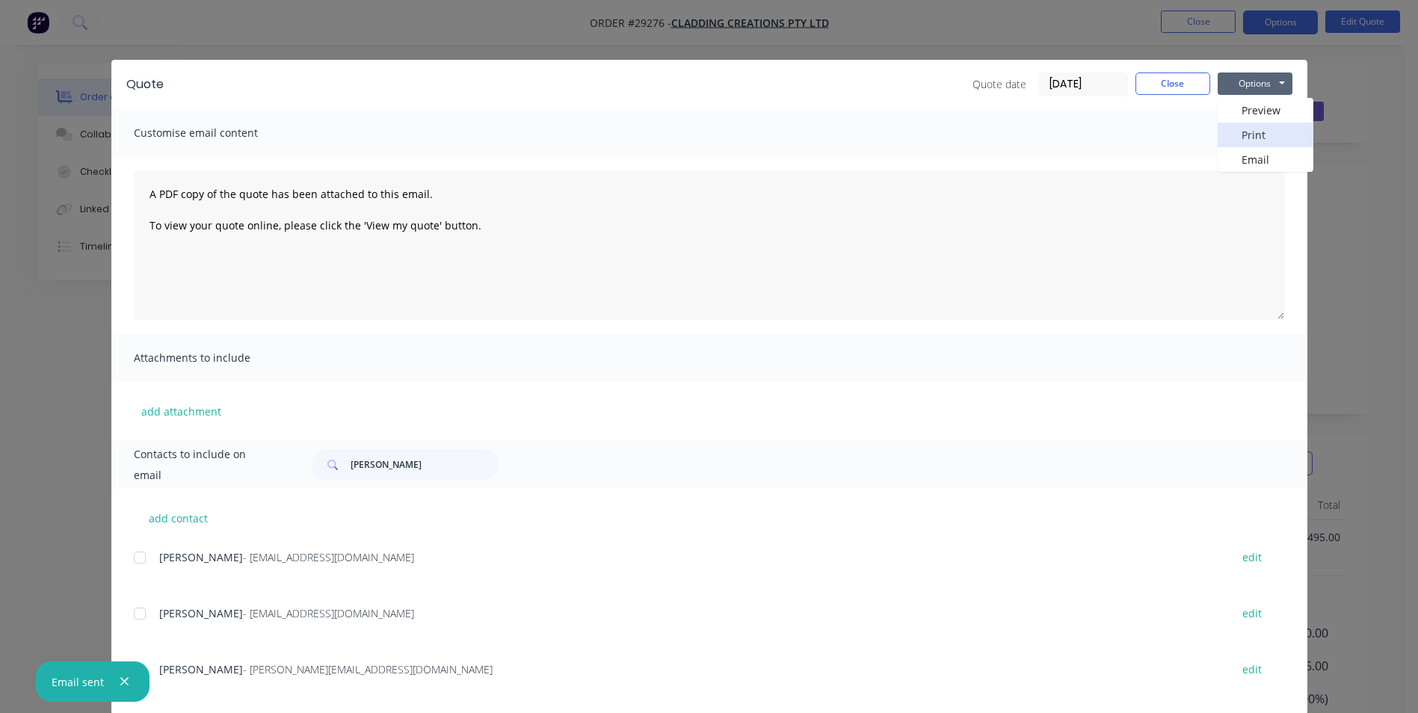
click at [1251, 135] on button "Print" at bounding box center [1266, 135] width 96 height 25
click at [1181, 81] on button "Close" at bounding box center [1173, 84] width 75 height 22
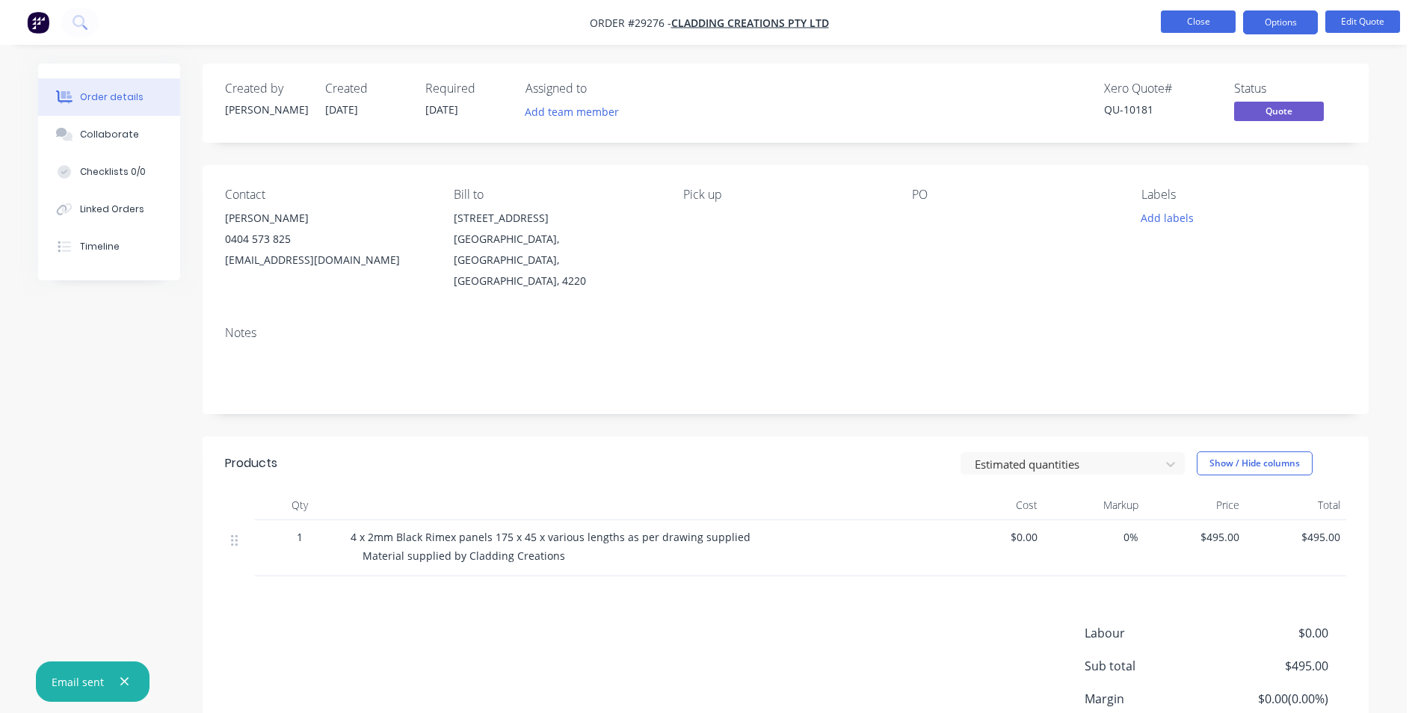
click at [1182, 16] on button "Close" at bounding box center [1198, 21] width 75 height 22
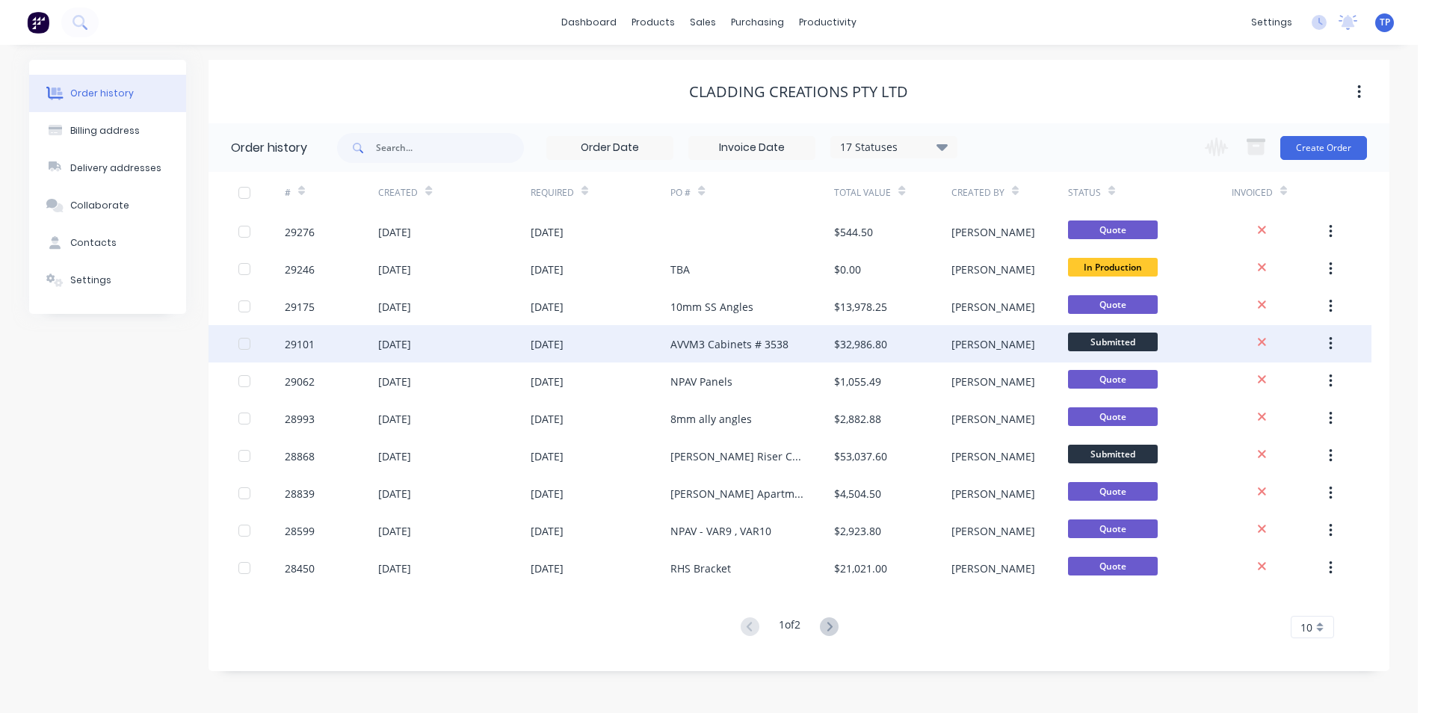
click at [478, 348] on div "[DATE]" at bounding box center [454, 343] width 152 height 37
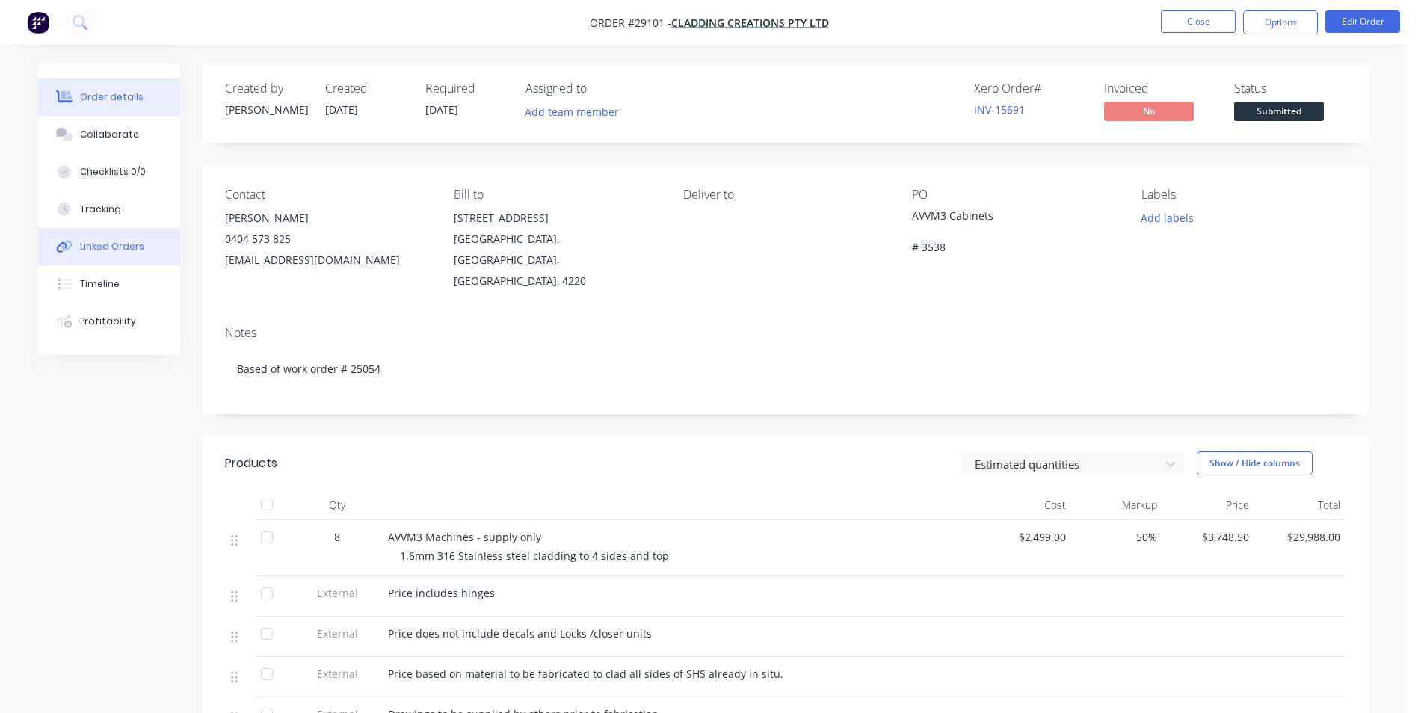
click at [101, 246] on div "Linked Orders" at bounding box center [112, 246] width 64 height 13
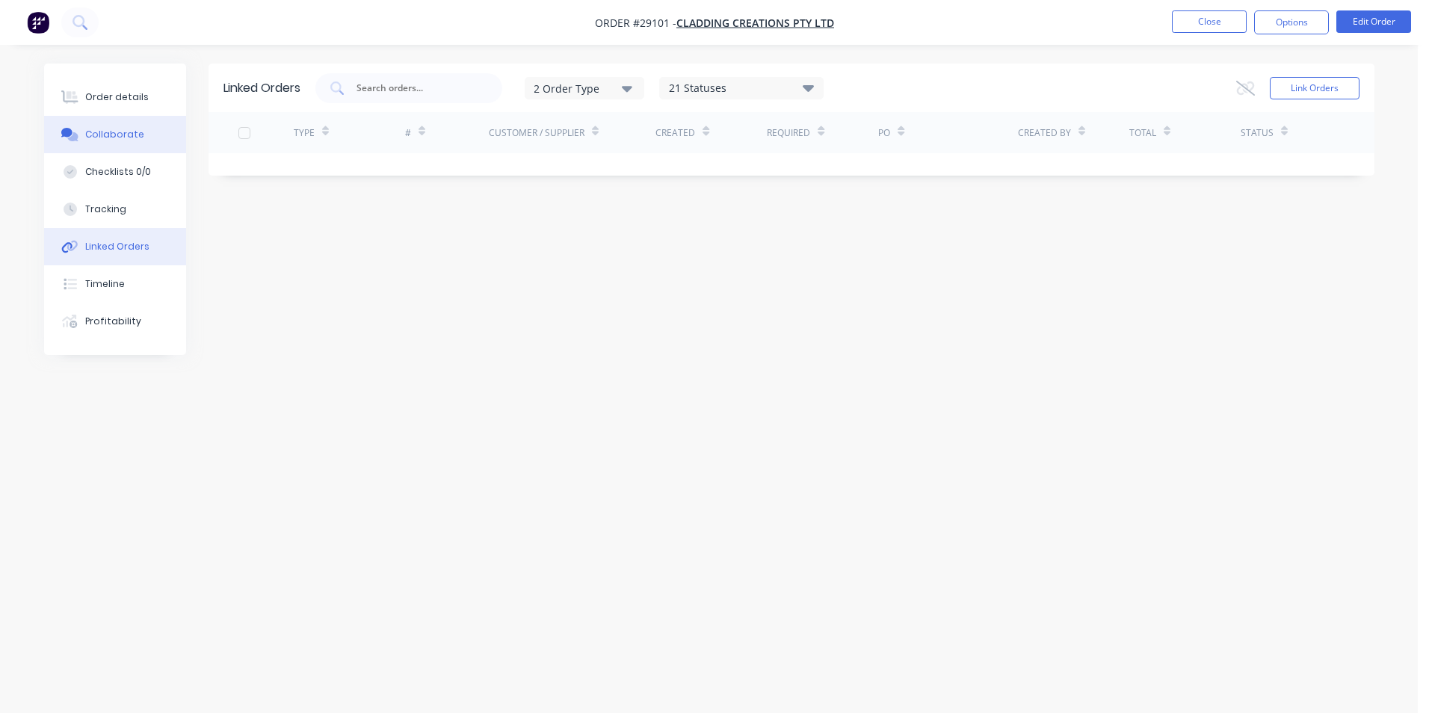
click at [117, 134] on div "Collaborate" at bounding box center [114, 134] width 59 height 13
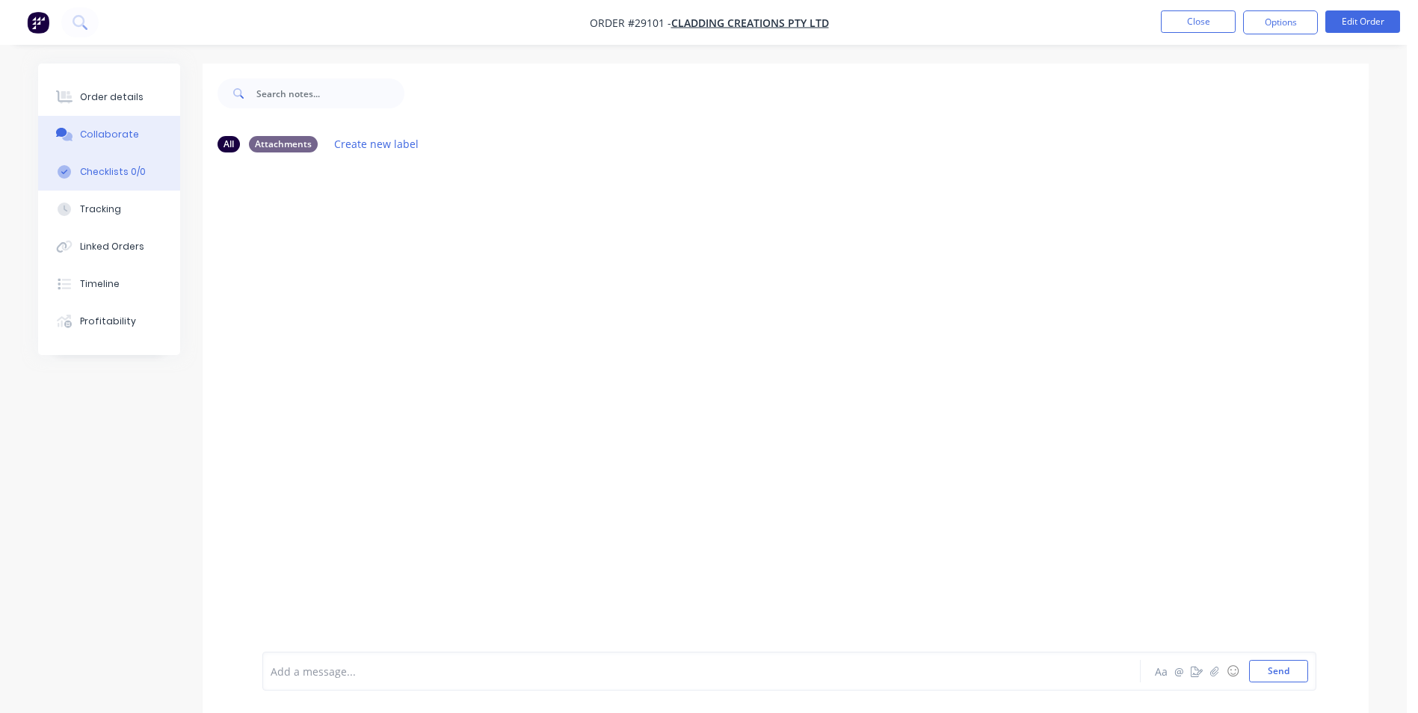
click at [105, 179] on button "Checklists 0/0" at bounding box center [109, 171] width 142 height 37
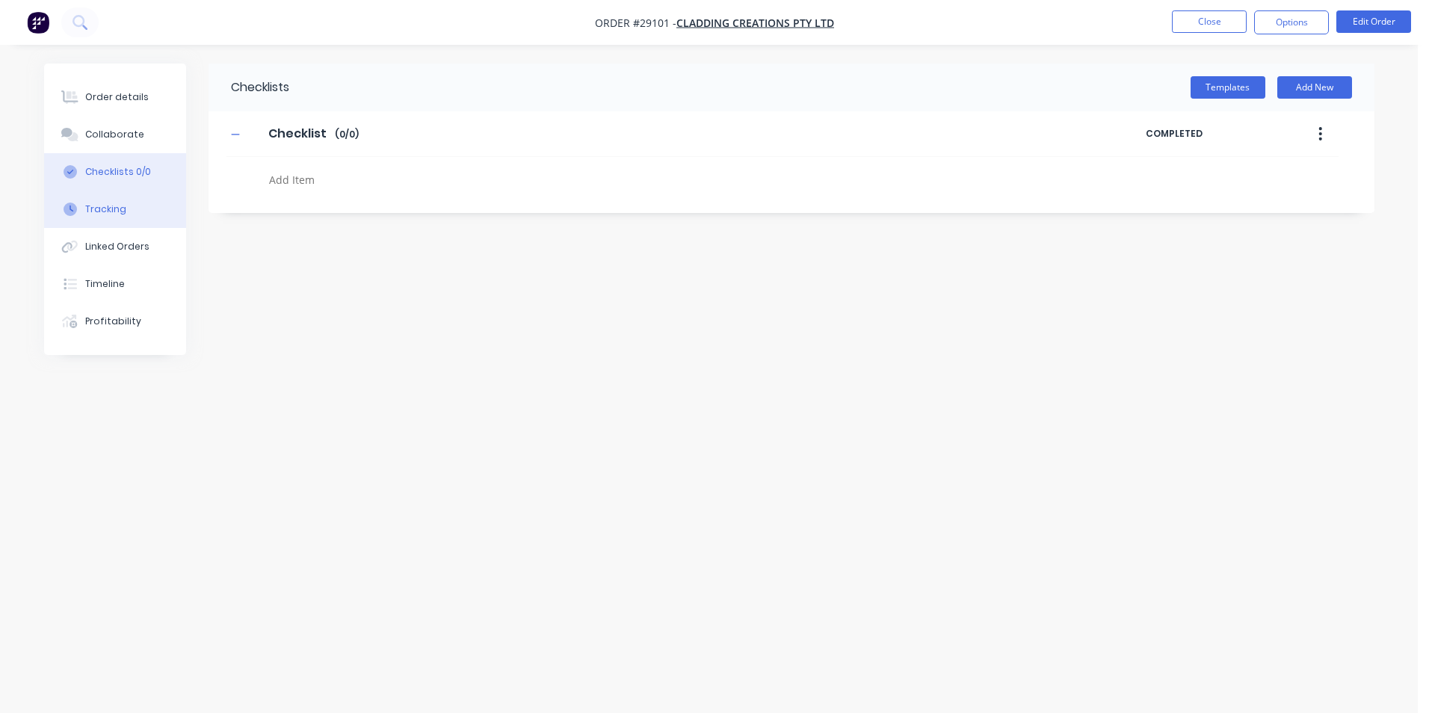
click at [108, 207] on div "Tracking" at bounding box center [105, 209] width 41 height 13
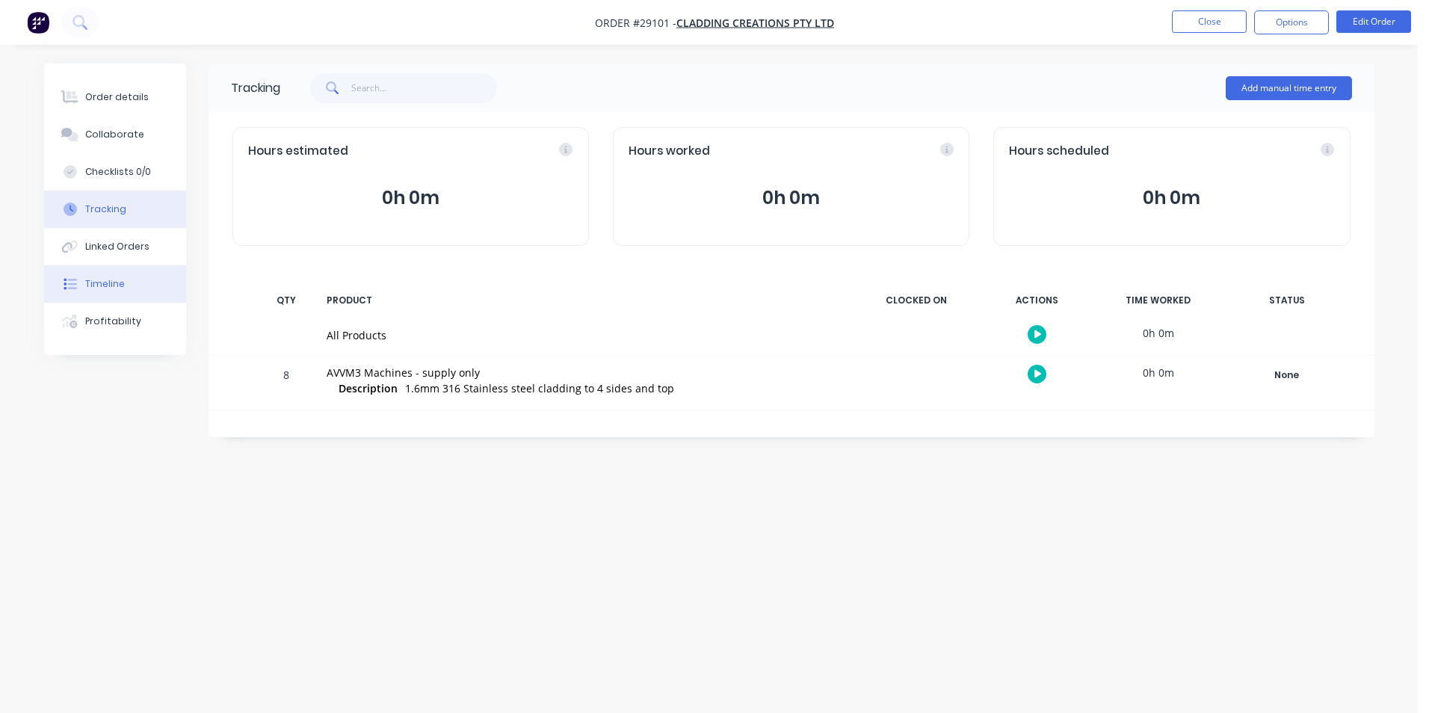
click at [108, 284] on div "Timeline" at bounding box center [105, 283] width 40 height 13
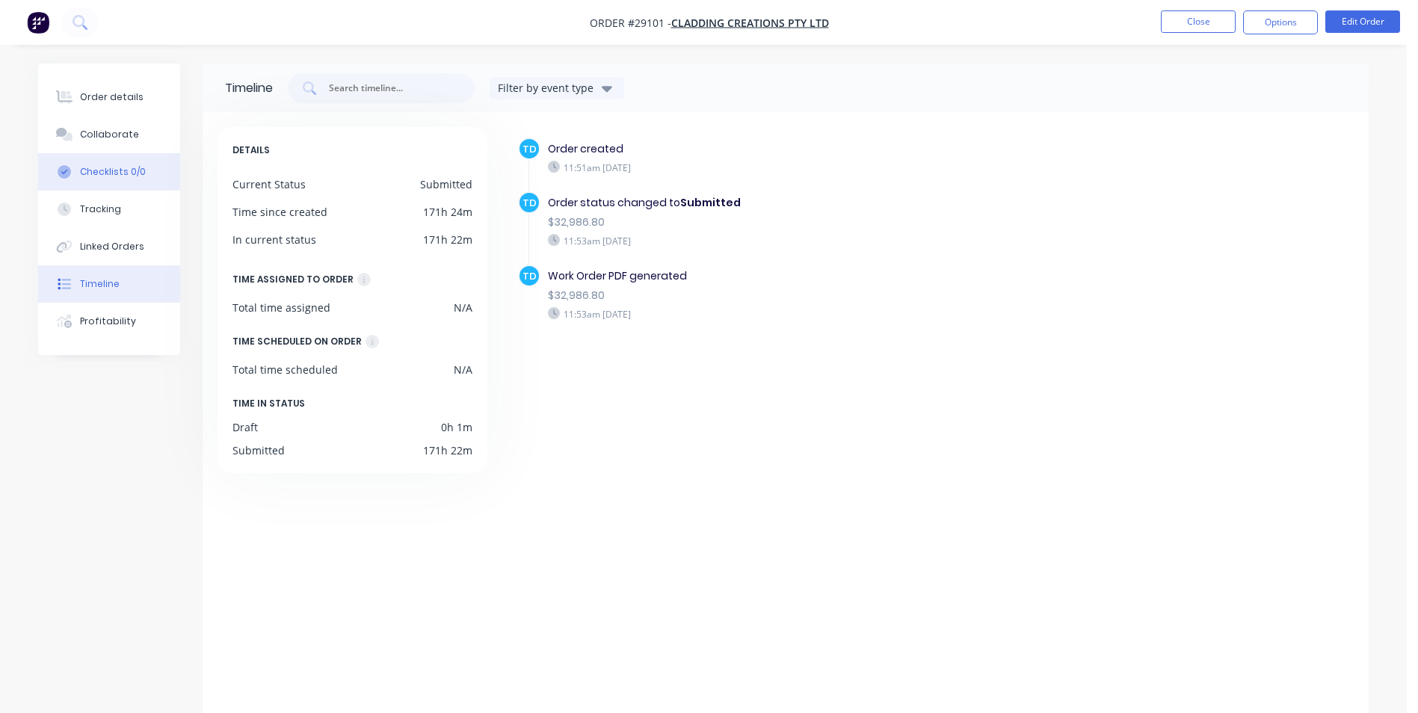
click at [96, 171] on div "Checklists 0/0" at bounding box center [113, 171] width 66 height 13
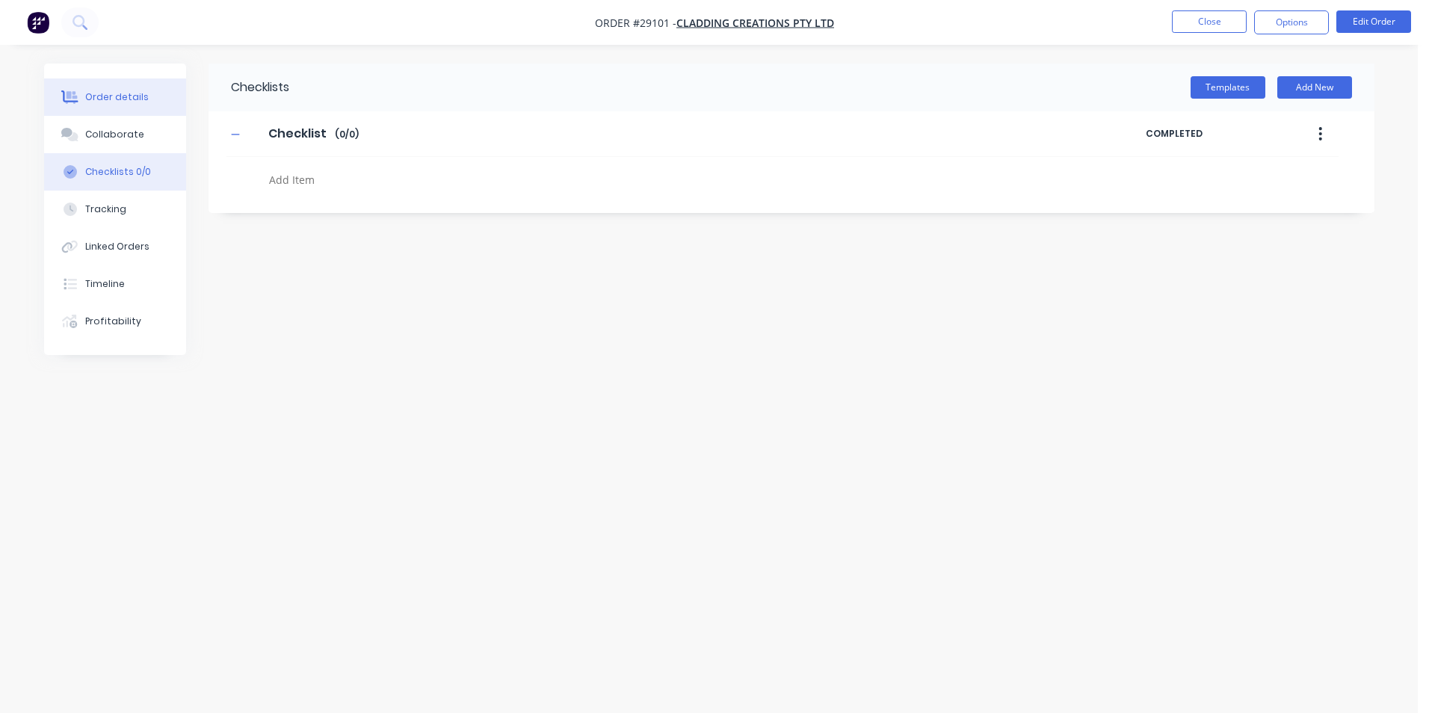
drag, startPoint x: 107, startPoint y: 94, endPoint x: 102, endPoint y: 102, distance: 9.1
click at [107, 98] on div "Order details" at bounding box center [117, 96] width 64 height 13
